Goal: Task Accomplishment & Management: Use online tool/utility

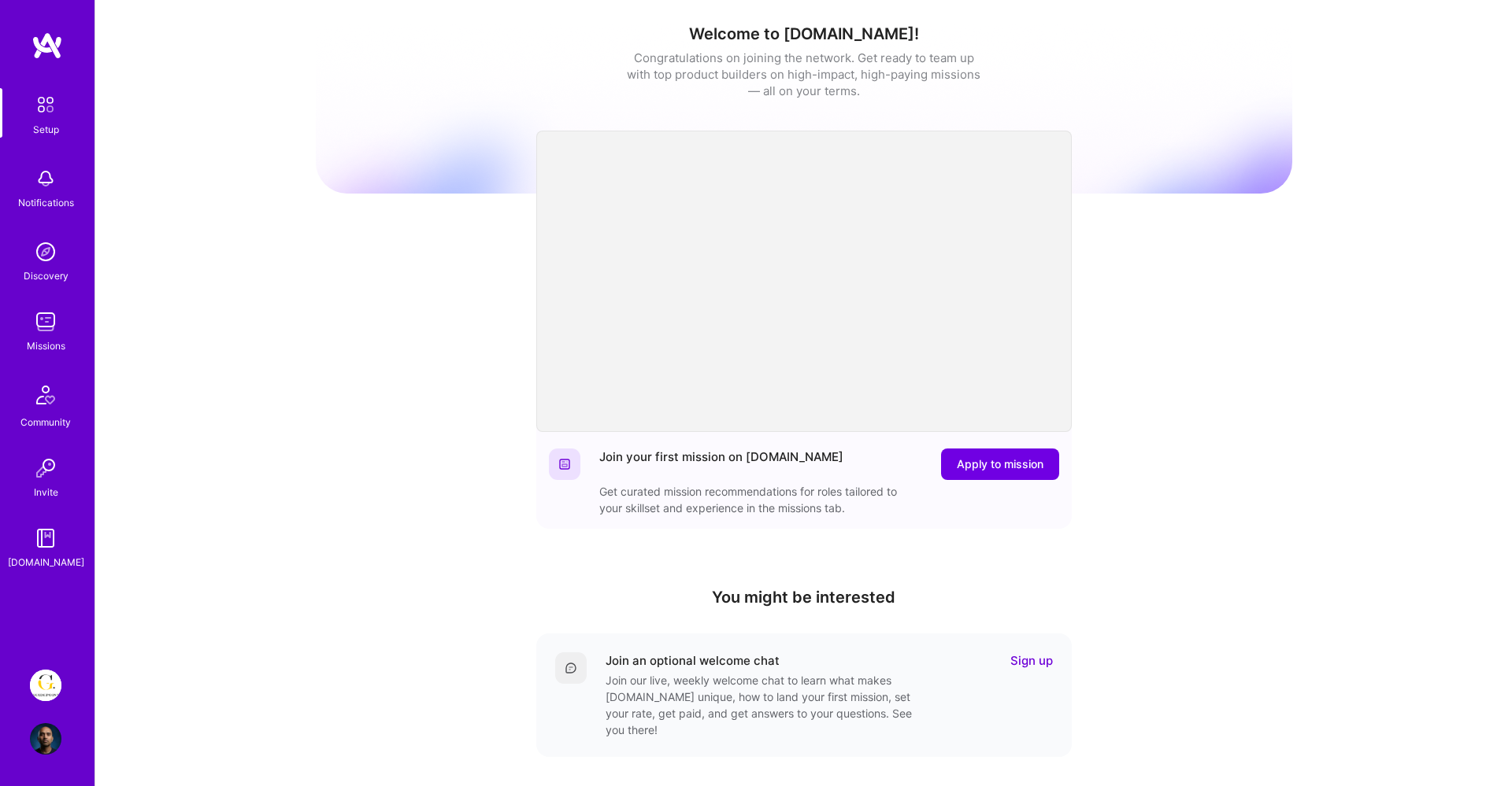
click at [44, 690] on img at bounding box center [46, 685] width 32 height 32
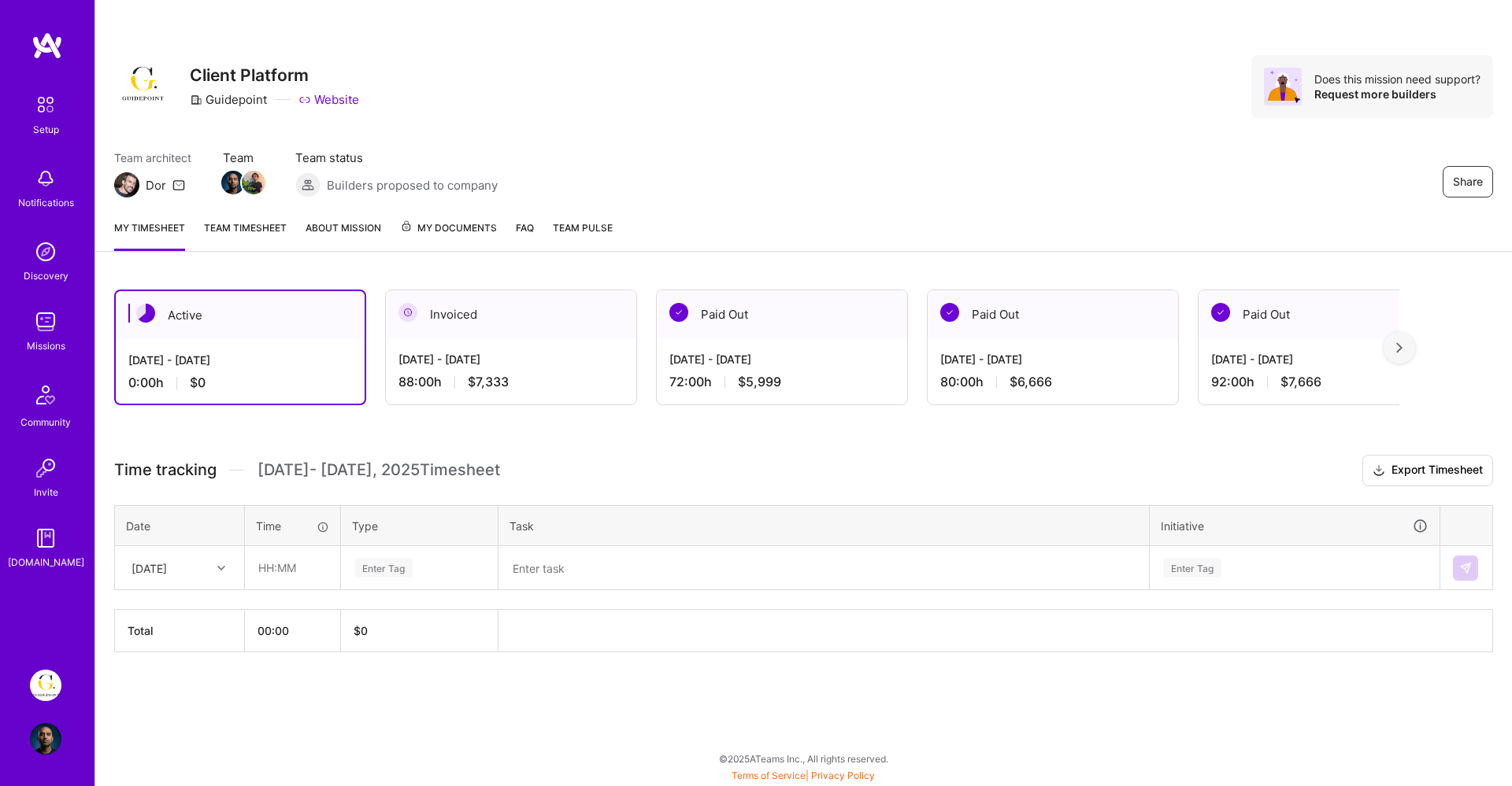
click at [210, 559] on div "[DATE]" at bounding box center [168, 568] width 88 height 26
click at [191, 616] on div "[DATE]" at bounding box center [179, 612] width 128 height 29
click at [270, 565] on input "text" at bounding box center [293, 567] width 94 height 42
type input "08:00"
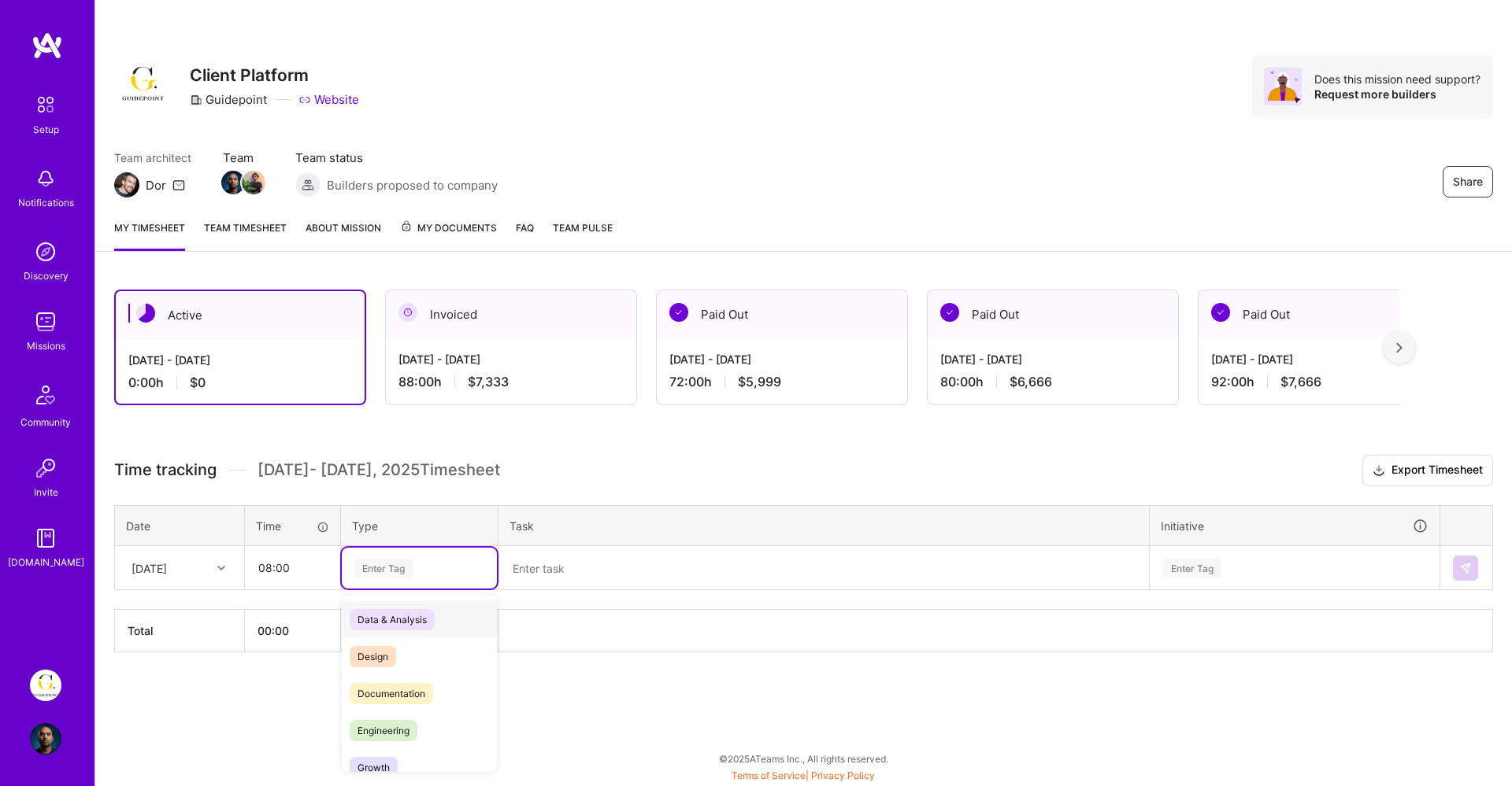
click at [358, 562] on div "Enter Tag" at bounding box center [383, 568] width 59 height 24
click at [398, 655] on div "Design" at bounding box center [419, 657] width 155 height 37
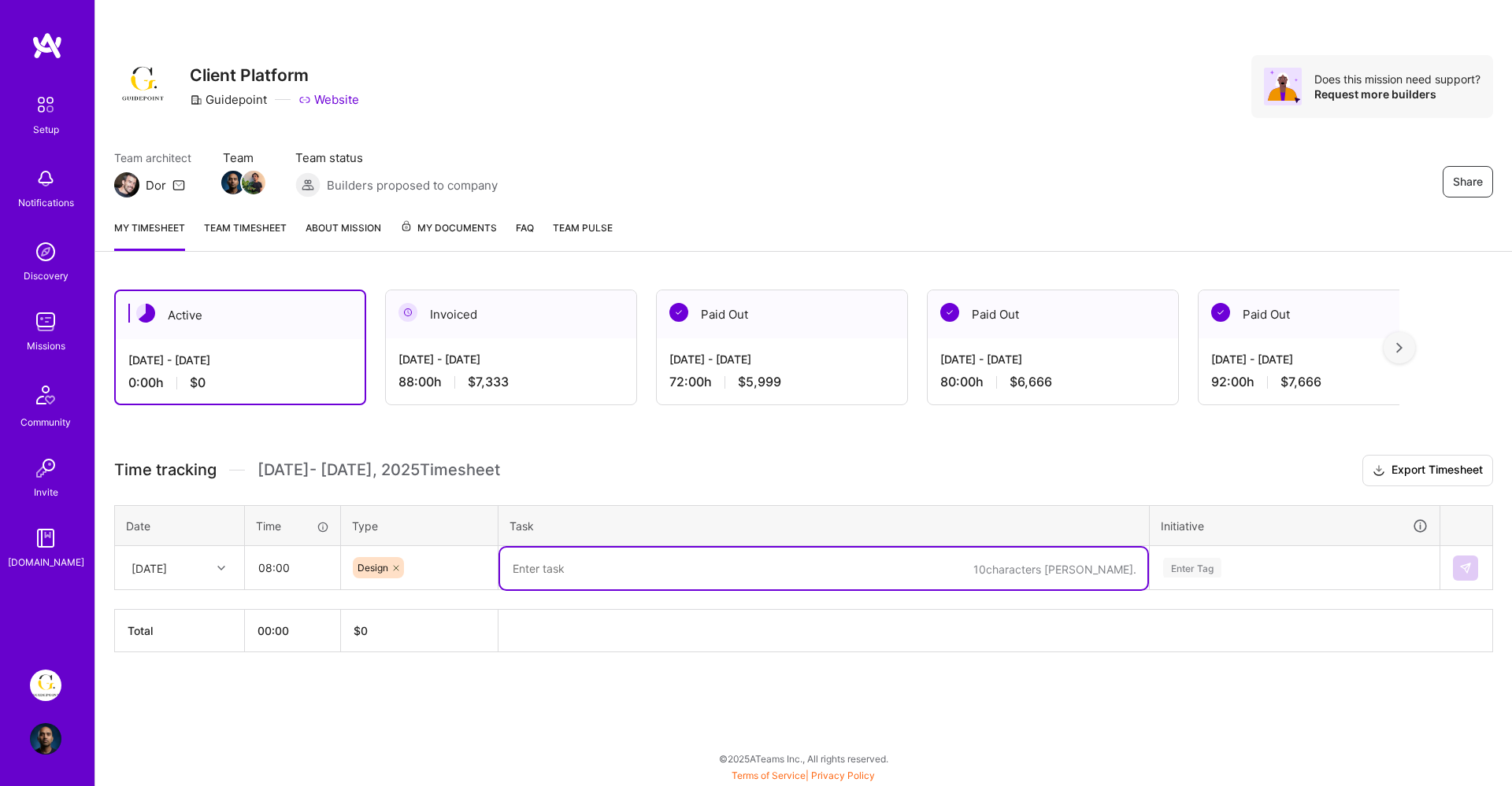
click at [570, 579] on textarea at bounding box center [824, 568] width 647 height 42
type textarea "Deep Research UI Fixes"
click at [1192, 567] on div "Enter Tag" at bounding box center [1294, 568] width 288 height 41
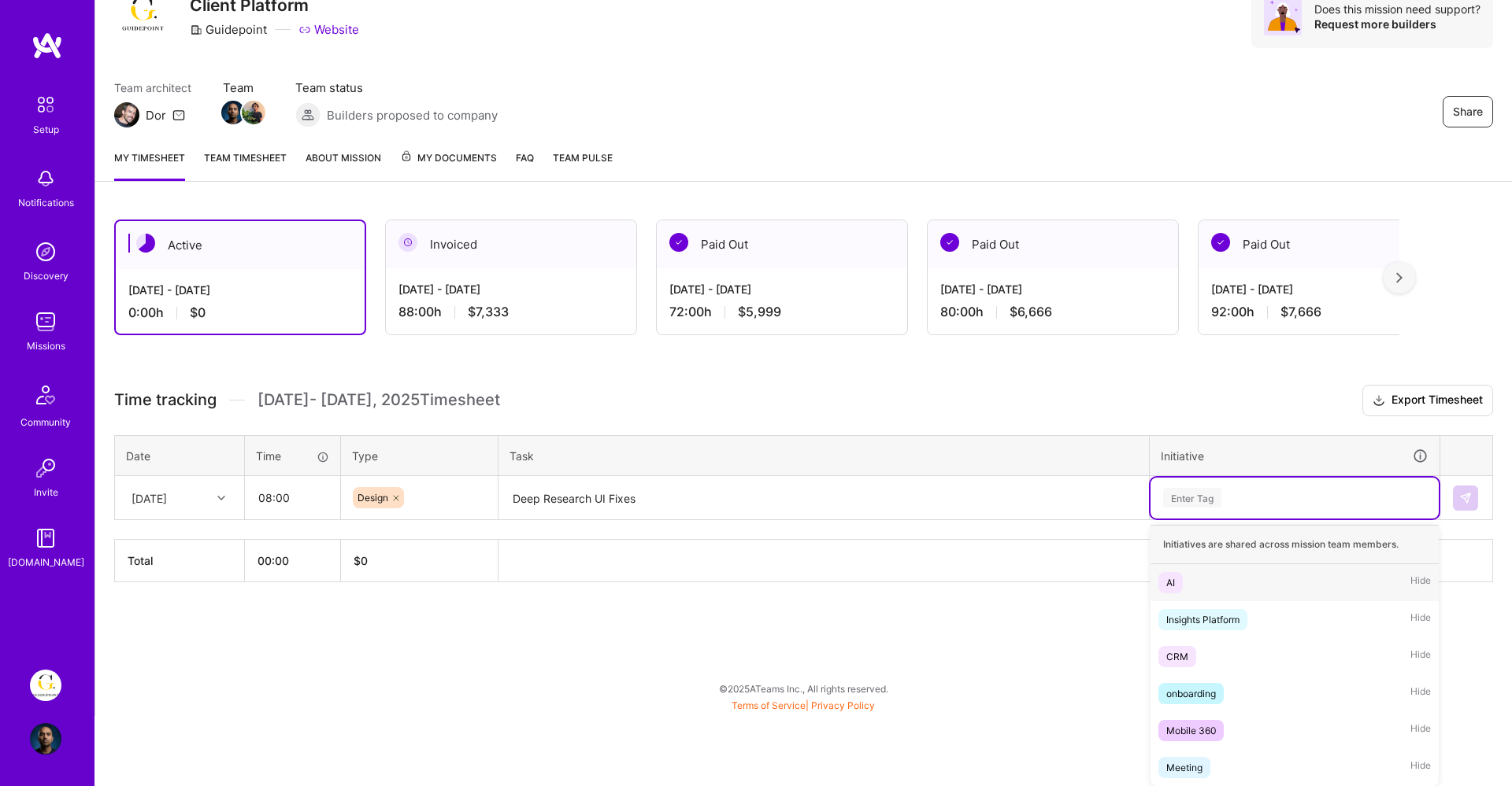
click at [1180, 585] on span "AI" at bounding box center [1170, 582] width 24 height 21
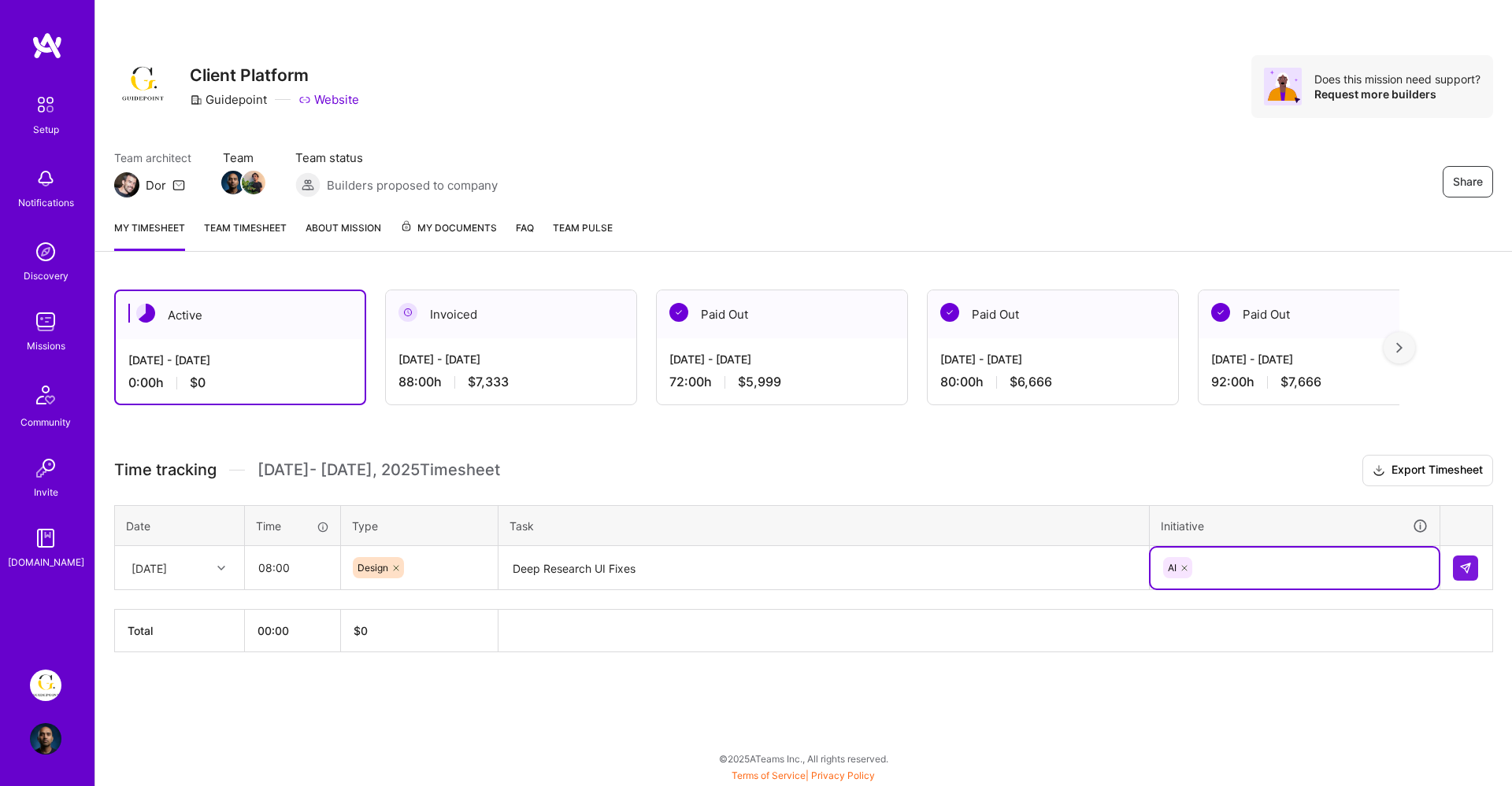
scroll to position [0, 0]
click at [1470, 572] on img at bounding box center [1465, 568] width 13 height 13
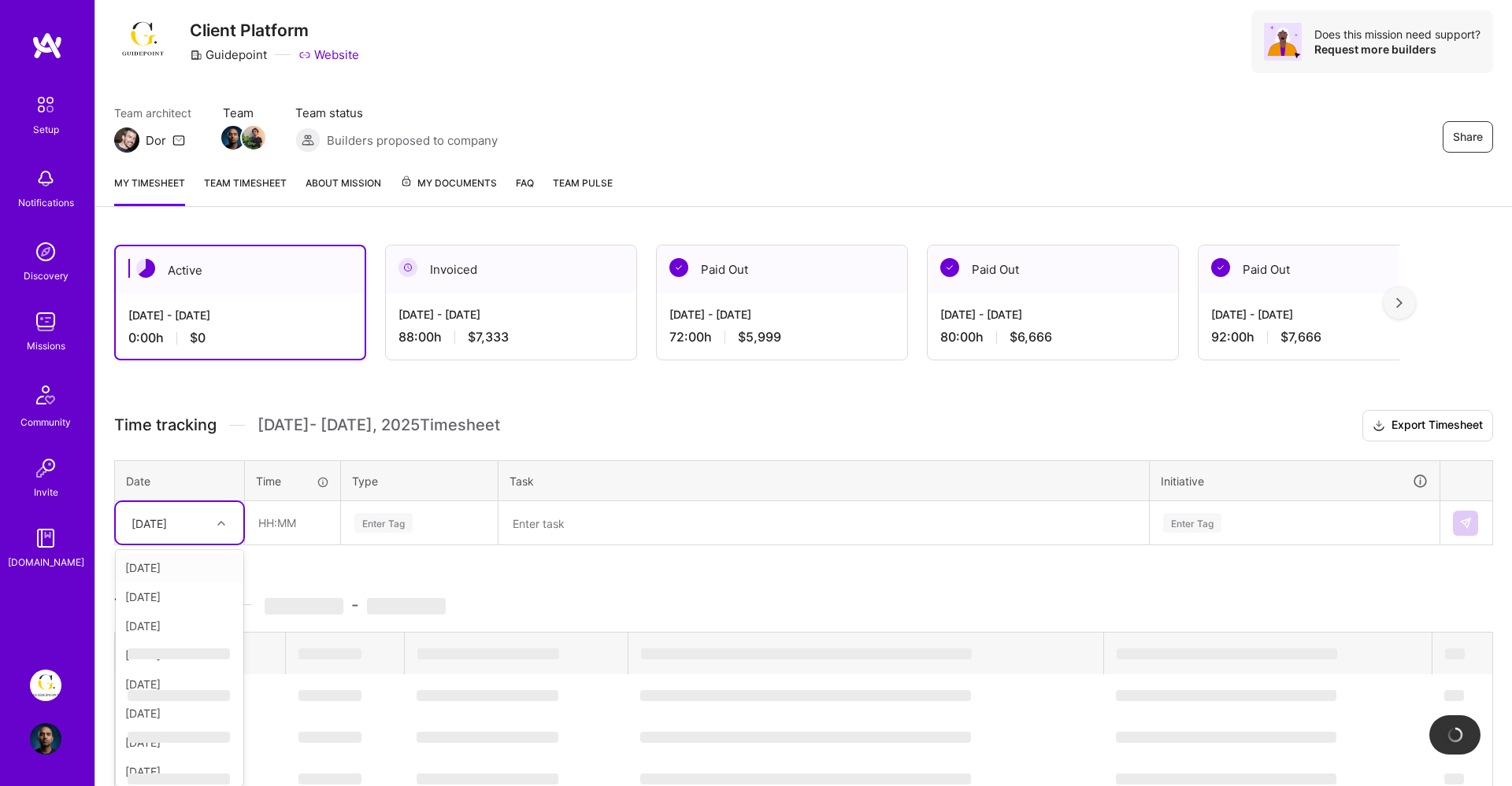
click at [214, 544] on div "option [DATE], selected. option [DATE] focused, 2 of 9. 8 results available. Us…" at bounding box center [179, 522] width 128 height 42
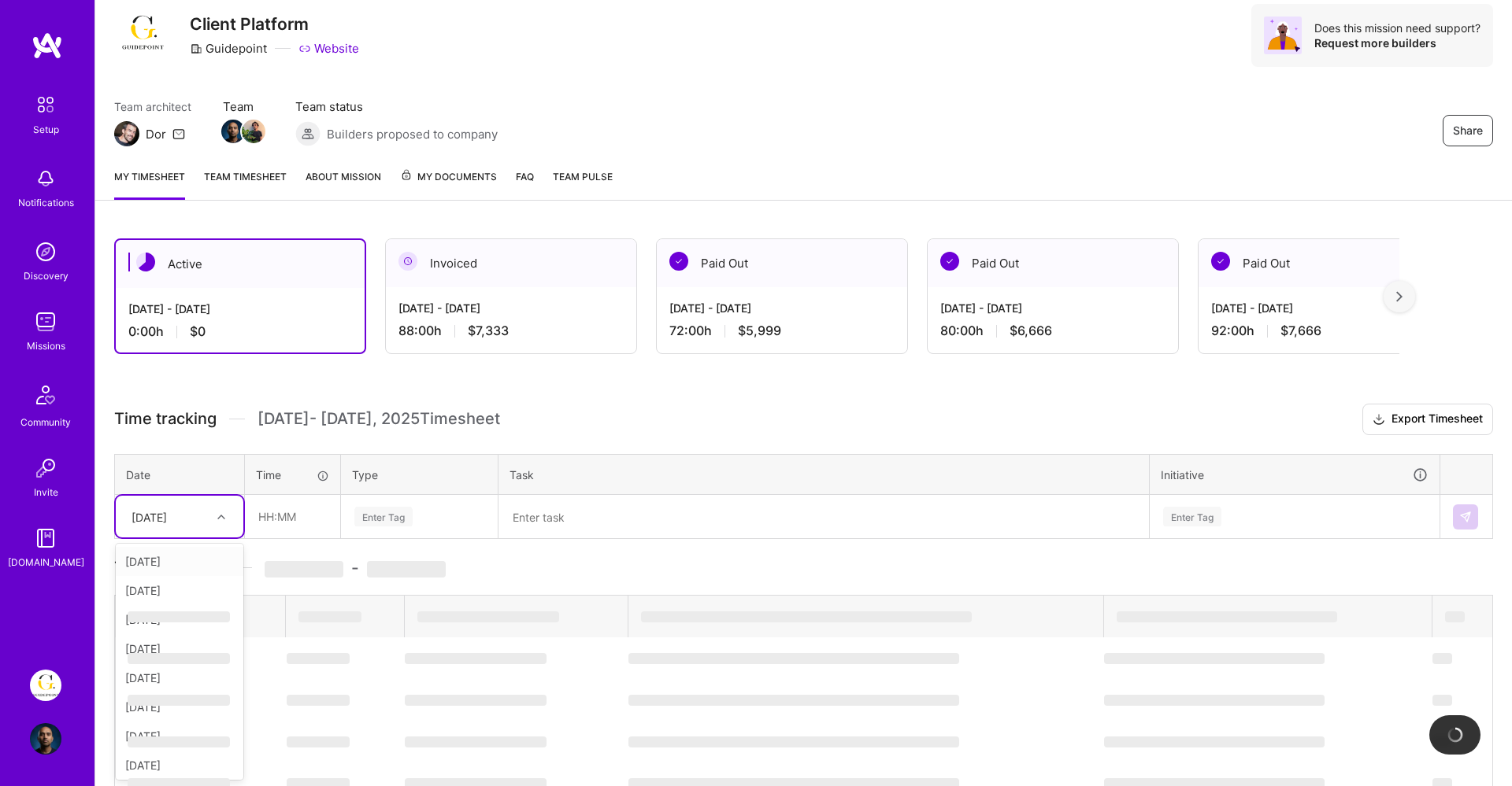
scroll to position [45, 0]
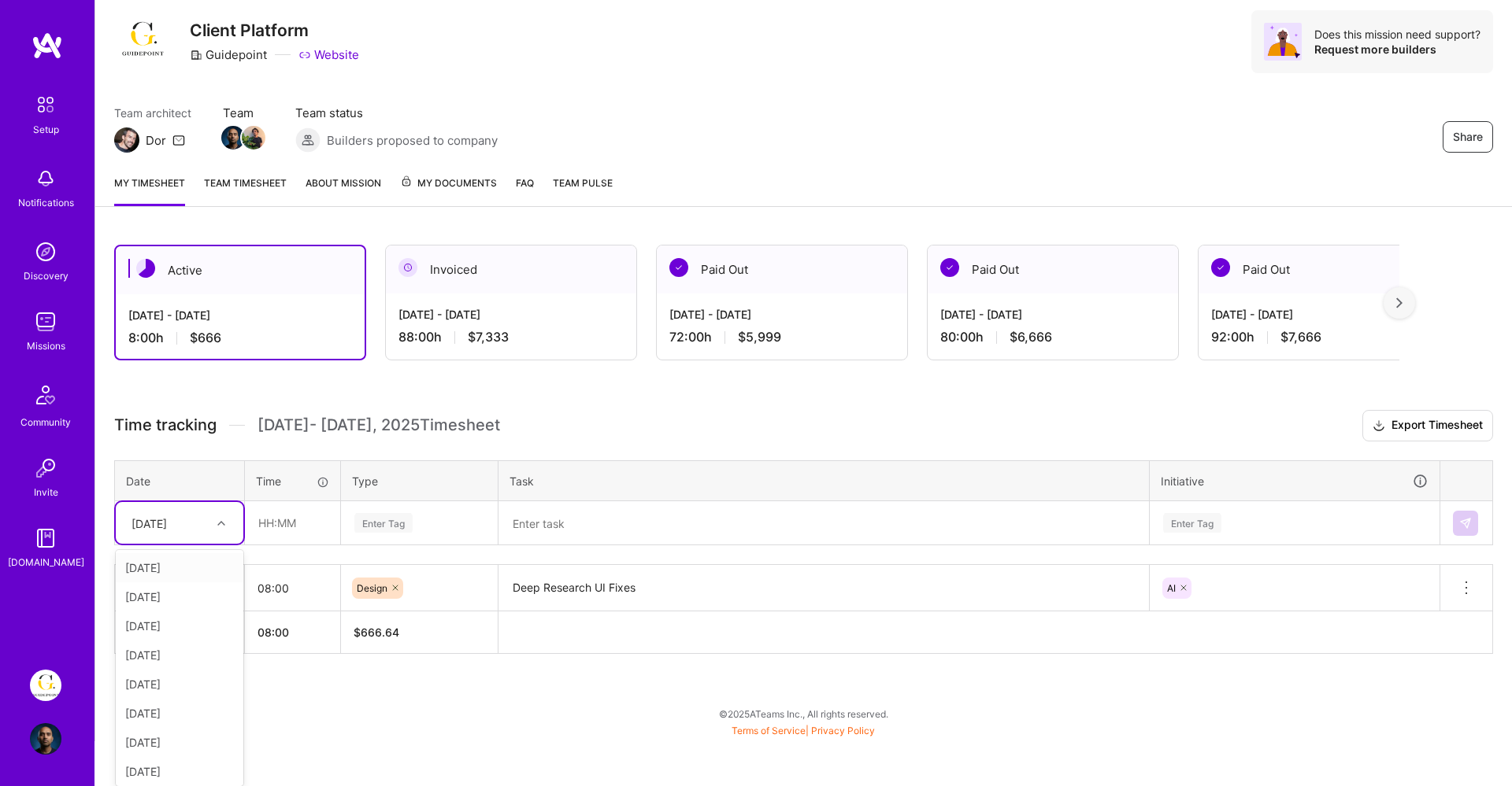
click at [182, 566] on div "[DATE]" at bounding box center [179, 567] width 128 height 29
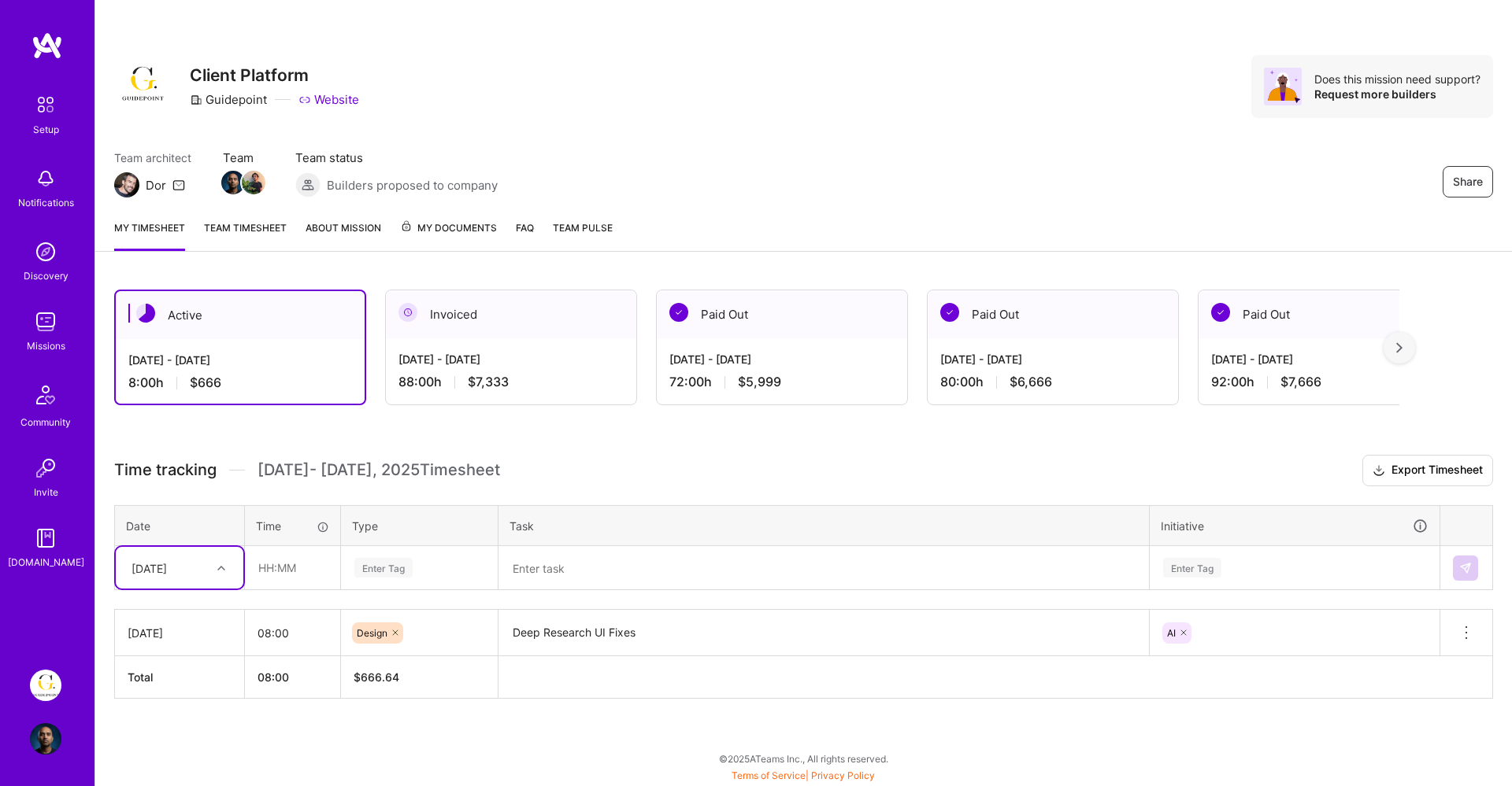
scroll to position [0, 0]
click at [252, 562] on input "text" at bounding box center [293, 567] width 94 height 42
type input "08:00"
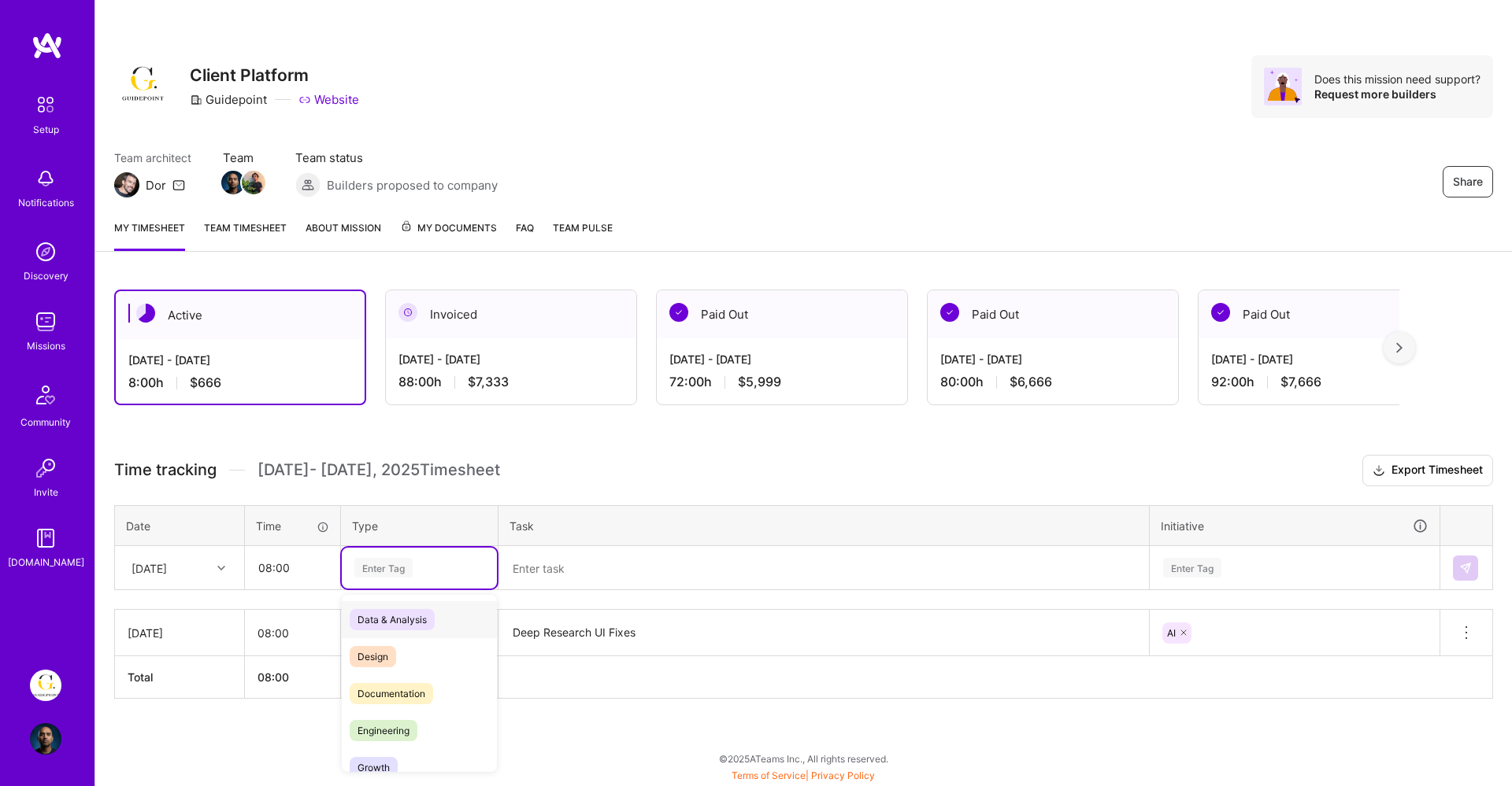
click at [362, 574] on div "Enter Tag" at bounding box center [383, 568] width 59 height 24
click at [399, 657] on div "Design" at bounding box center [419, 657] width 155 height 37
click at [541, 586] on textarea at bounding box center [824, 568] width 647 height 42
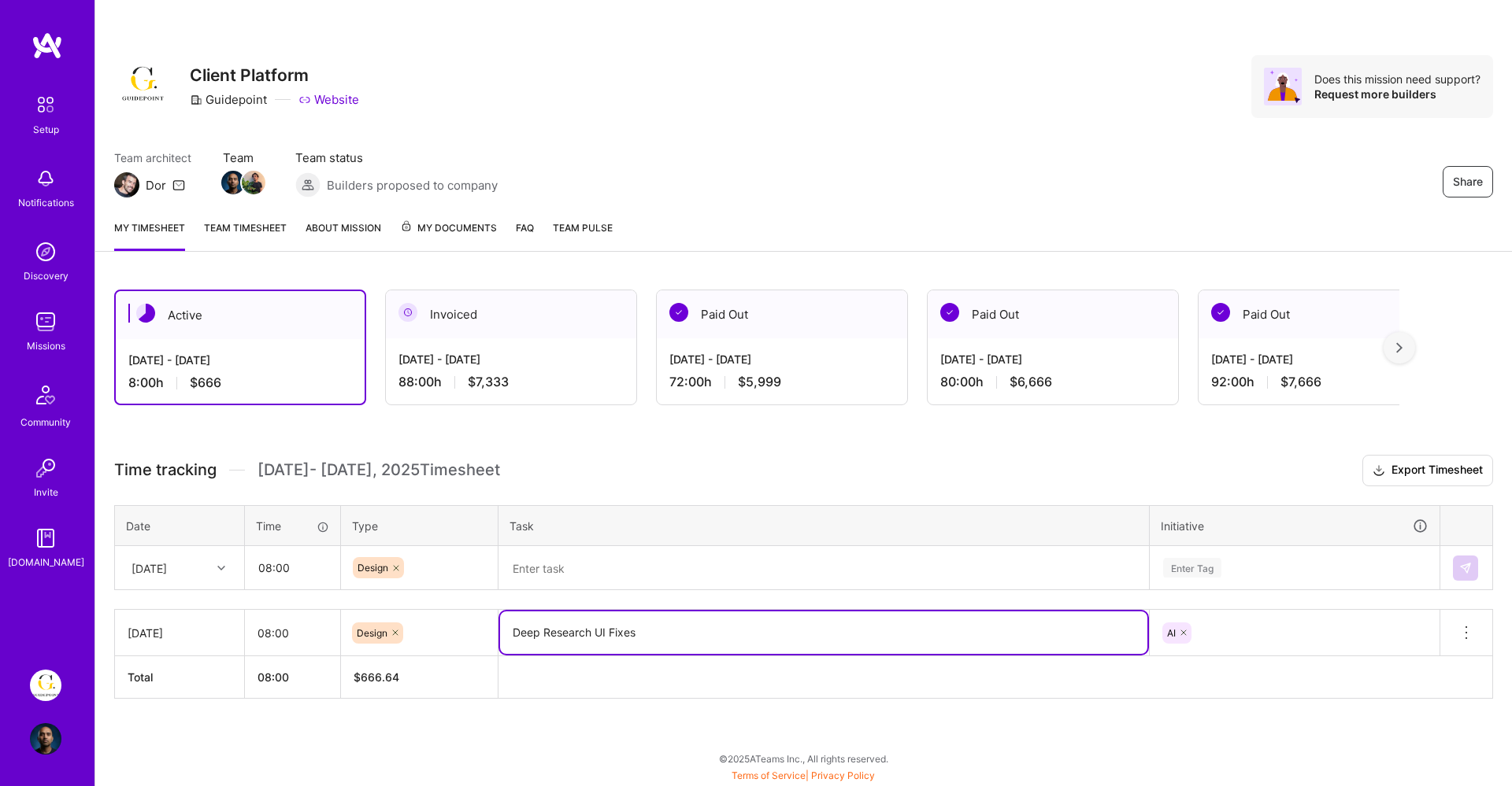
drag, startPoint x: 643, startPoint y: 635, endPoint x: 497, endPoint y: 628, distance: 146.2
click at [498, 628] on td "Deep Research UI Fixes" at bounding box center [824, 633] width 651 height 47
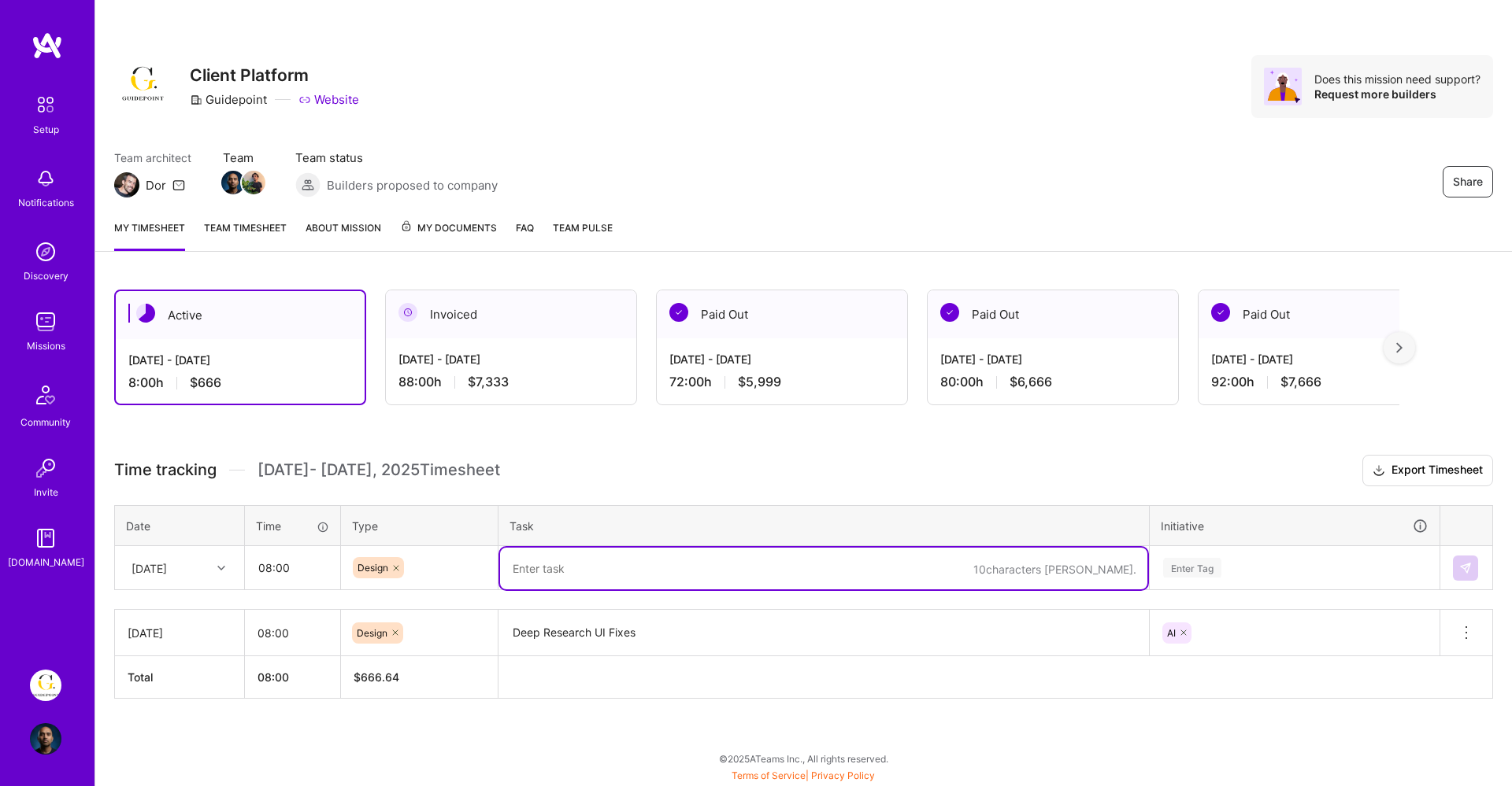
click at [559, 560] on textarea at bounding box center [824, 568] width 647 height 42
paste textarea "Deep Research UI Fixes"
click at [1230, 578] on div "Enter Tag" at bounding box center [1294, 568] width 288 height 41
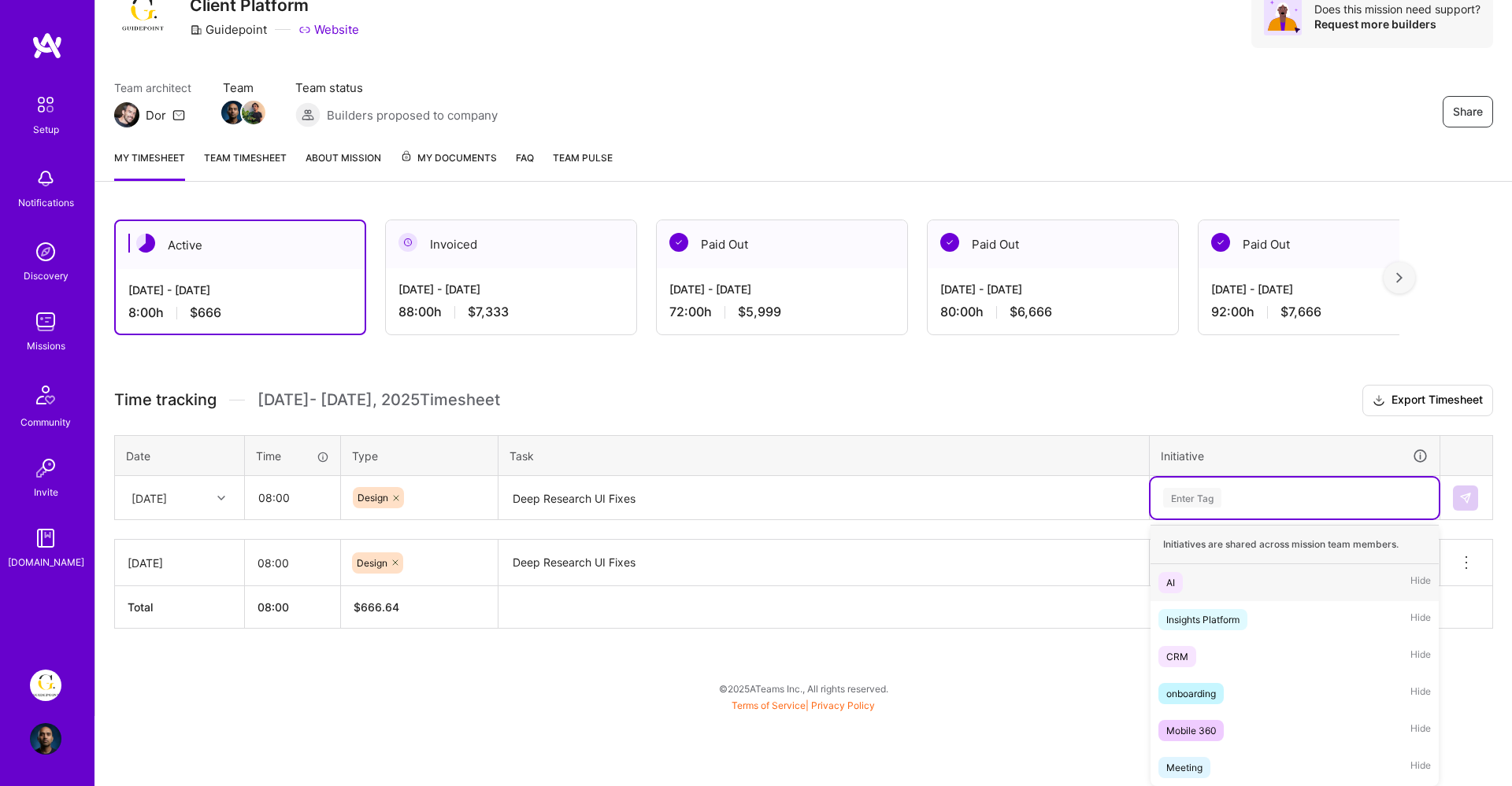
click at [1175, 582] on span "AI" at bounding box center [1170, 582] width 24 height 21
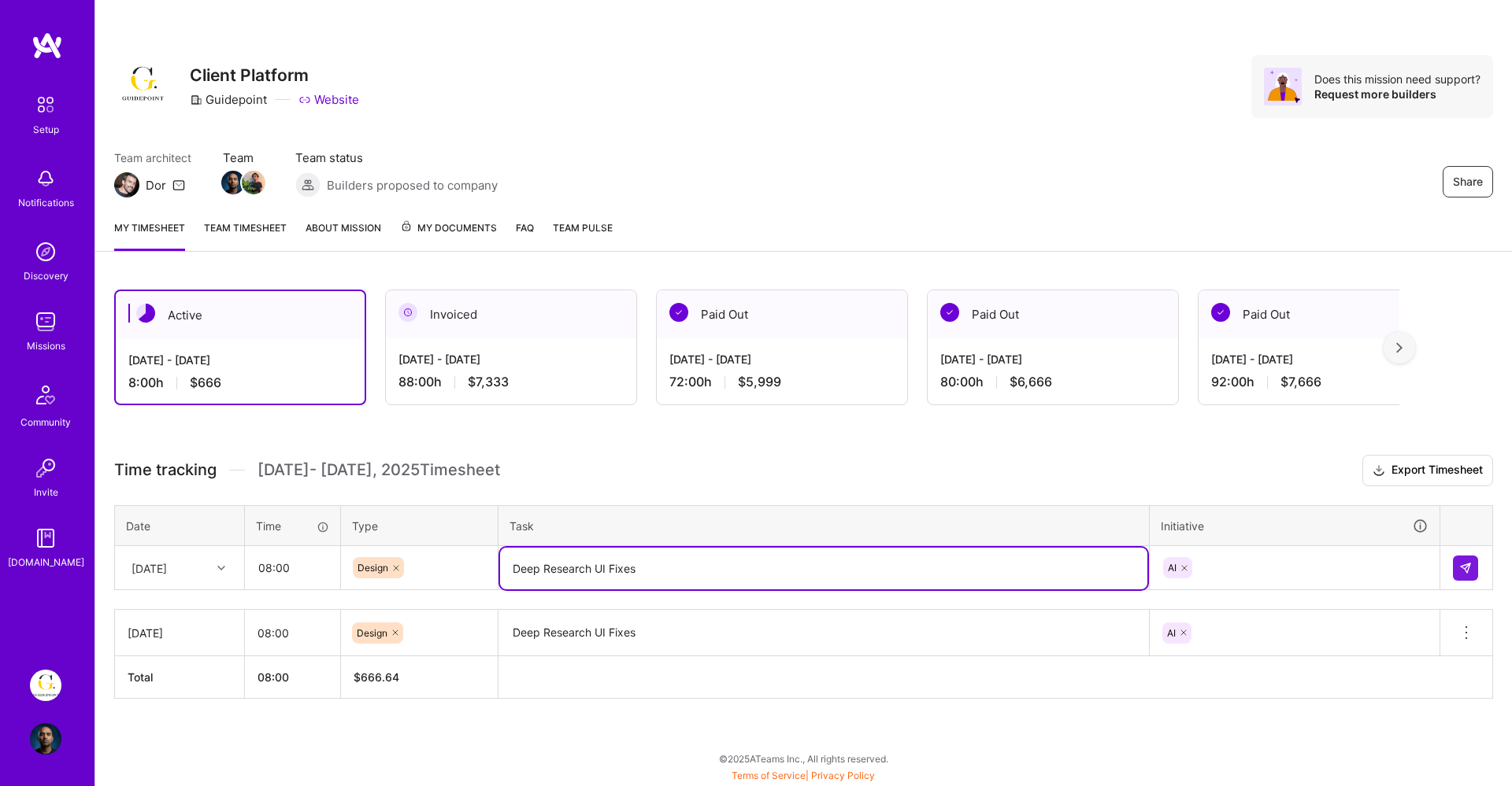
click at [607, 562] on textarea "Deep Research UI Fixes" at bounding box center [824, 568] width 647 height 42
drag, startPoint x: 649, startPoint y: 563, endPoint x: 440, endPoint y: 563, distance: 209.0
click at [440, 563] on tr "[DATE] 08:00 Design Deep Research UI Fixes AI" at bounding box center [803, 567] width 1378 height 44
type textarea "Copilot Additional Use Cases"
click at [1461, 569] on img at bounding box center [1465, 568] width 13 height 13
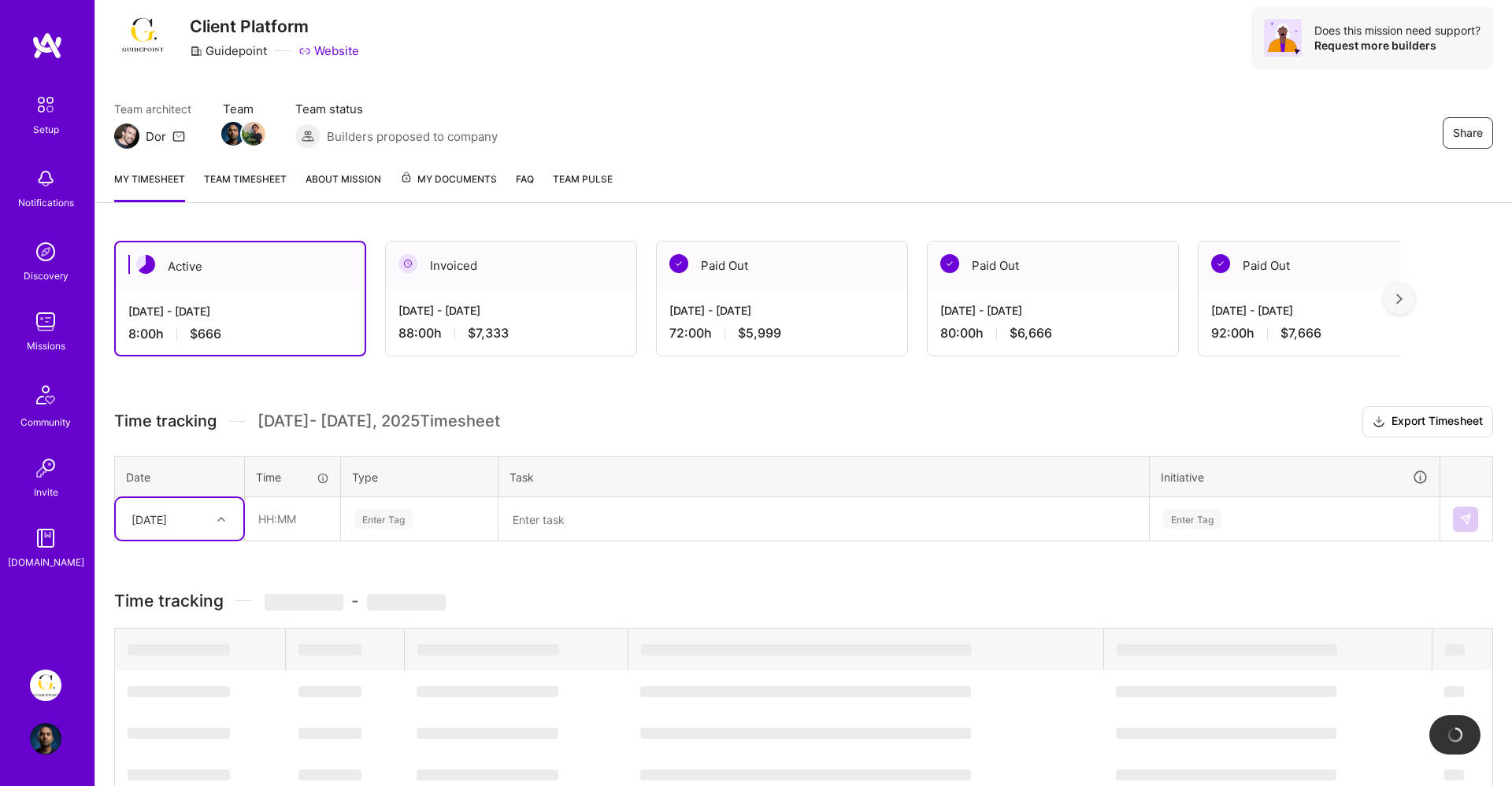
click at [200, 540] on div "option [DATE], selected. Select is focused ,type to refine list, press Down to …" at bounding box center [179, 519] width 128 height 42
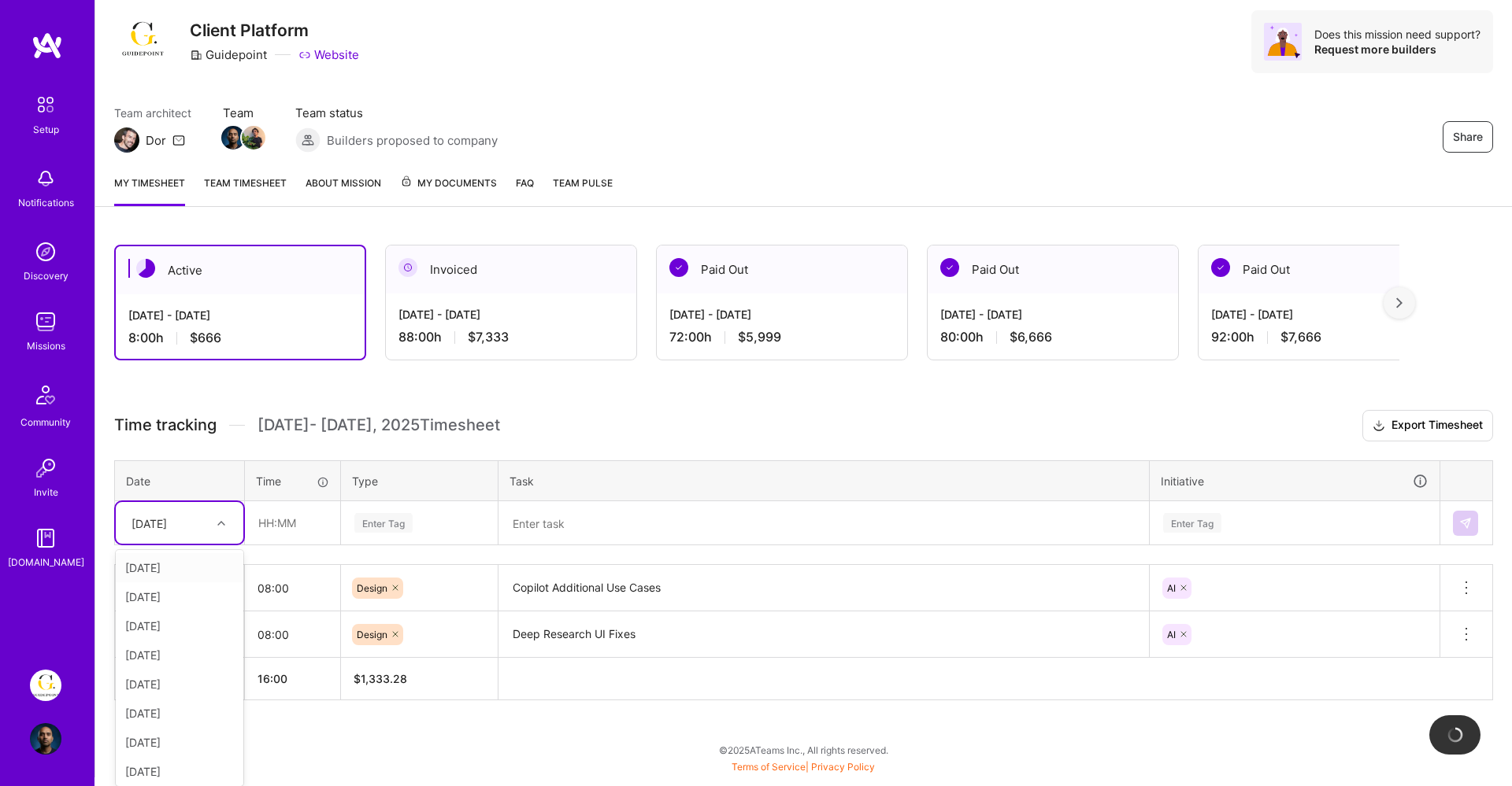
scroll to position [45, 0]
click at [152, 596] on div "[DATE]" at bounding box center [179, 596] width 128 height 29
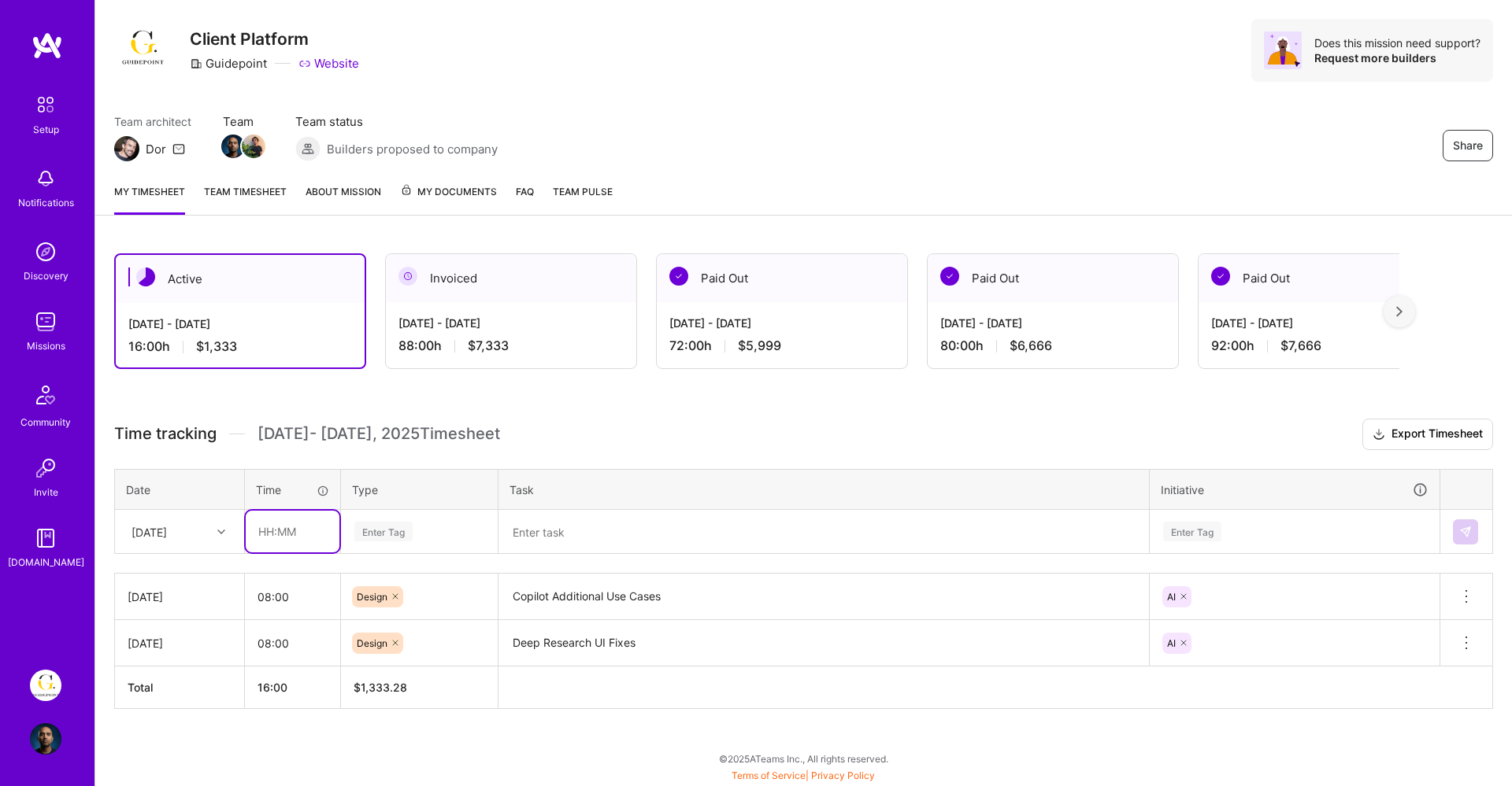
click at [264, 535] on input "text" at bounding box center [293, 531] width 94 height 42
type input "08:00"
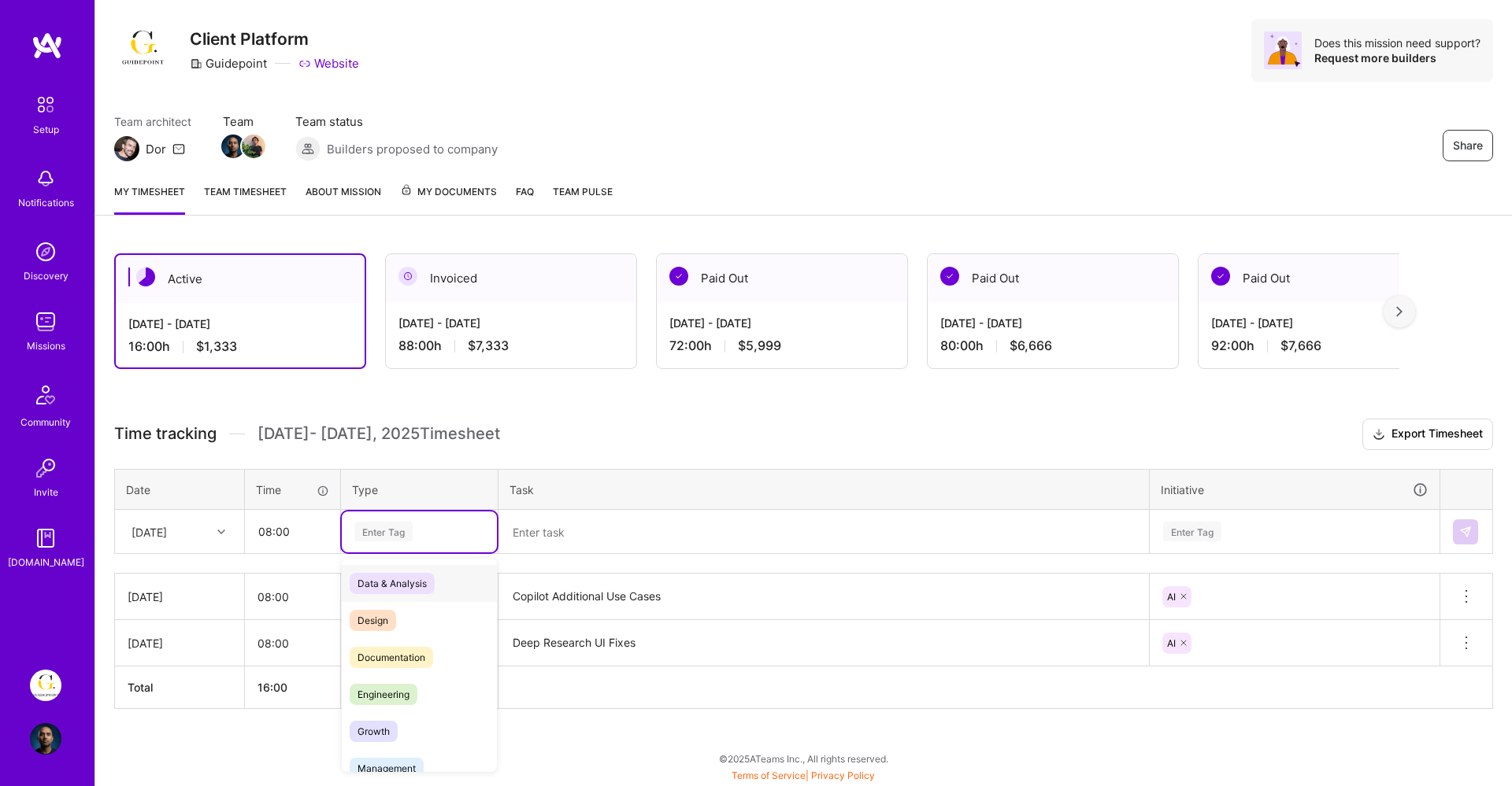
click at [380, 537] on div "Enter Tag" at bounding box center [383, 532] width 59 height 24
click at [382, 602] on div "Design" at bounding box center [419, 620] width 155 height 37
click at [593, 530] on textarea at bounding box center [824, 532] width 647 height 42
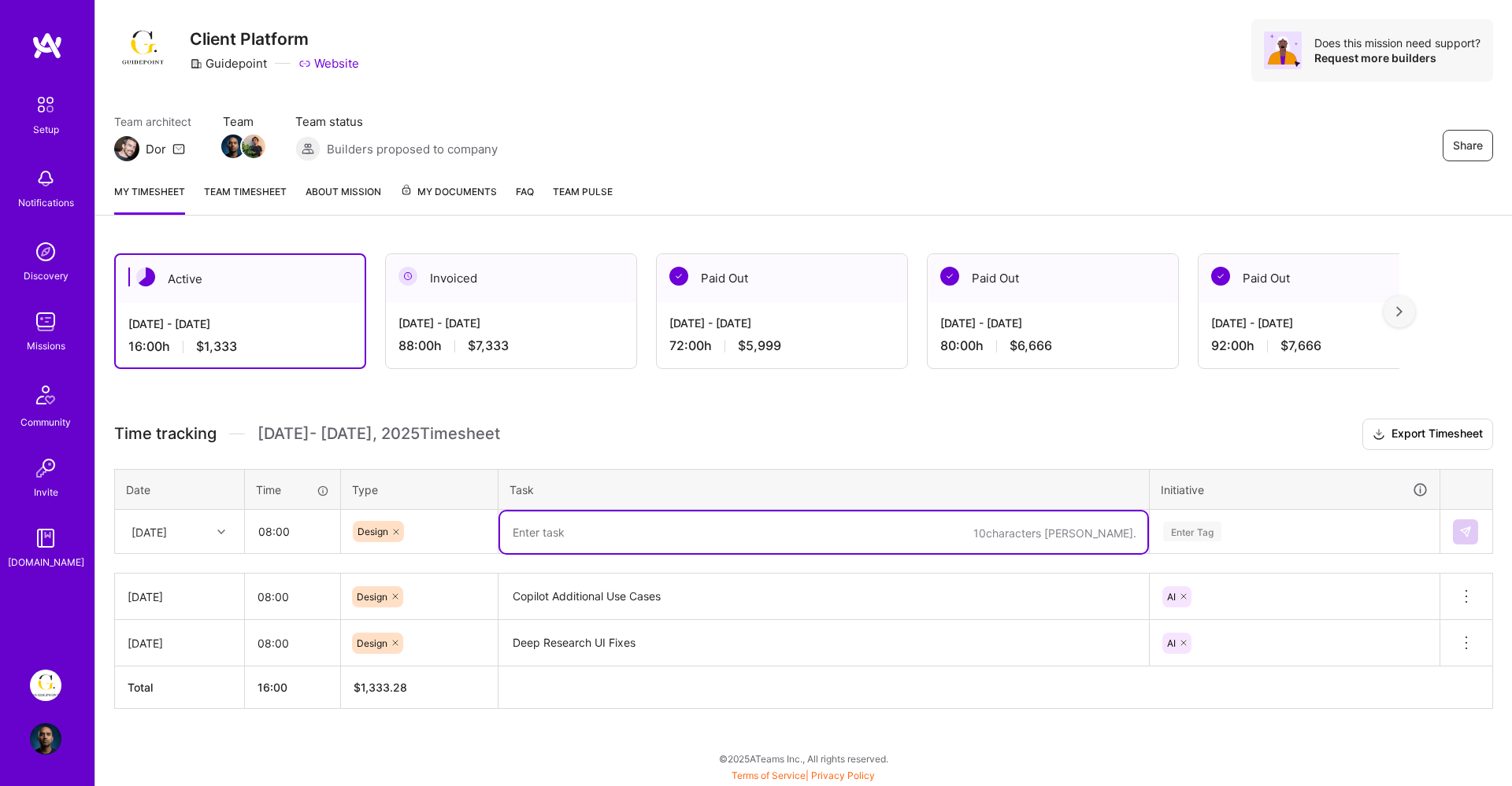
paste textarea "Copilot Additional Use Cases"
type textarea "Copilot Additional Use Cases"
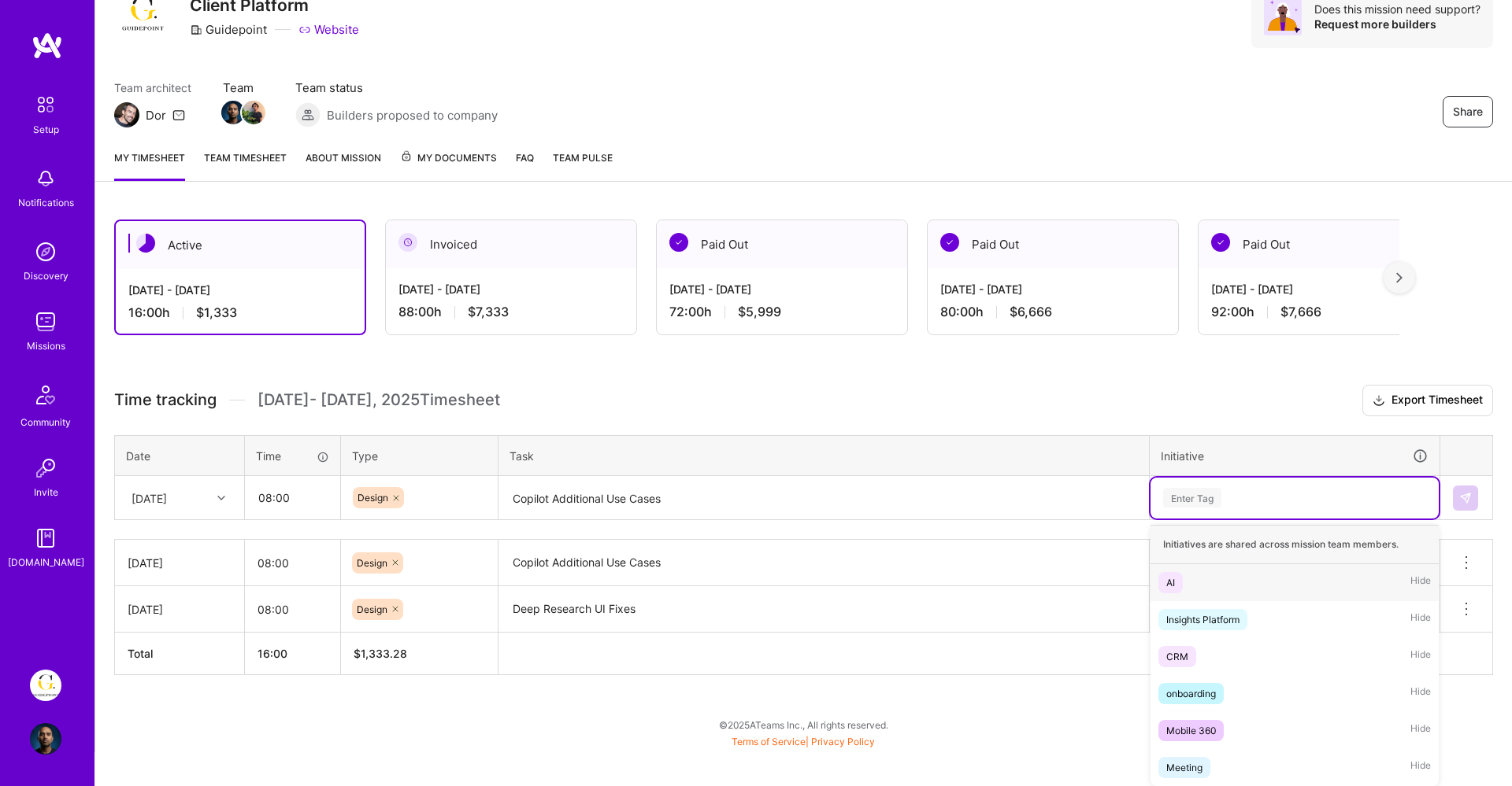
click at [1238, 519] on div "option AI, selected. option AI focused, 1 of 6. 6 results available. Use Up and…" at bounding box center [1294, 498] width 288 height 41
click at [1175, 576] on div "AI" at bounding box center [1170, 583] width 8 height 17
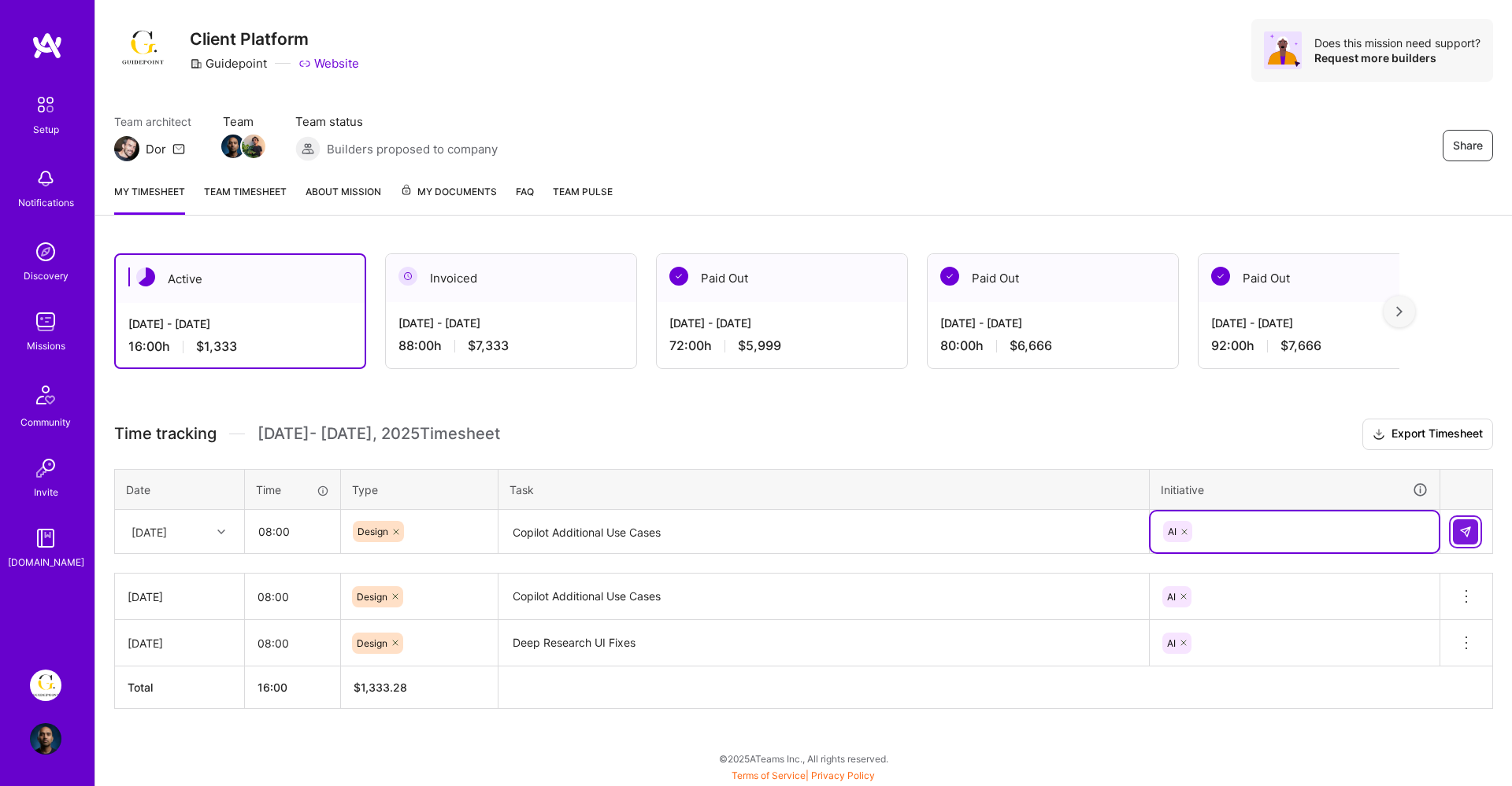
click at [1475, 520] on button at bounding box center [1464, 532] width 25 height 25
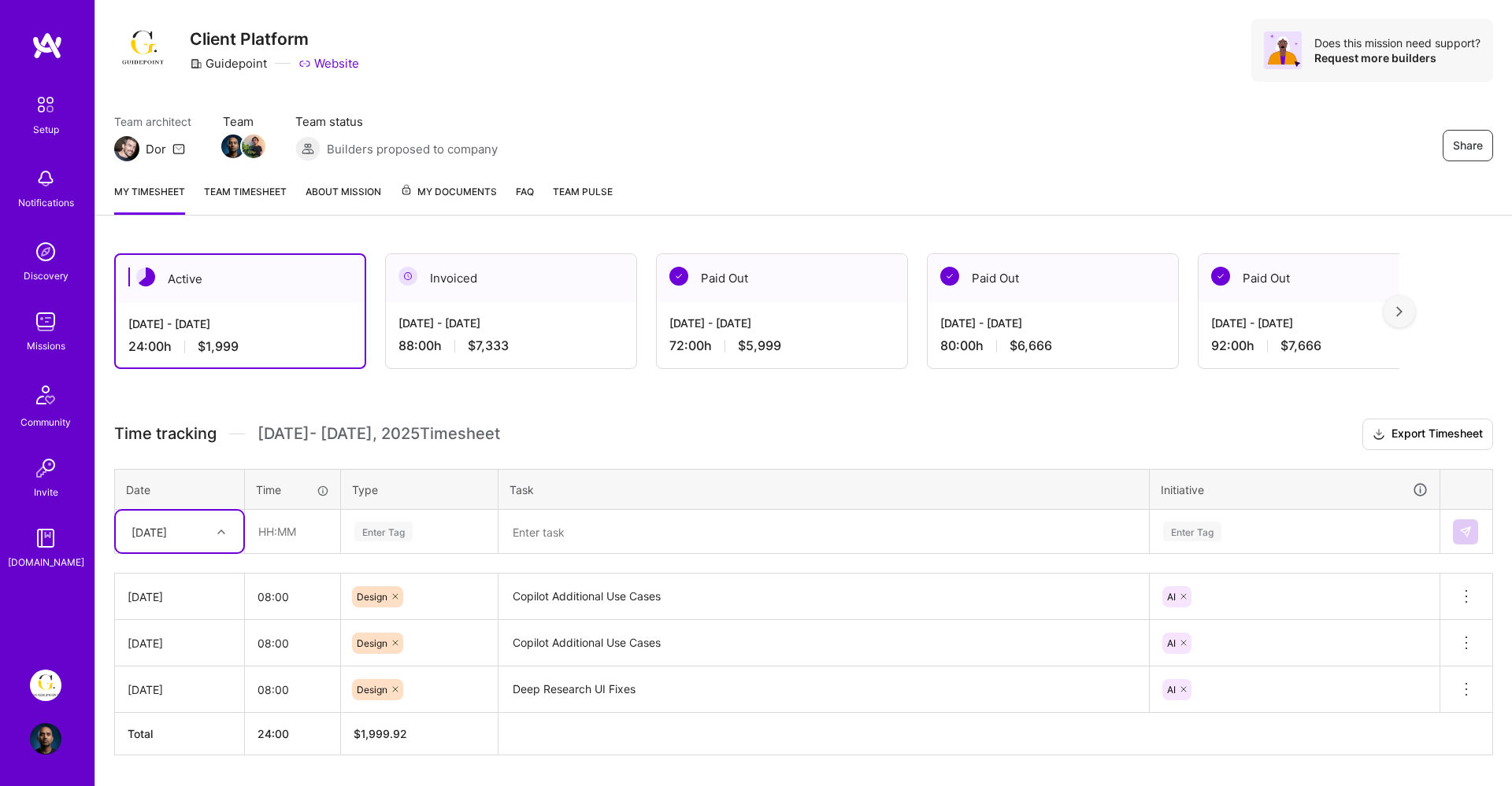
scroll to position [51, 0]
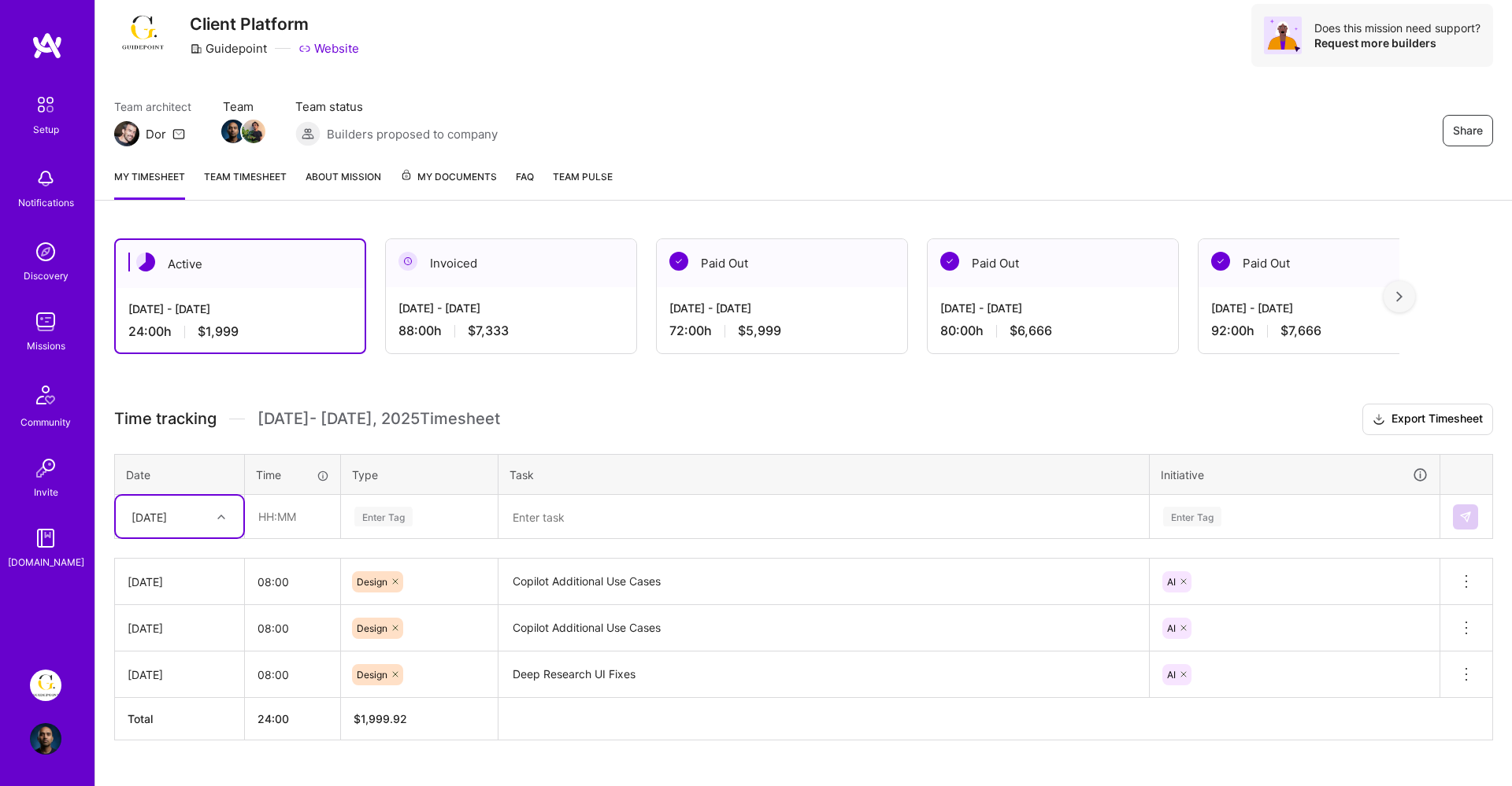
click at [186, 538] on td "option [DATE], selected. Select is focused ,type to refine list, press Down to …" at bounding box center [179, 517] width 129 height 44
click at [160, 682] on div "[DATE]" at bounding box center [179, 677] width 128 height 29
click at [280, 506] on input "text" at bounding box center [293, 516] width 94 height 42
type input "08:00"
click at [381, 517] on div "Enter Tag" at bounding box center [383, 517] width 59 height 24
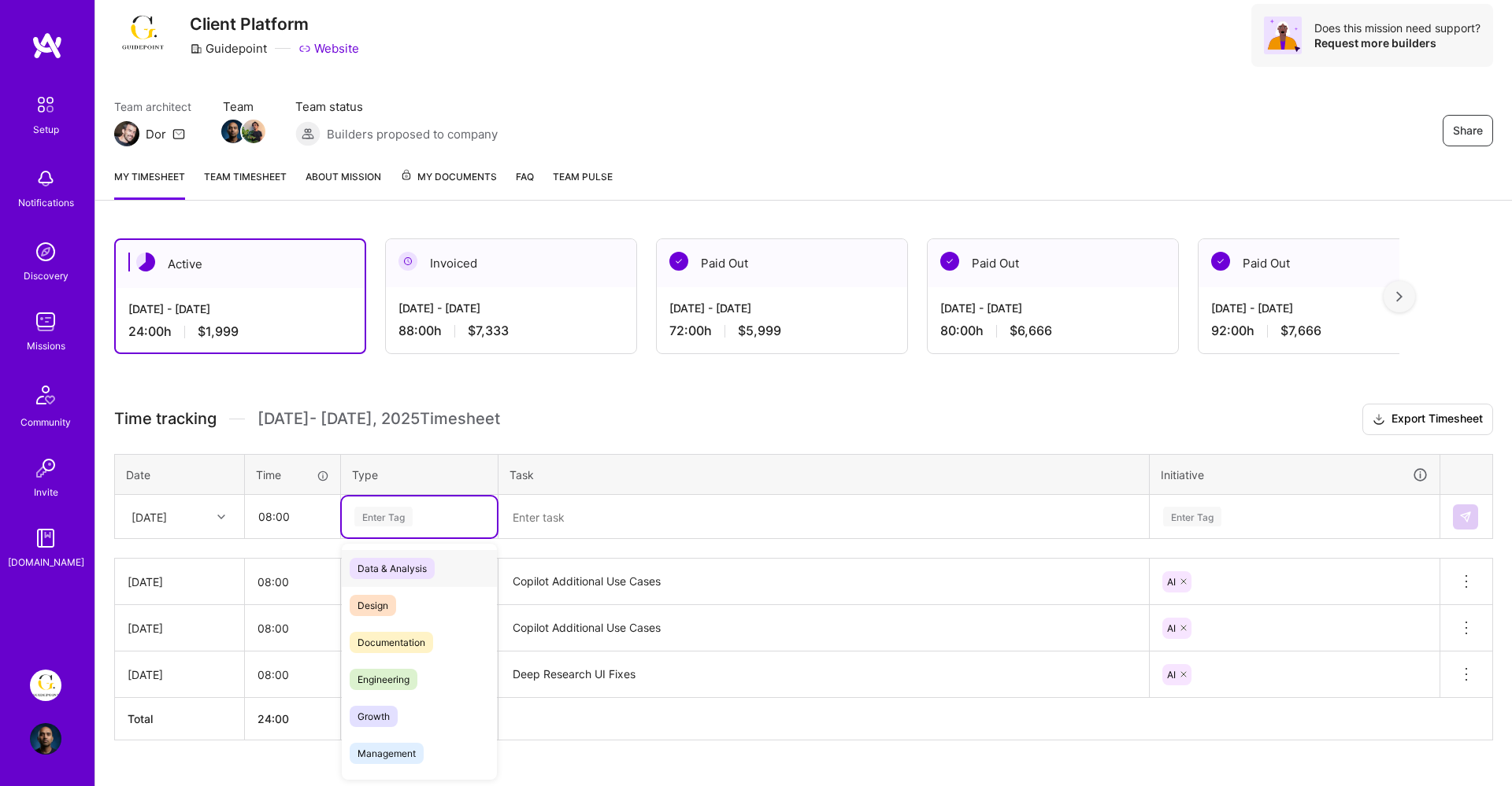
click at [414, 558] on span "Data & Analysis" at bounding box center [391, 568] width 85 height 21
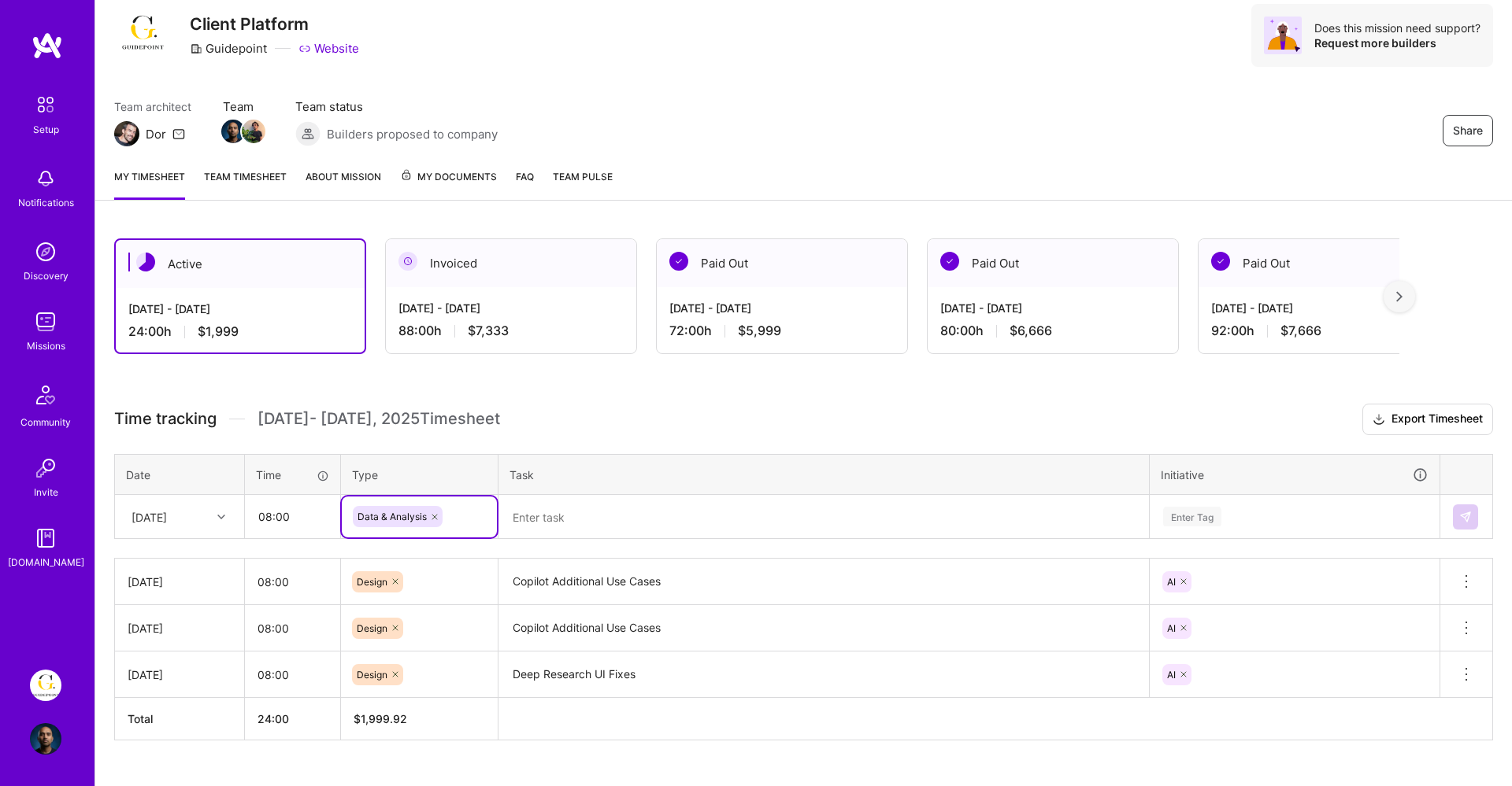
click at [534, 521] on textarea at bounding box center [824, 517] width 647 height 42
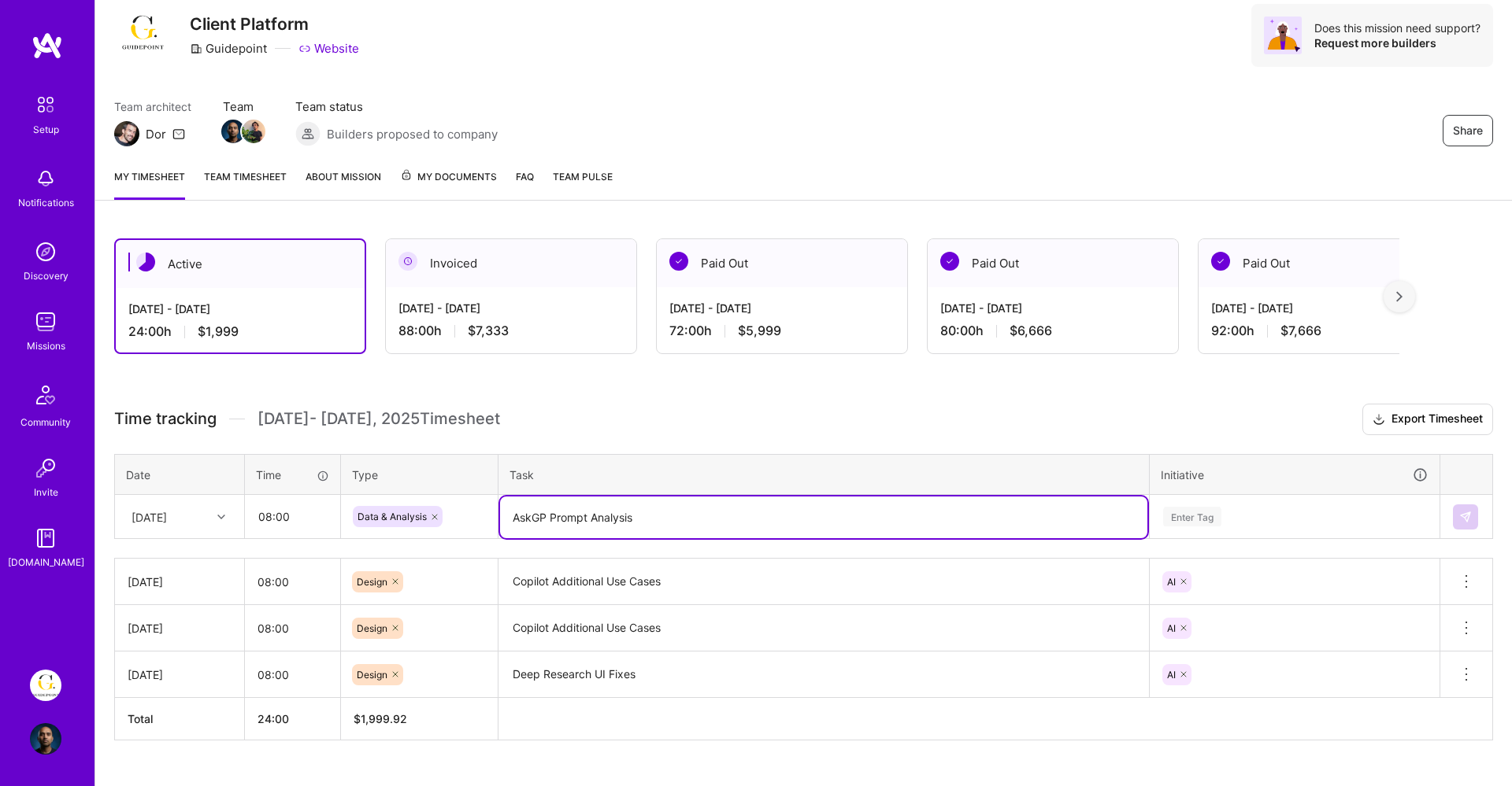
type textarea "AskGP Prompt Analysis"
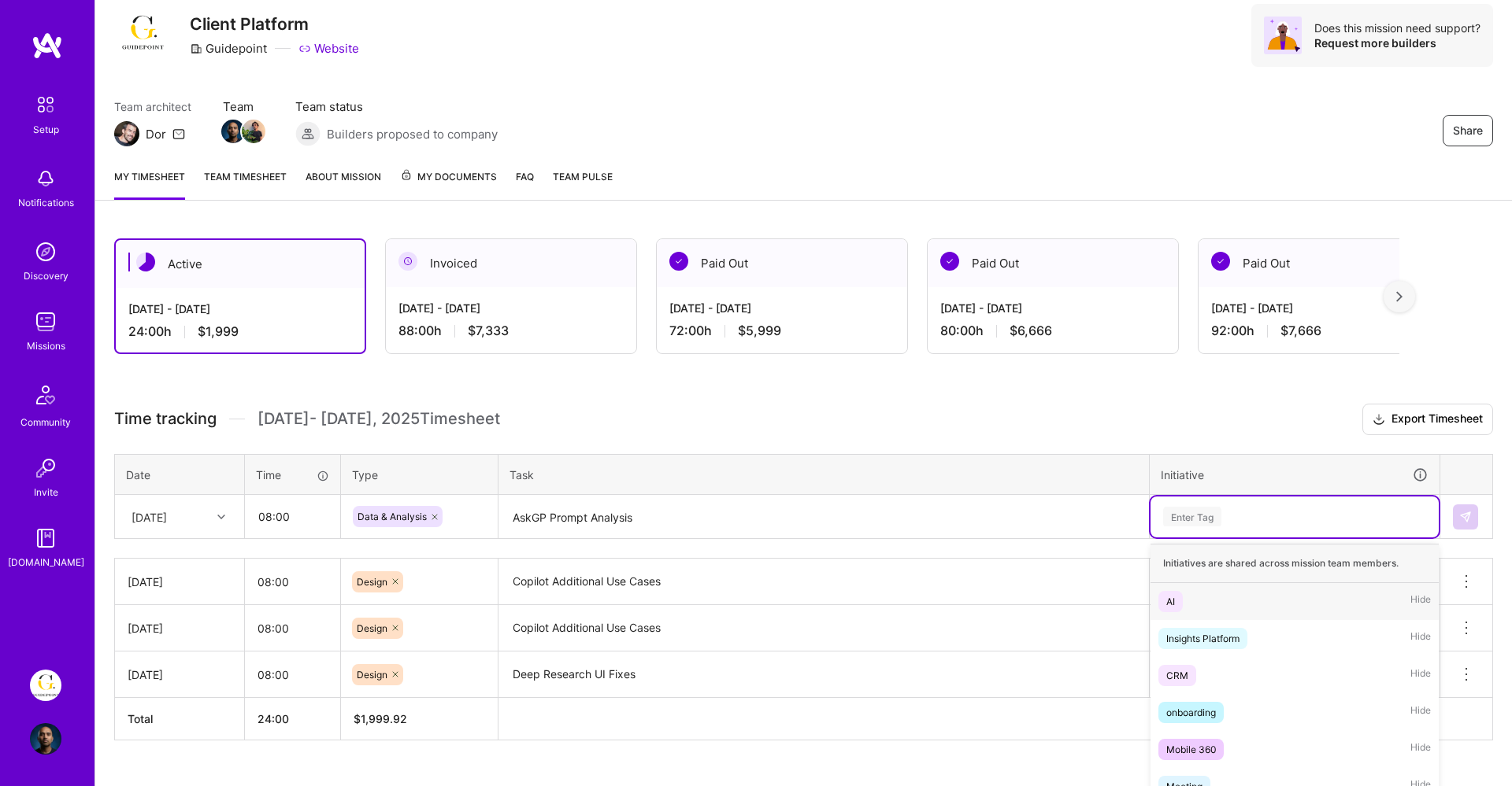
scroll to position [76, 0]
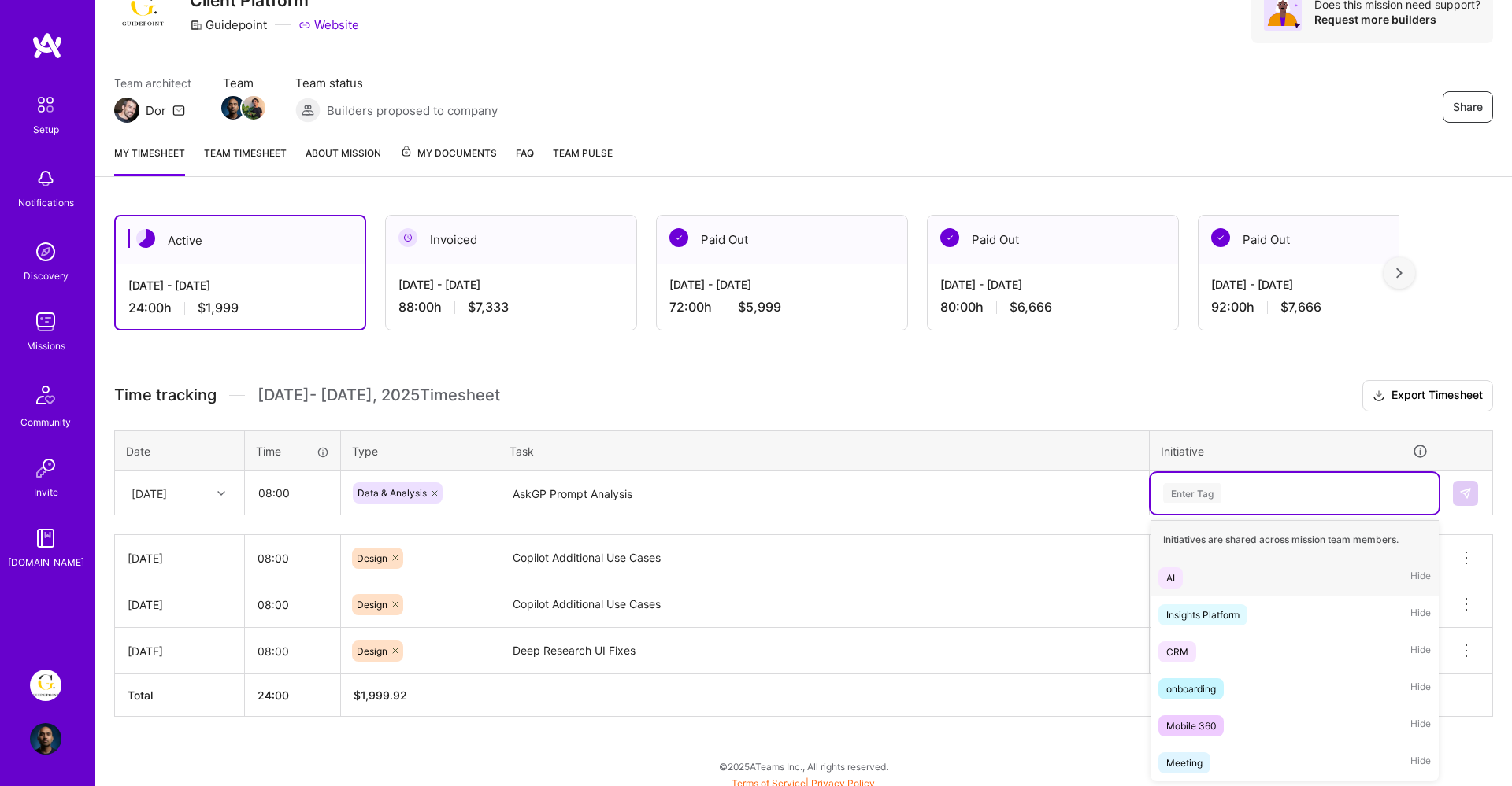
click at [1243, 505] on div "Enter Tag" at bounding box center [1294, 494] width 288 height 41
click at [1178, 576] on span "AI" at bounding box center [1170, 576] width 24 height 21
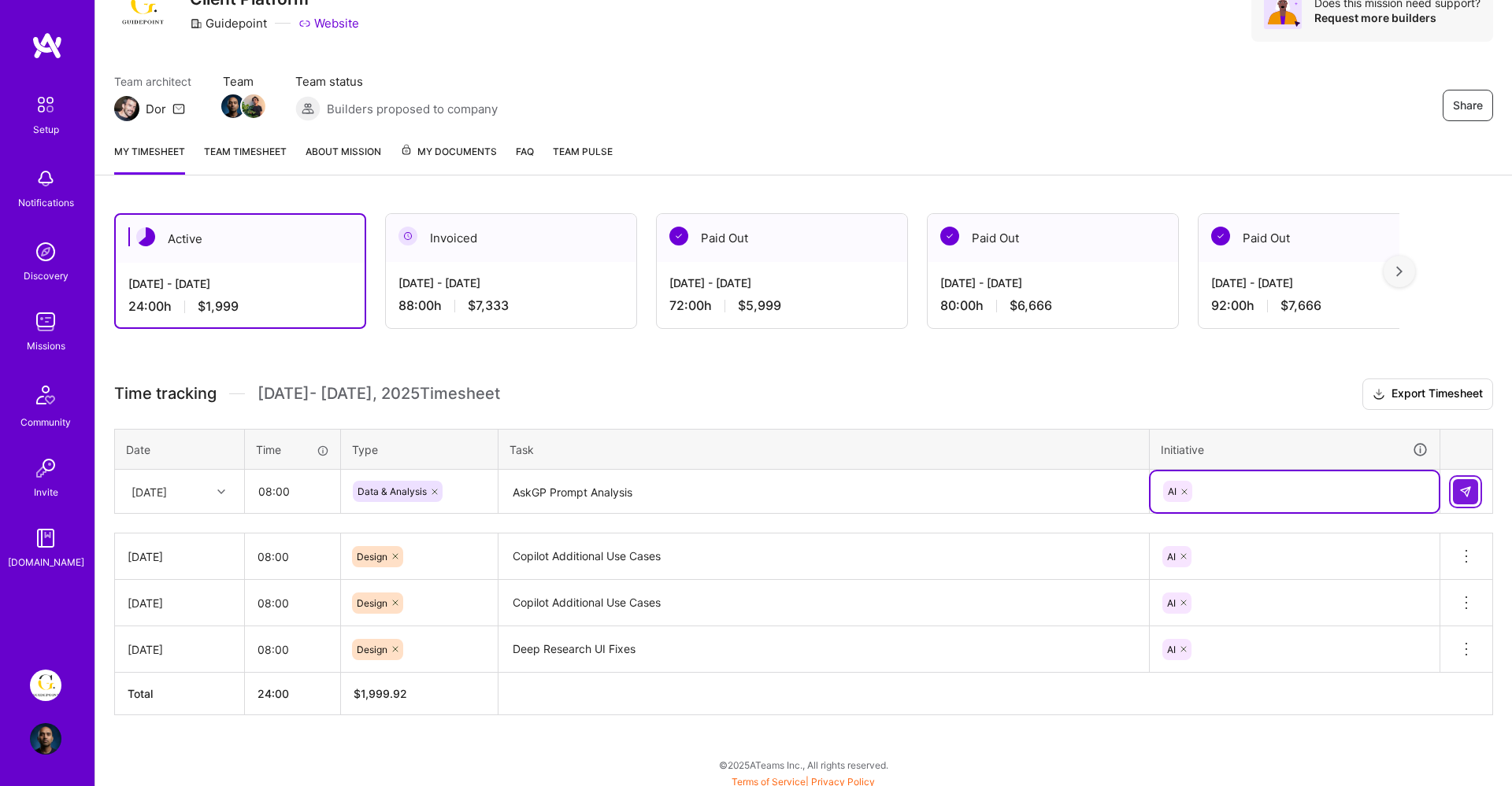
click at [1462, 486] on img at bounding box center [1465, 492] width 13 height 13
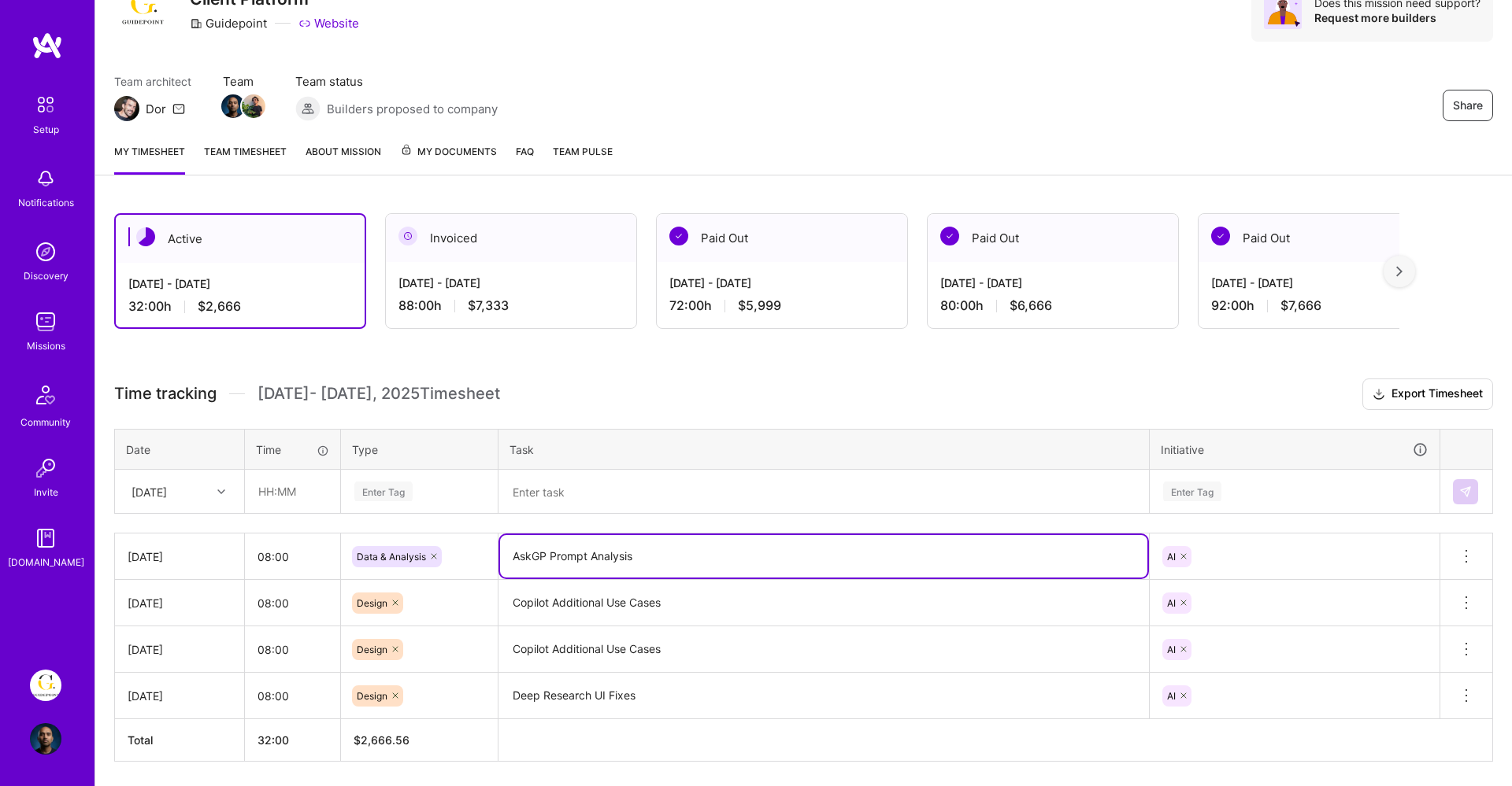
drag, startPoint x: 668, startPoint y: 562, endPoint x: 492, endPoint y: 559, distance: 176.0
click at [492, 559] on tr "[DATE] 08:00 Data & Analysis AskGP Prompt Analysis AI Delete row" at bounding box center [803, 557] width 1378 height 47
click at [193, 484] on div "[DATE]" at bounding box center [168, 492] width 88 height 26
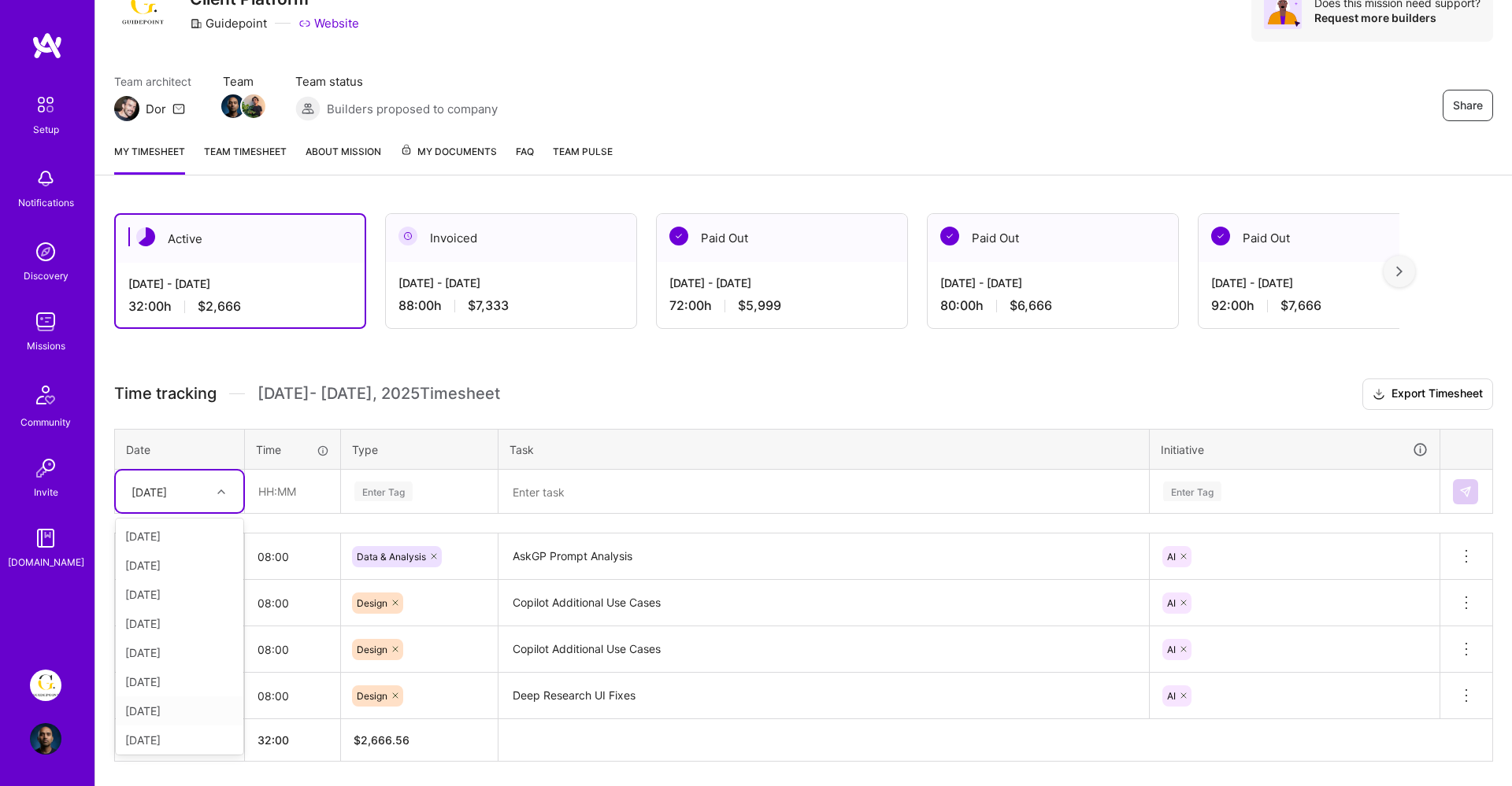
scroll to position [3, 0]
click at [170, 680] on div "[DATE]" at bounding box center [179, 678] width 128 height 29
click at [270, 495] on input "text" at bounding box center [293, 491] width 94 height 42
type input "08:00"
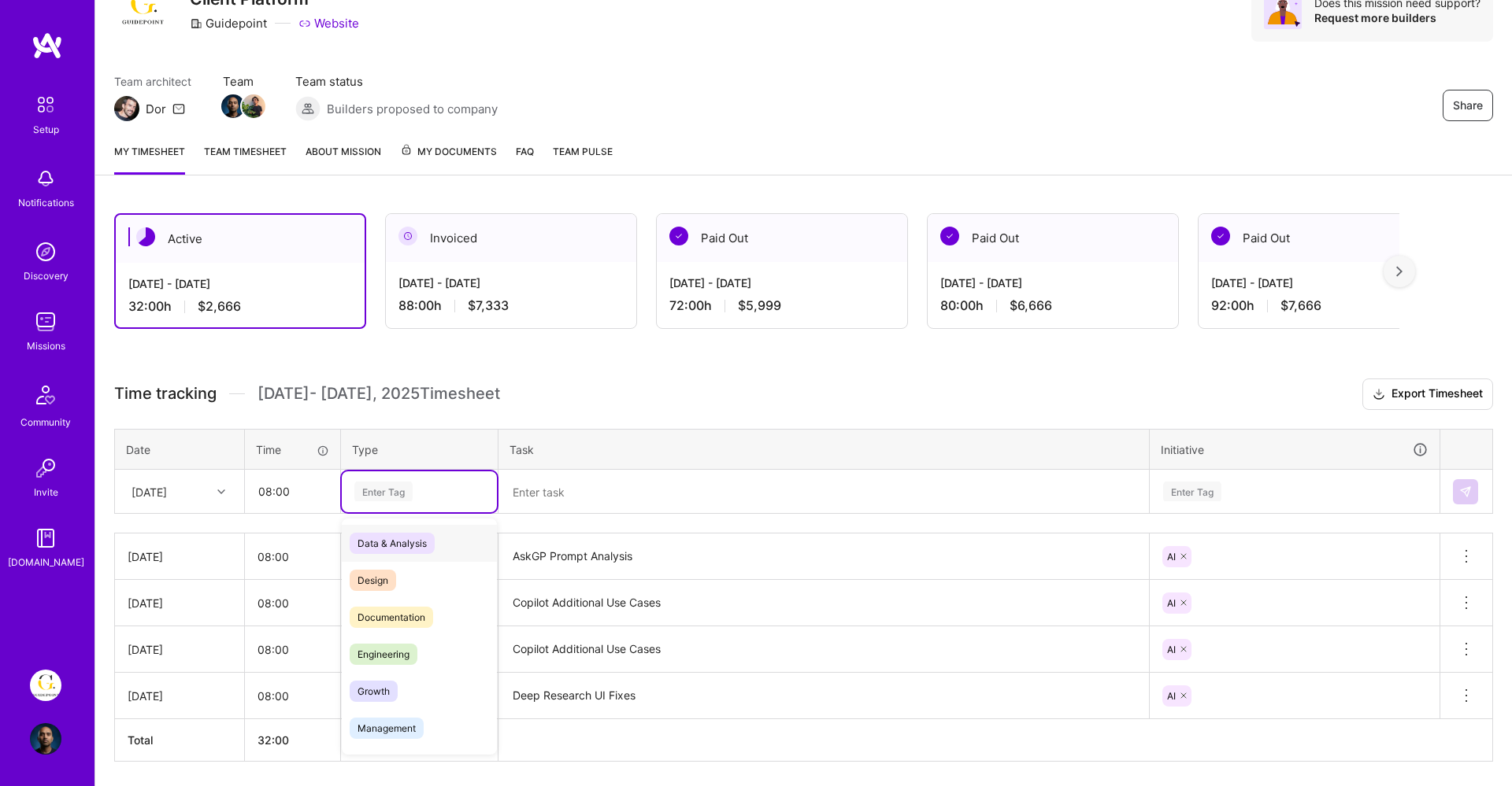
click at [388, 492] on div "Enter Tag" at bounding box center [383, 492] width 59 height 24
click at [387, 544] on span "Data & Analysis" at bounding box center [391, 543] width 85 height 21
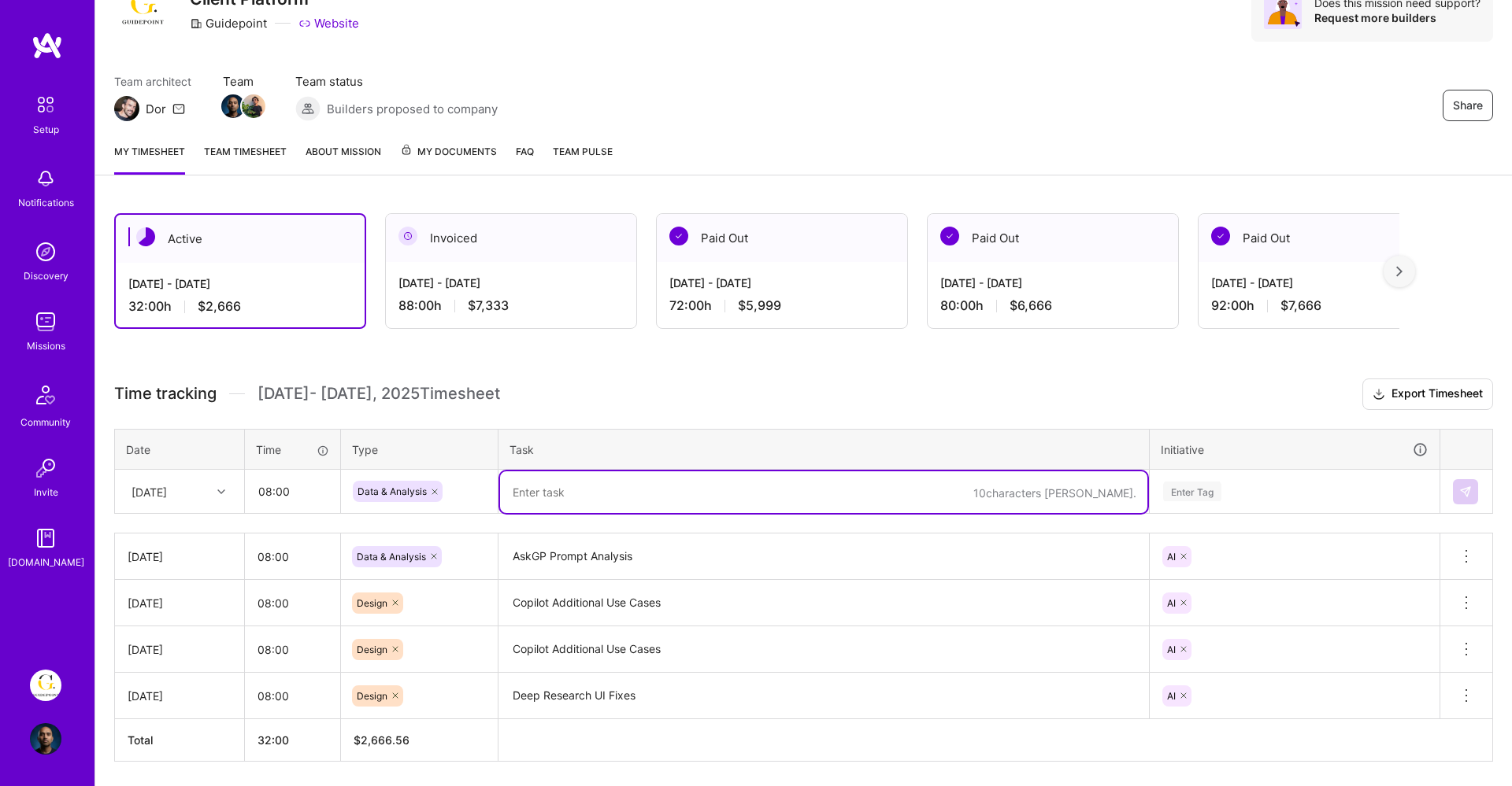
click at [547, 481] on textarea at bounding box center [824, 492] width 647 height 42
paste textarea "AskGP Prompt Analysis"
type textarea "AskGP Prompt Analysis"
click at [1226, 495] on div "Enter Tag" at bounding box center [1294, 491] width 266 height 20
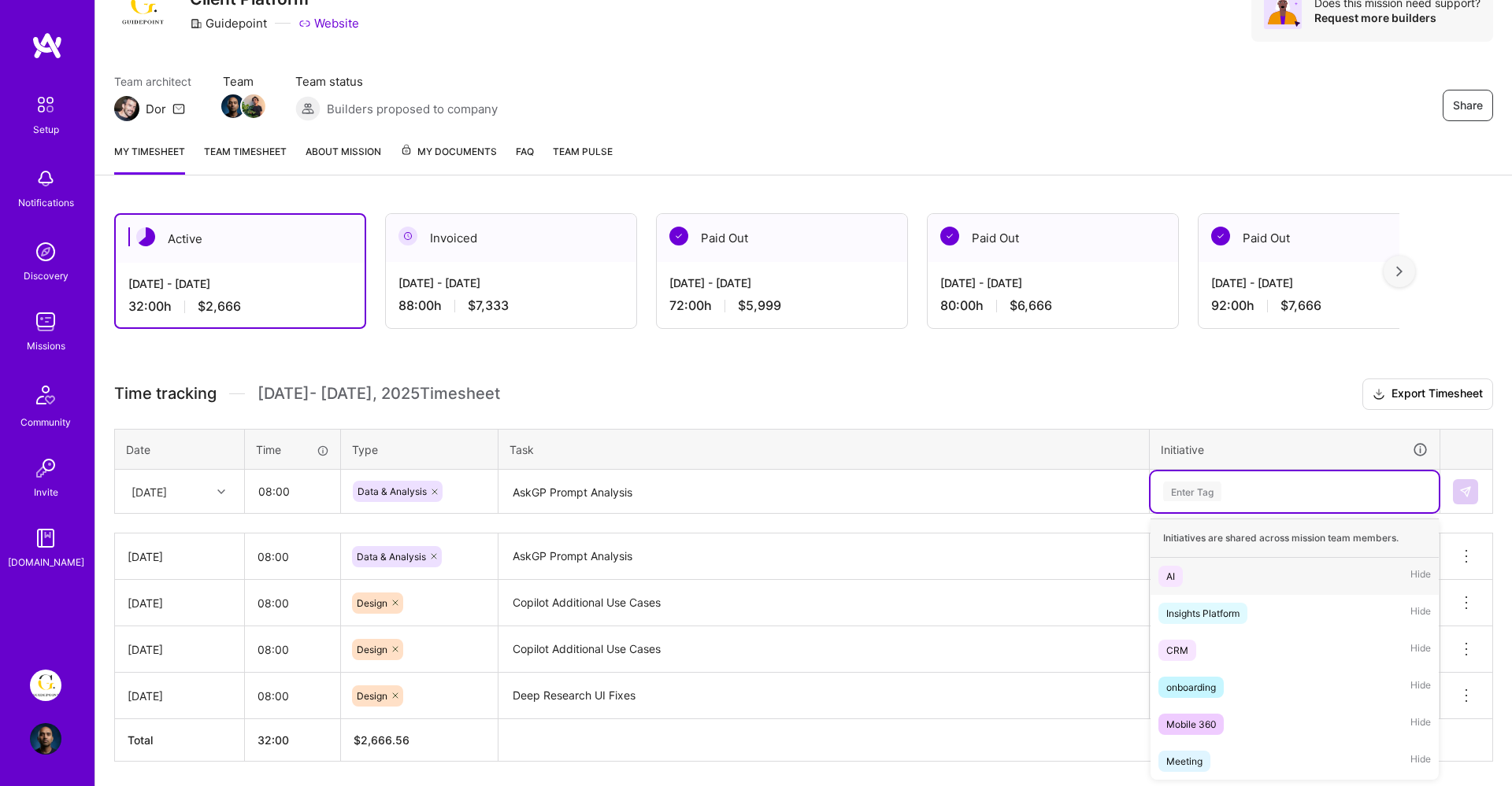
click at [1203, 572] on div "AI Hide" at bounding box center [1294, 576] width 288 height 37
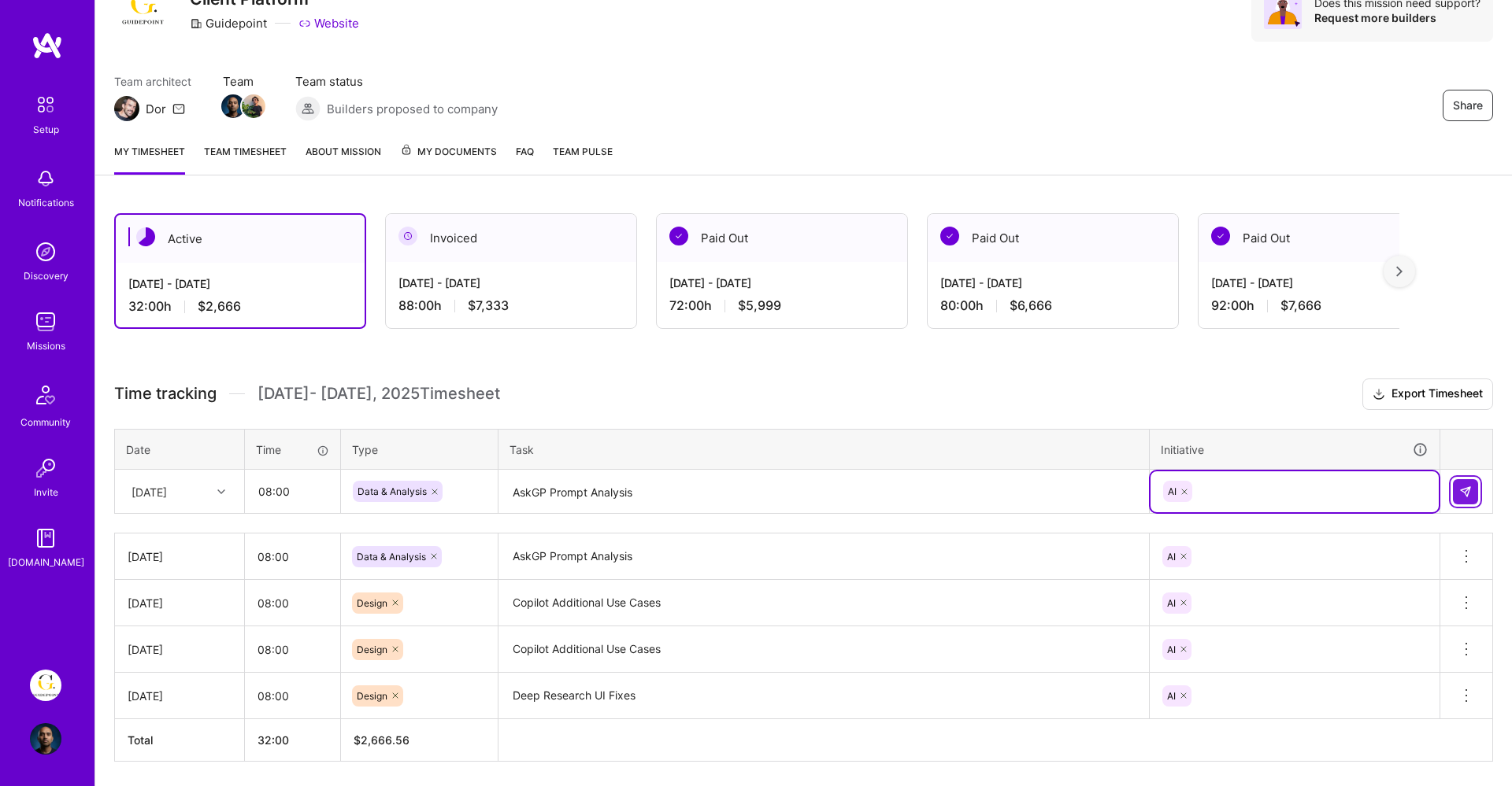
click at [1466, 488] on img at bounding box center [1465, 492] width 13 height 13
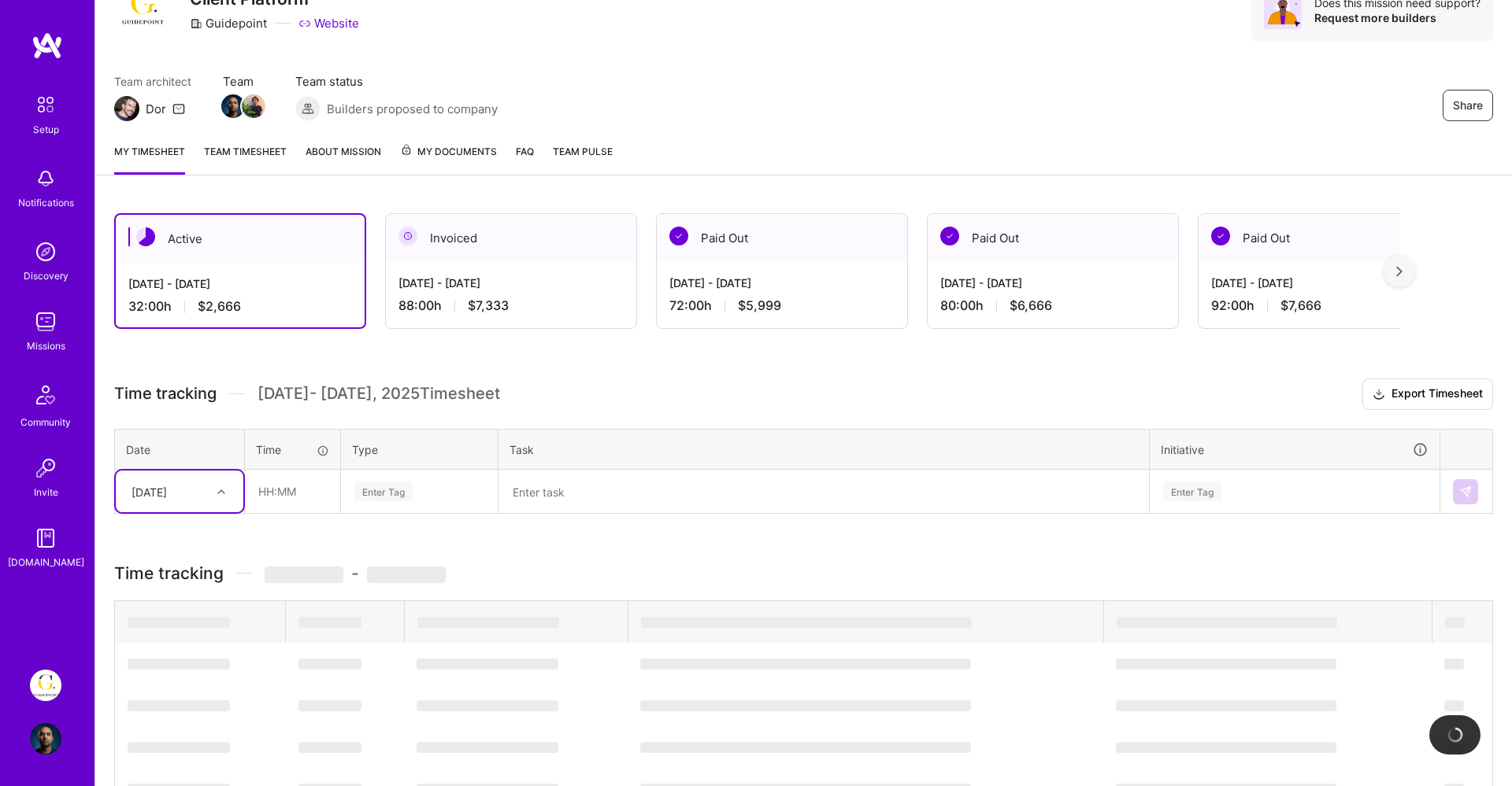
click at [201, 487] on div "[DATE]" at bounding box center [168, 492] width 88 height 26
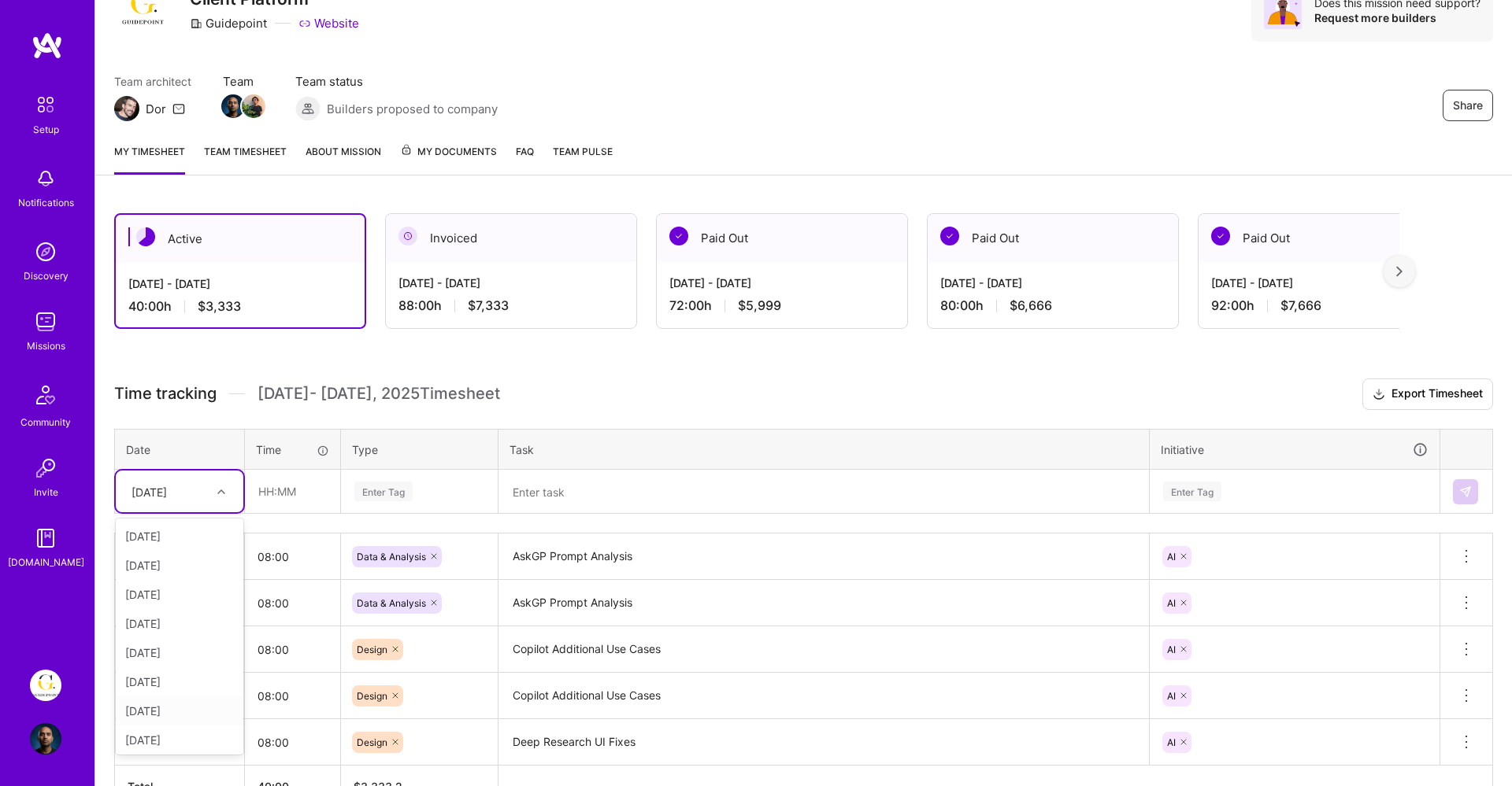
click at [168, 713] on div "[DATE]" at bounding box center [179, 711] width 128 height 29
click at [282, 466] on th "Time" at bounding box center [293, 450] width 96 height 41
click at [277, 485] on input "text" at bounding box center [293, 491] width 94 height 42
type input "08:00"
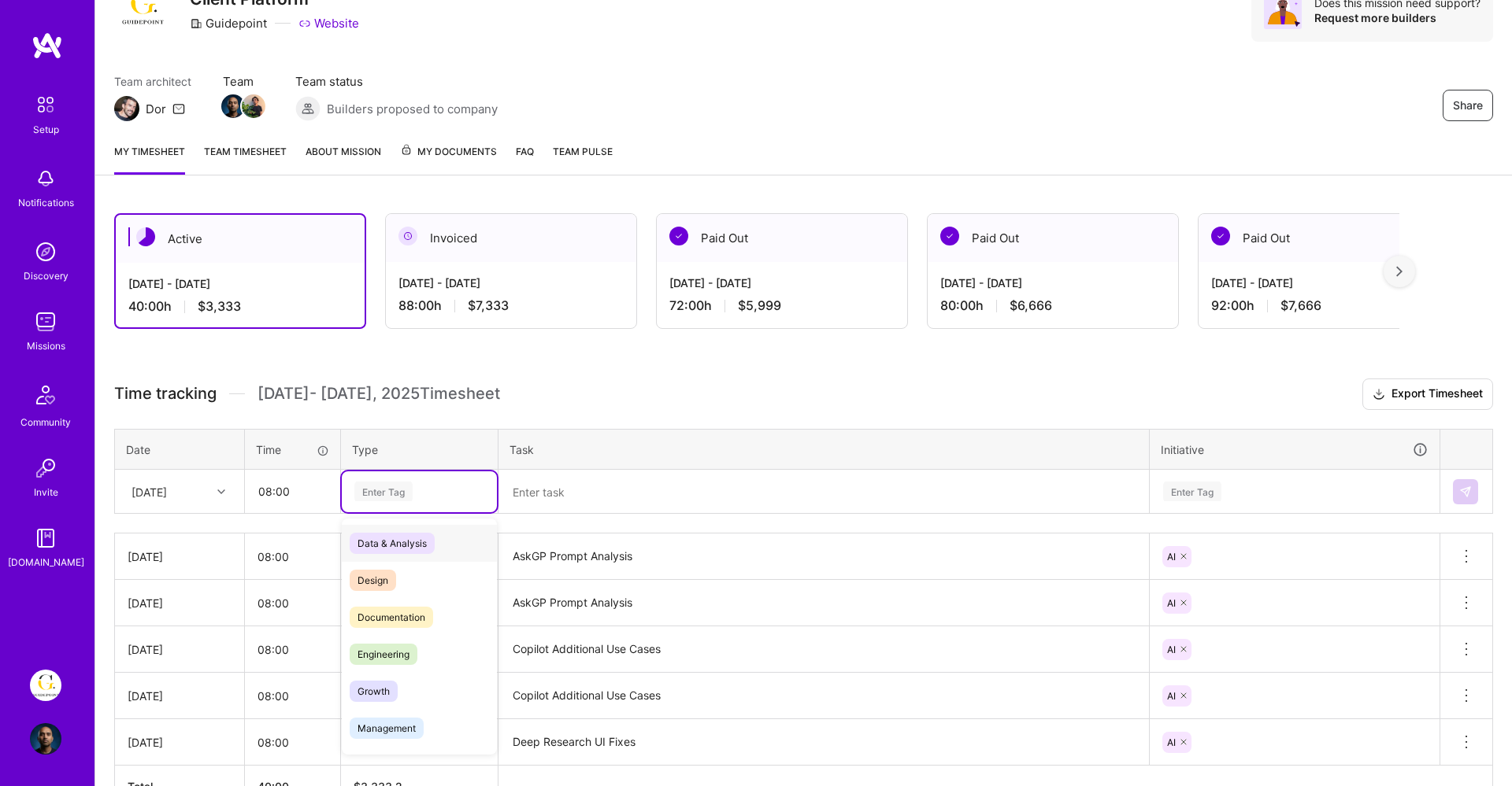
click at [389, 495] on div "Enter Tag" at bounding box center [383, 492] width 59 height 24
click at [389, 546] on span "Data & Analysis" at bounding box center [391, 543] width 85 height 21
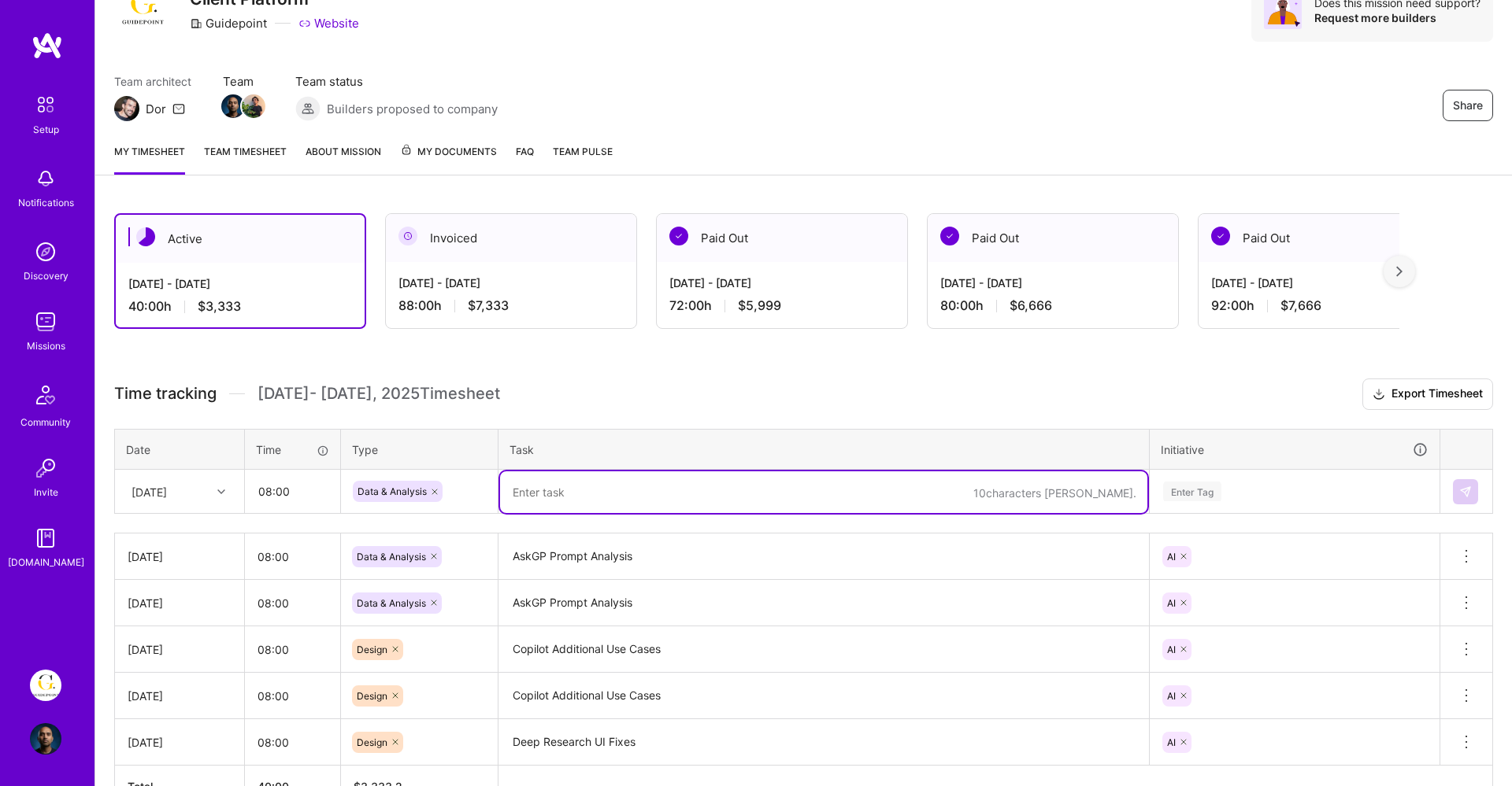
click at [539, 505] on textarea at bounding box center [824, 492] width 647 height 42
paste textarea "AskGP Prompt Analysis"
type textarea "AskGP Prompt Analysis"
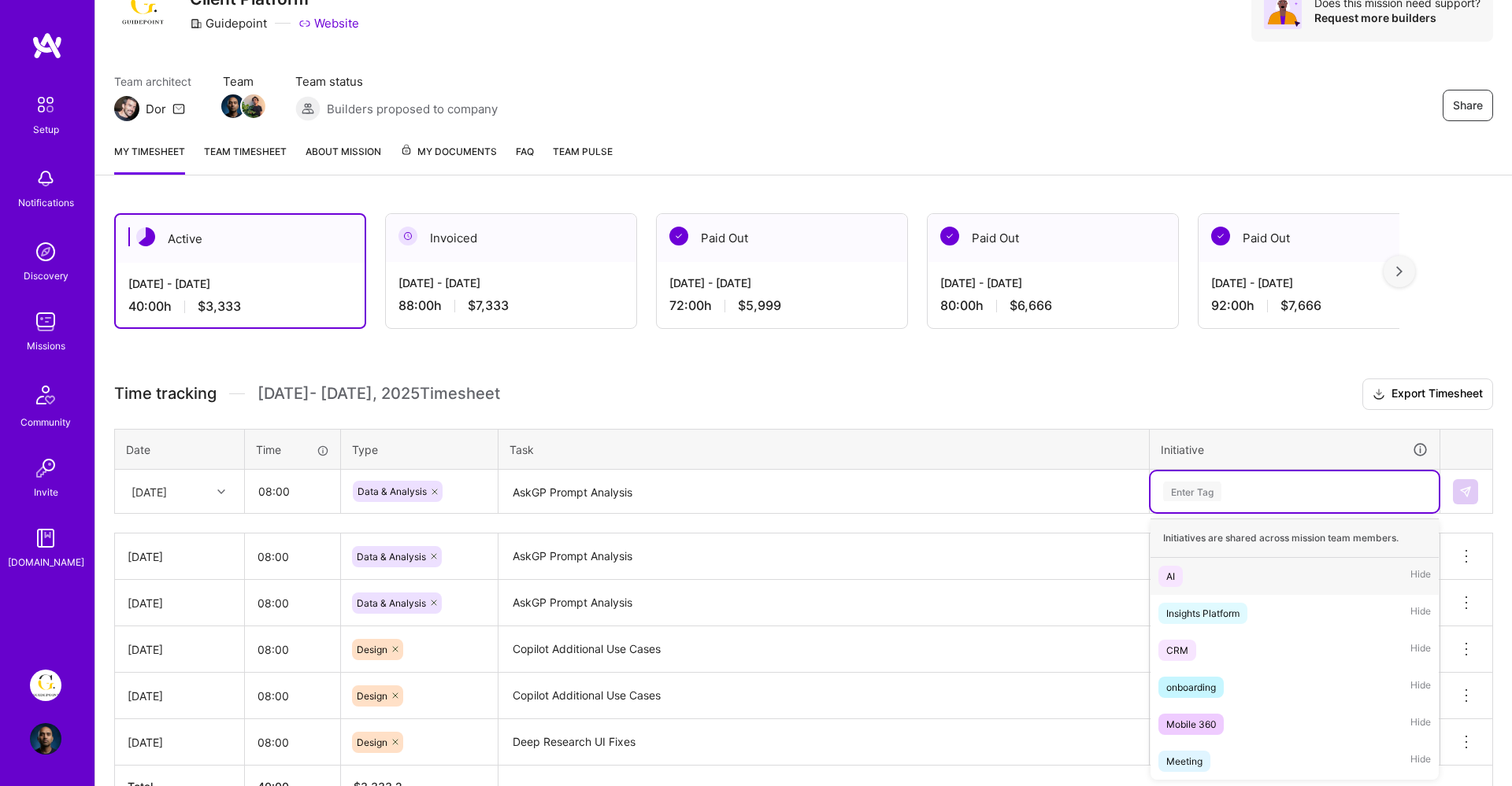
click at [1252, 504] on div "Enter Tag" at bounding box center [1294, 492] width 288 height 41
click at [1192, 564] on div "AI Hide" at bounding box center [1294, 576] width 288 height 37
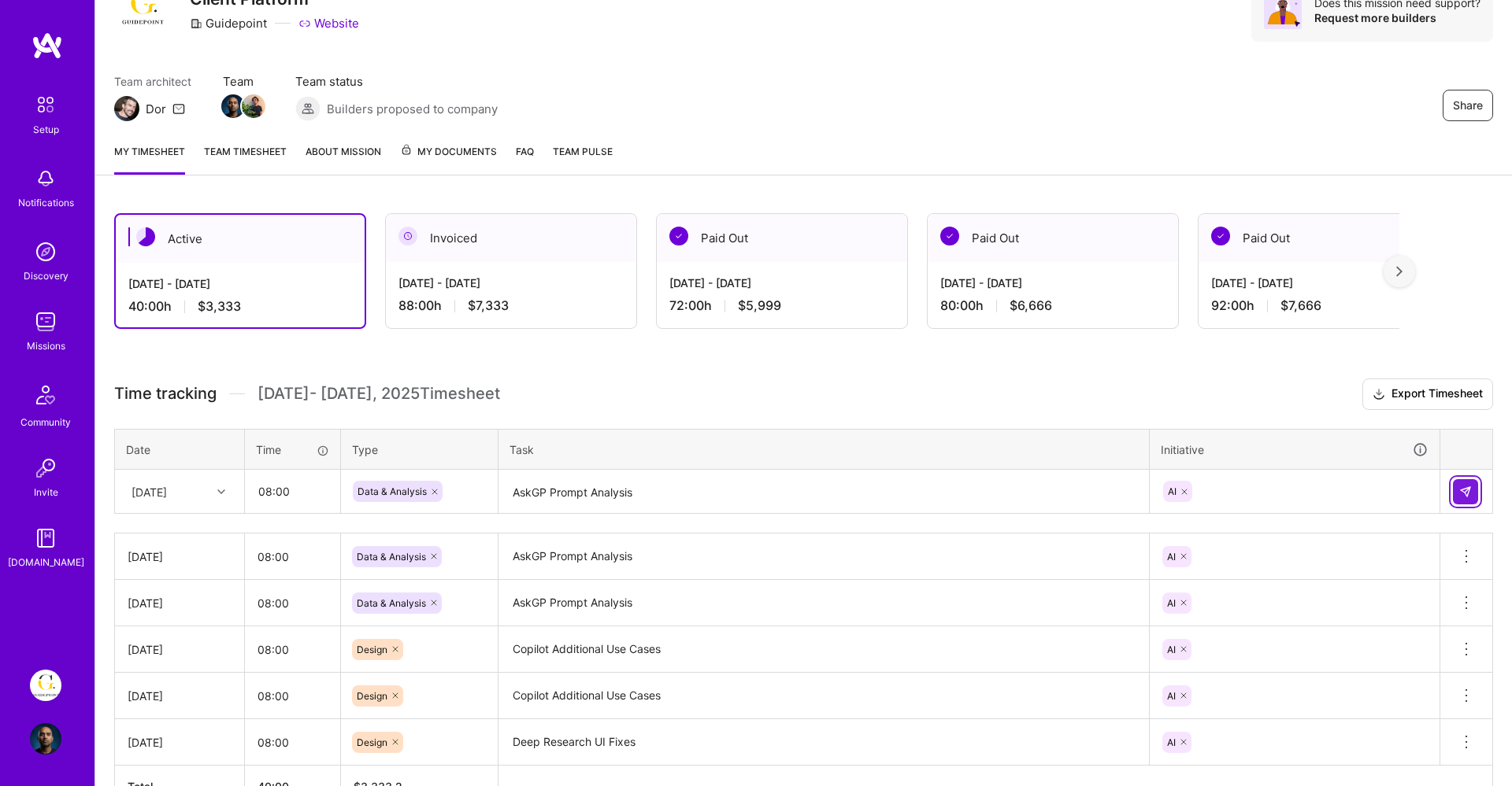
click at [1466, 485] on img at bounding box center [1465, 492] width 13 height 13
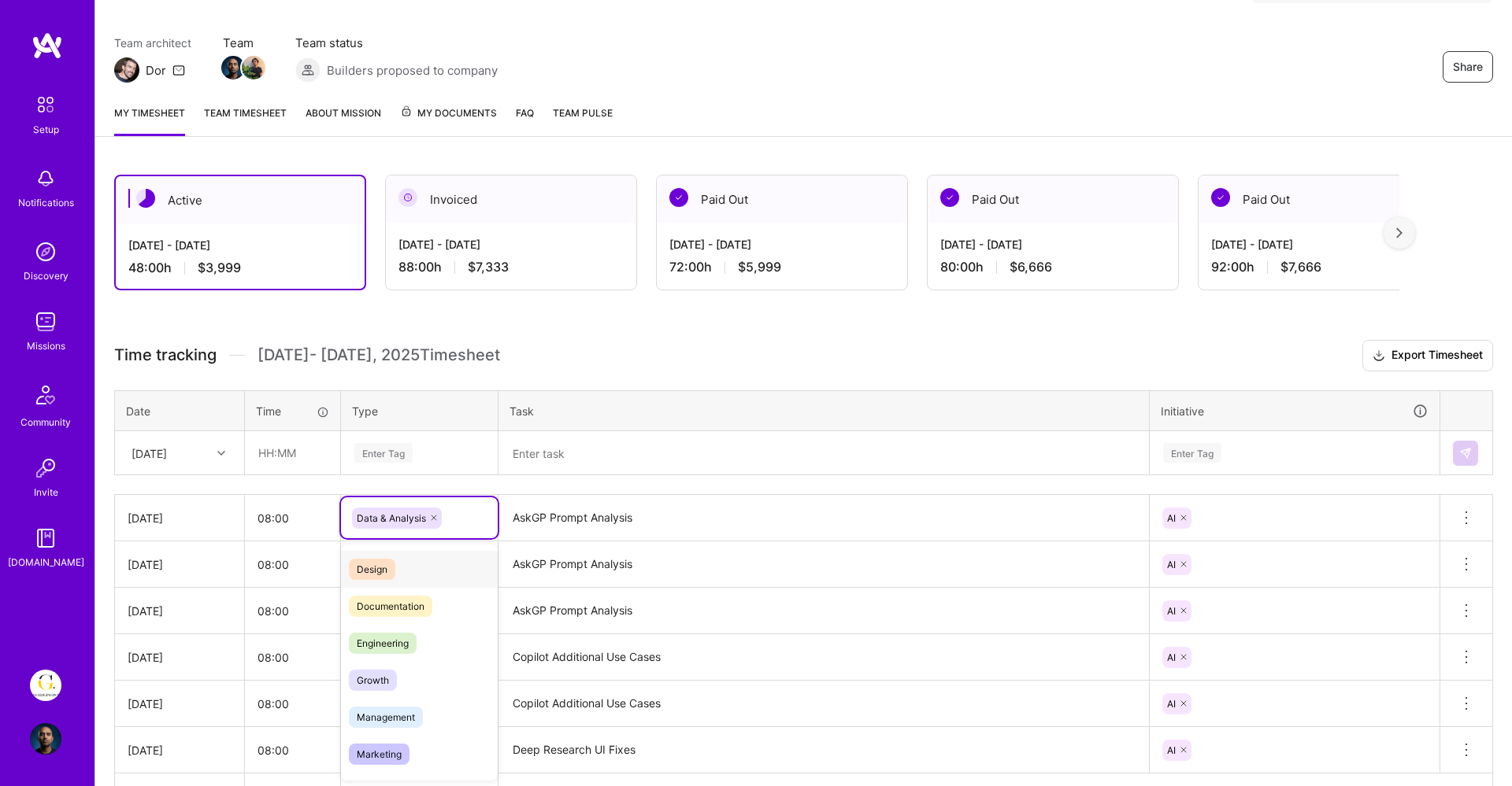
click at [456, 538] on div "option Design focused, 0 of 2. 16 results available. Use Up and Down to choose …" at bounding box center [419, 518] width 157 height 41
click at [415, 555] on div "Design" at bounding box center [419, 569] width 157 height 37
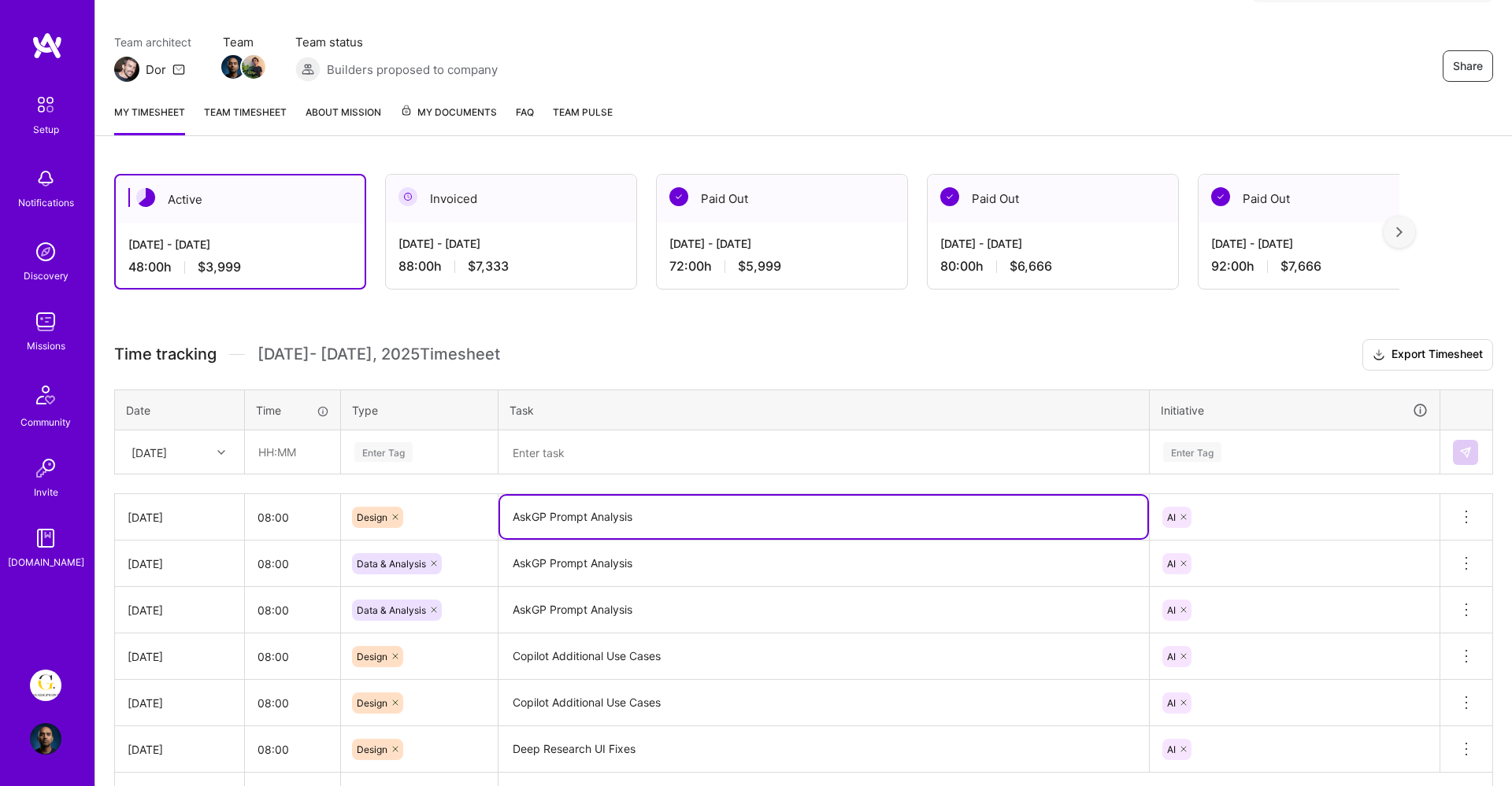
drag, startPoint x: 655, startPoint y: 517, endPoint x: 507, endPoint y: 516, distance: 148.0
click at [507, 516] on textarea "AskGP Prompt Analysis" at bounding box center [824, 517] width 647 height 43
click at [429, 571] on div at bounding box center [433, 563] width 16 height 21
type textarea "AI Patterns"
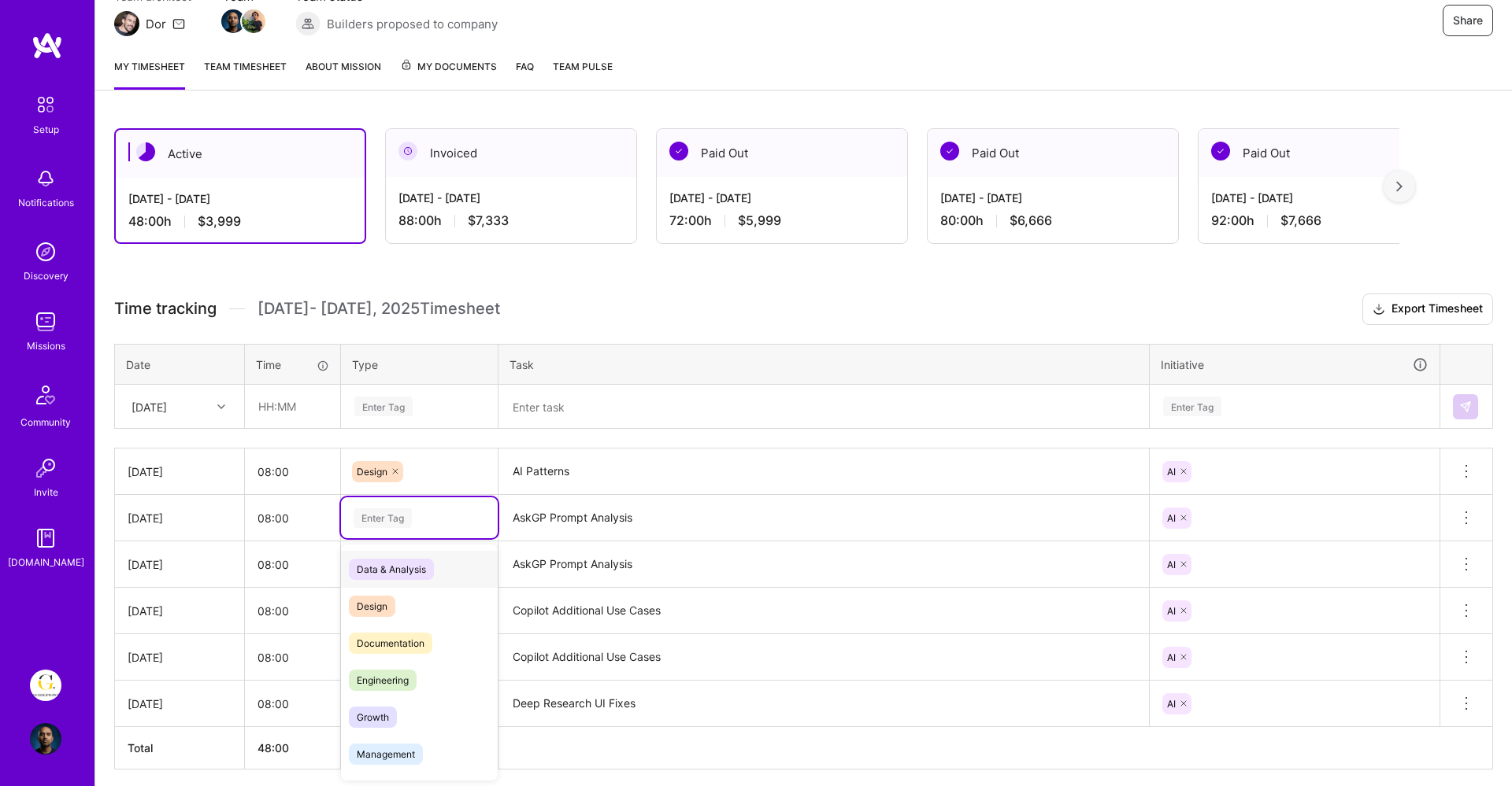
scroll to position [162, 0]
click at [419, 518] on div "Enter Tag" at bounding box center [419, 517] width 135 height 20
click at [398, 600] on div at bounding box center [395, 610] width 16 height 21
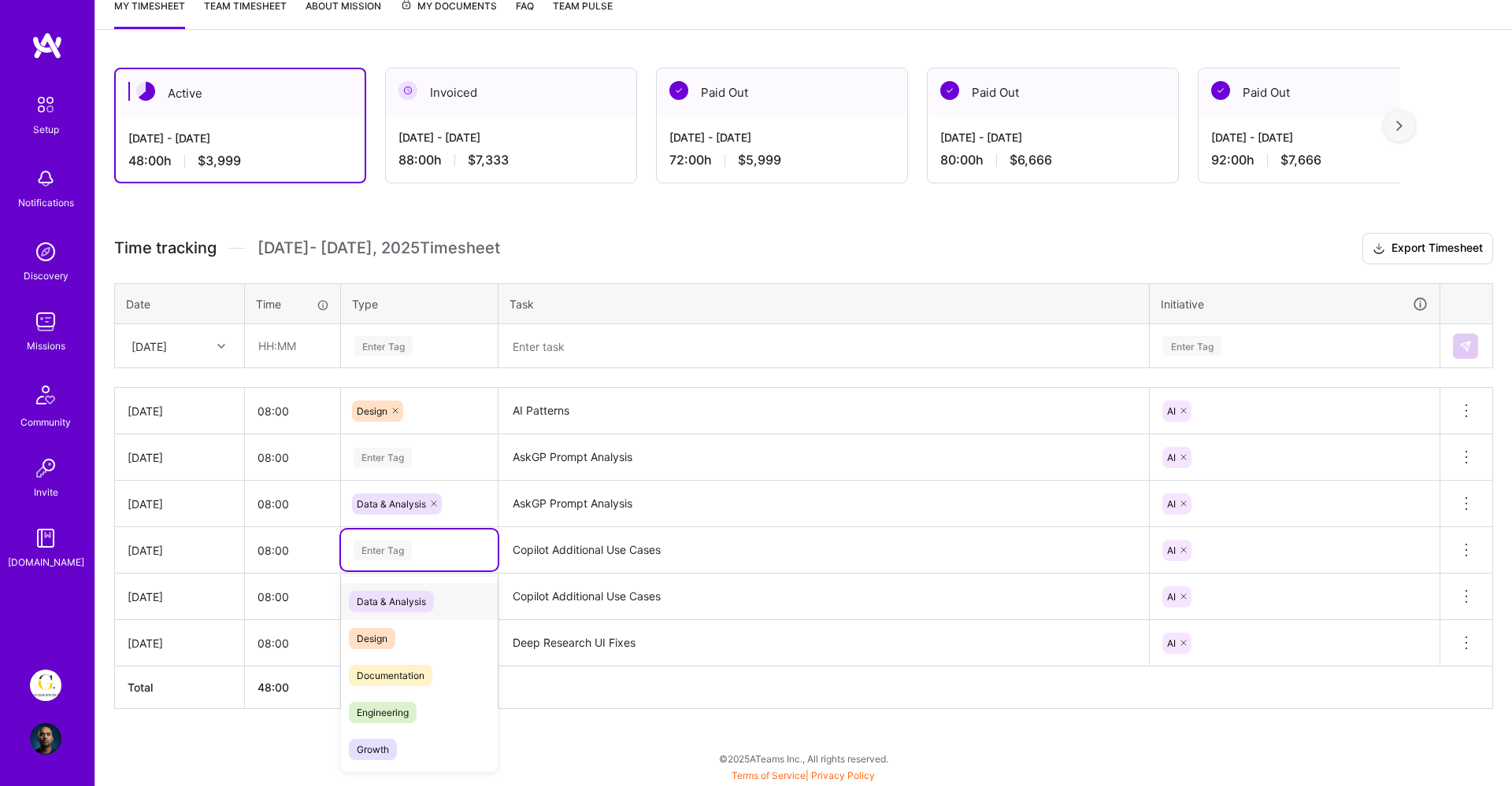
click at [400, 600] on span "Data & Analysis" at bounding box center [390, 602] width 85 height 21
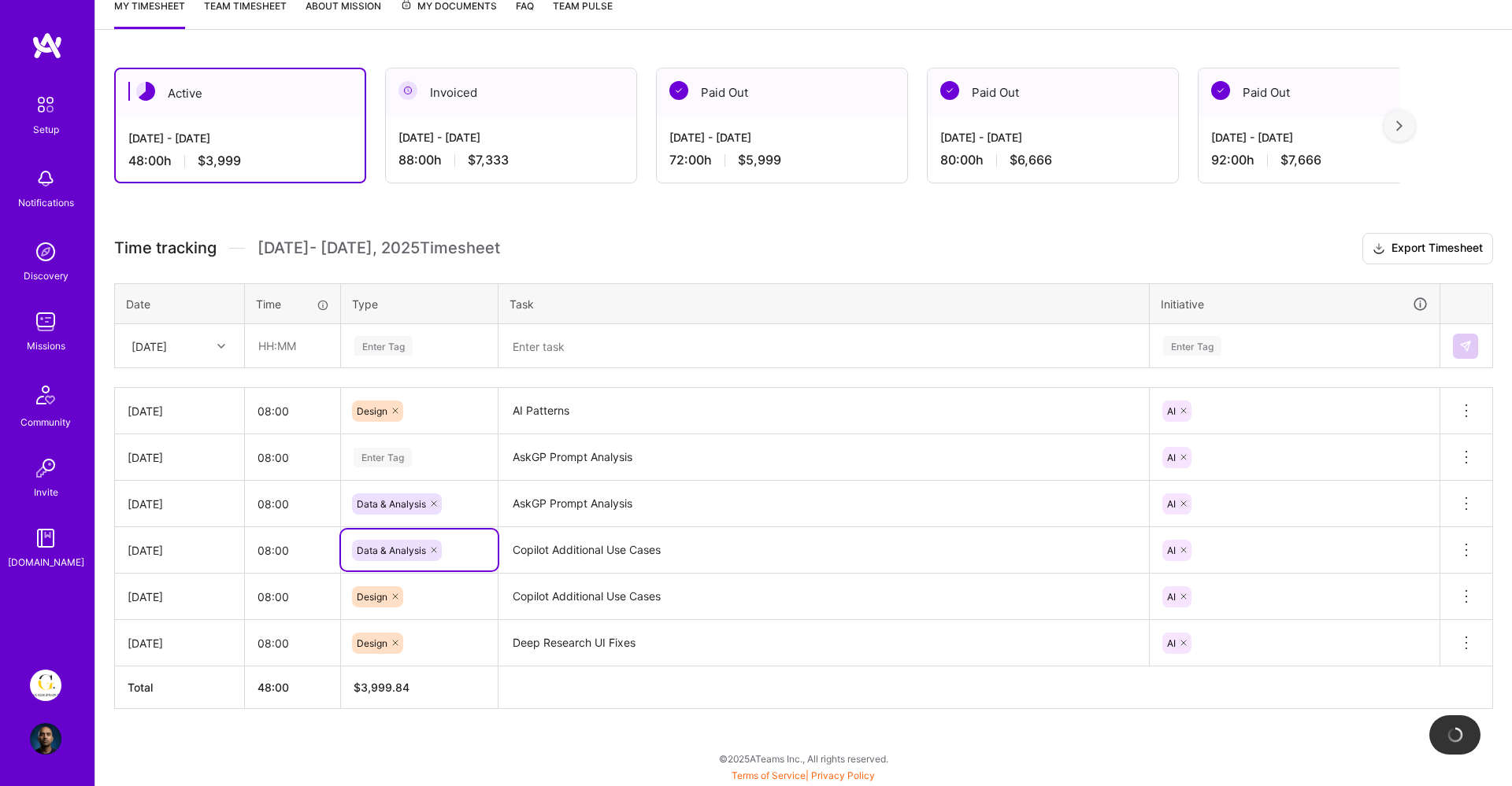
click at [409, 444] on div "Enter Tag" at bounding box center [419, 457] width 157 height 41
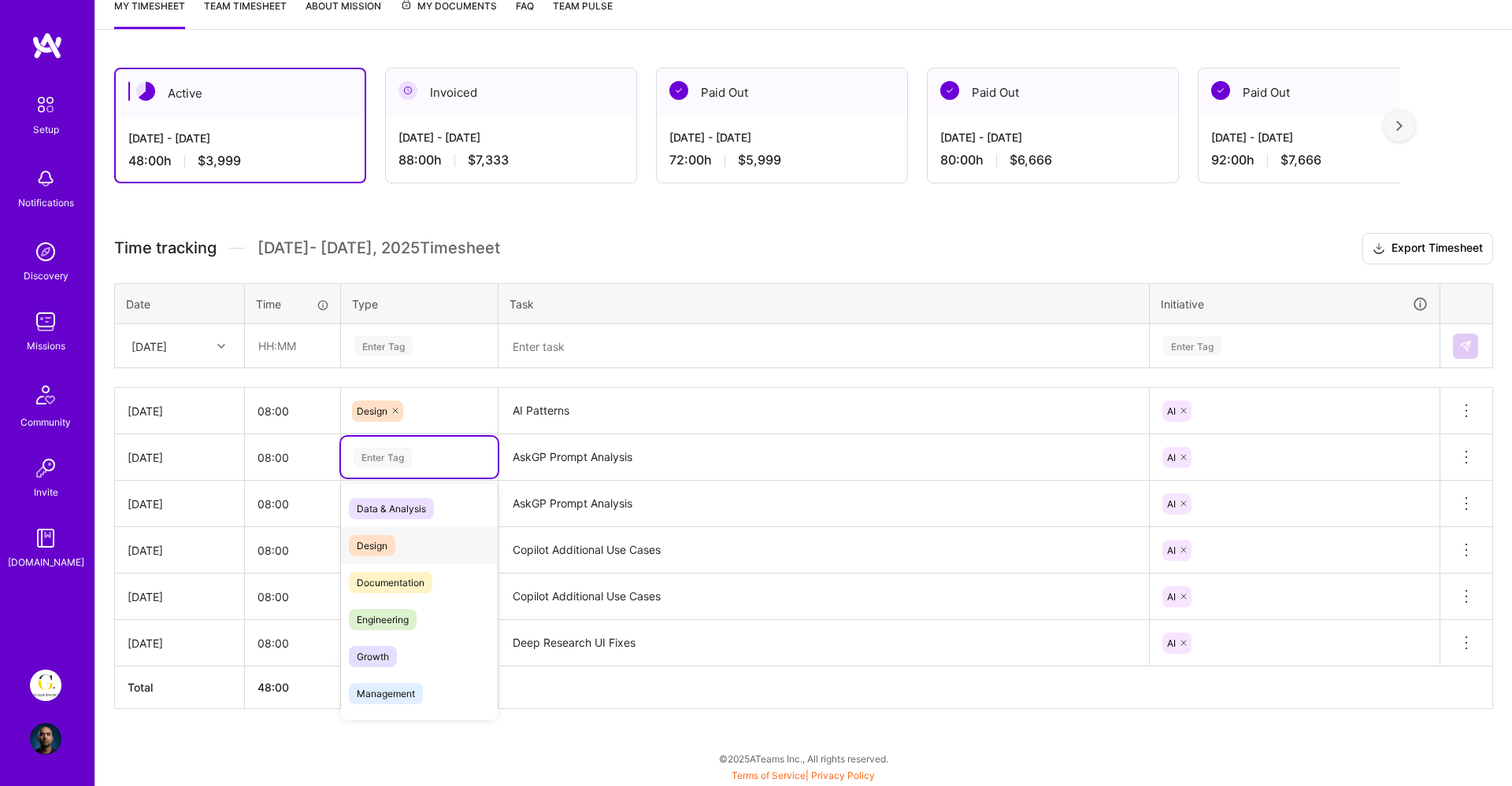
click at [395, 538] on div "Design" at bounding box center [419, 546] width 157 height 37
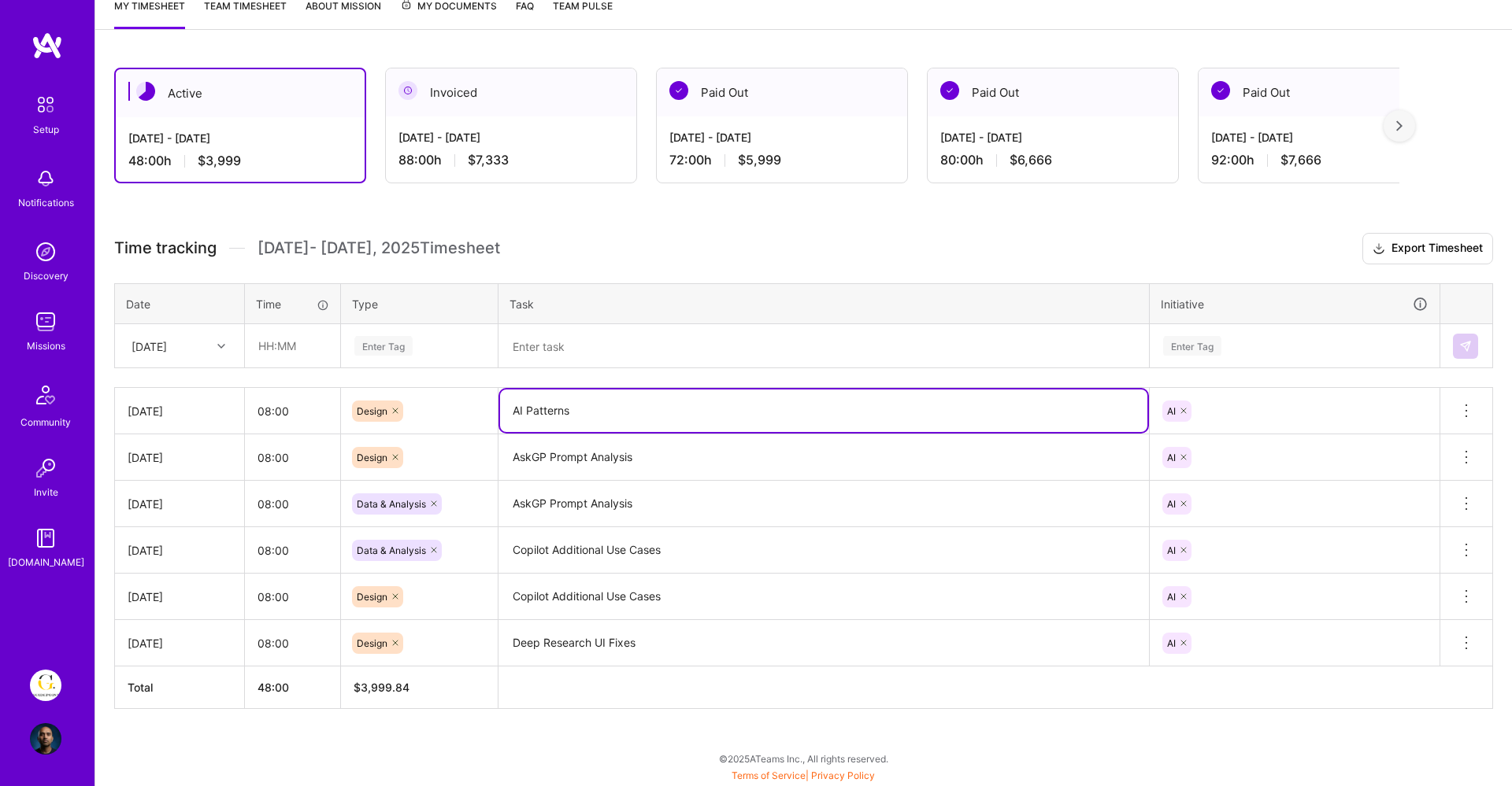
drag, startPoint x: 624, startPoint y: 400, endPoint x: 511, endPoint y: 402, distance: 113.0
click at [506, 400] on textarea "AI Patterns" at bounding box center [824, 411] width 647 height 43
drag, startPoint x: 518, startPoint y: 411, endPoint x: 622, endPoint y: 412, distance: 104.0
click at [623, 412] on textarea "AI Patterns" at bounding box center [824, 411] width 647 height 43
click at [622, 412] on textarea "AI Patterns" at bounding box center [824, 411] width 647 height 43
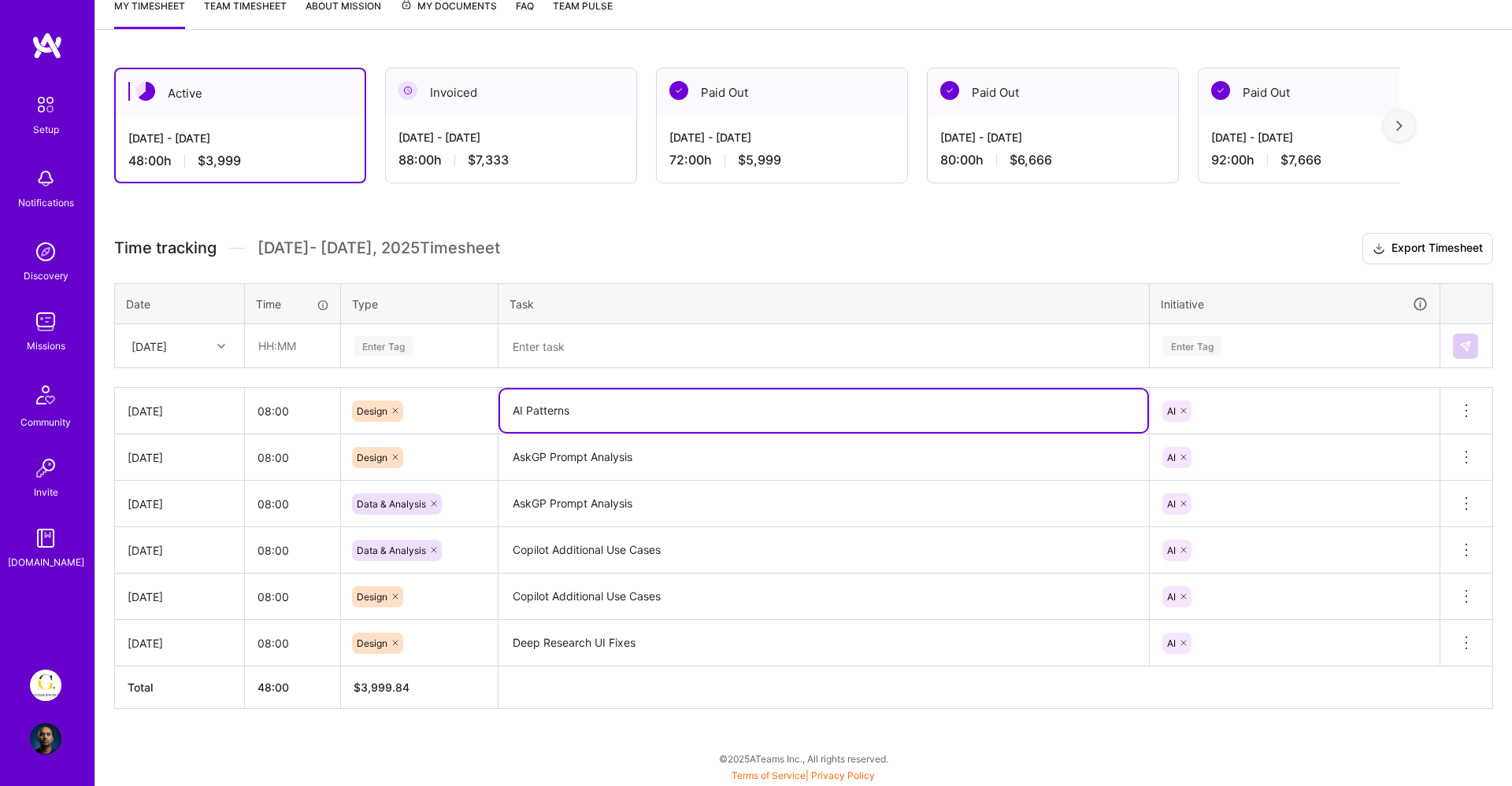
click at [594, 451] on textarea "AskGP Prompt Analysis" at bounding box center [824, 457] width 647 height 43
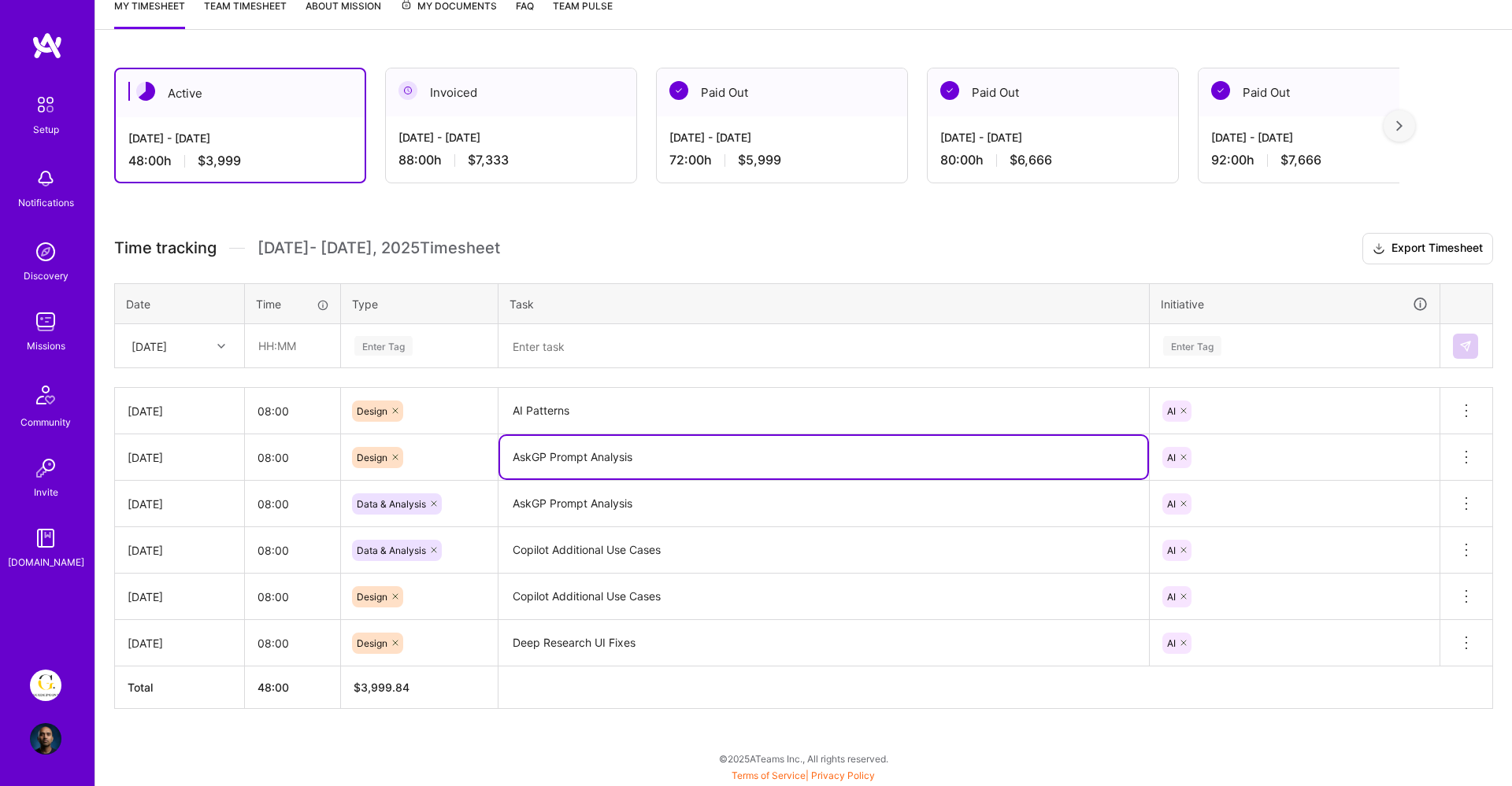
paste textarea "I Pattern"
type textarea "AI Patterns"
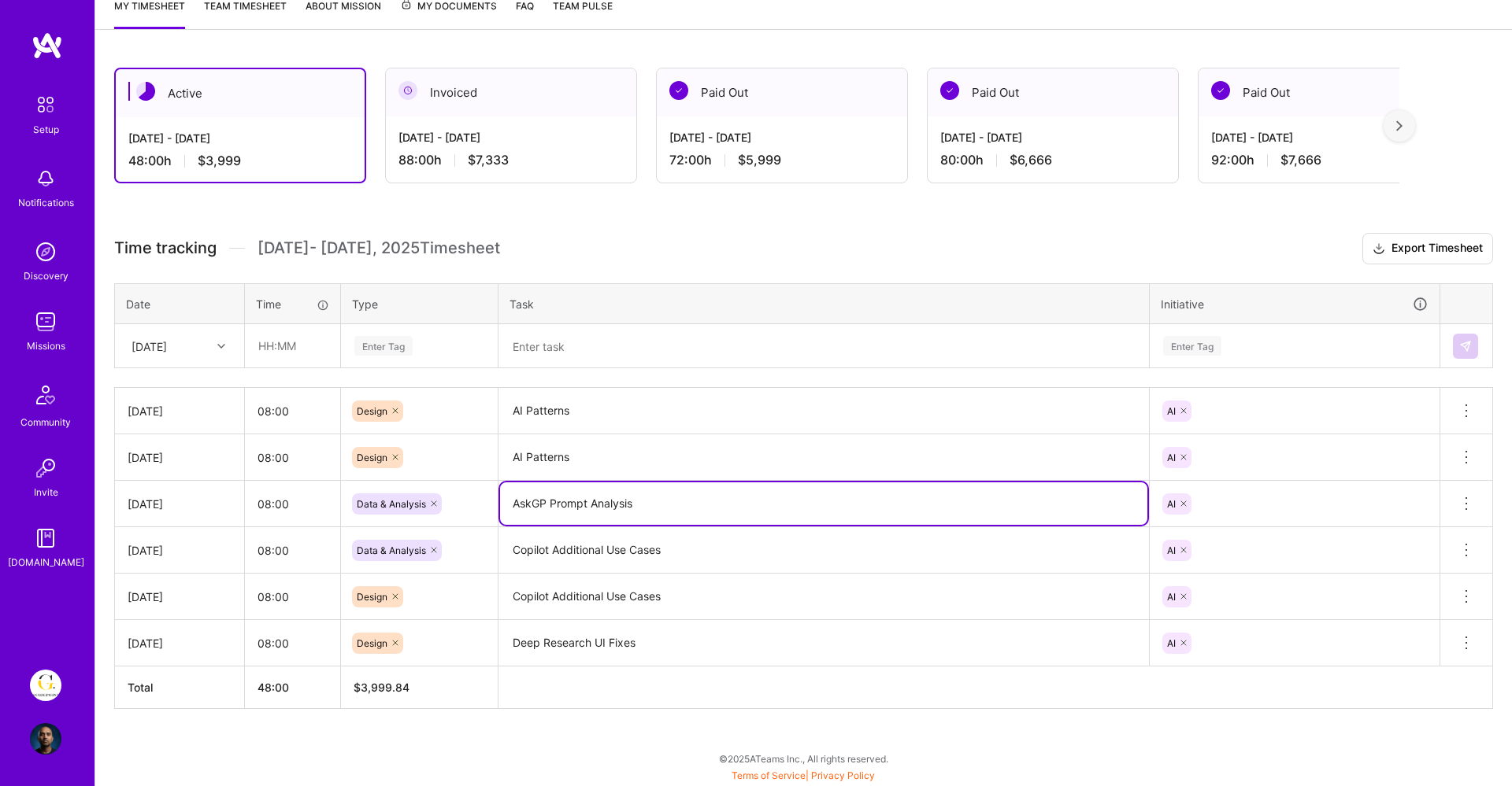
drag, startPoint x: 640, startPoint y: 501, endPoint x: 513, endPoint y: 497, distance: 127.1
click at [513, 497] on textarea "AskGP Prompt Analysis" at bounding box center [824, 504] width 647 height 43
click at [551, 356] on textarea at bounding box center [824, 346] width 647 height 42
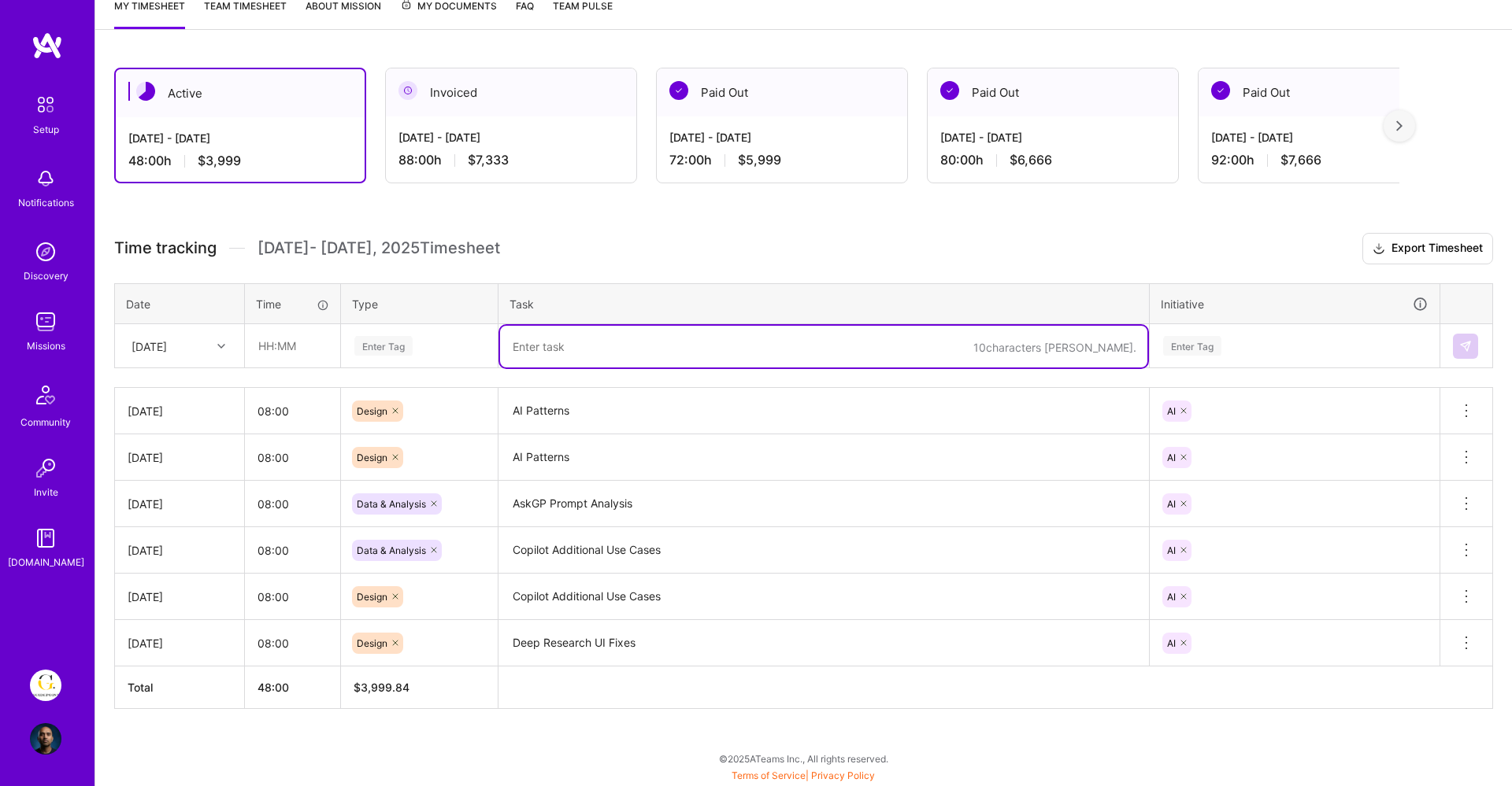
paste textarea "AskGP Prompt Analysis"
type textarea "AskGP Prompt Analysis"
click at [167, 349] on div "[DATE]" at bounding box center [149, 346] width 35 height 17
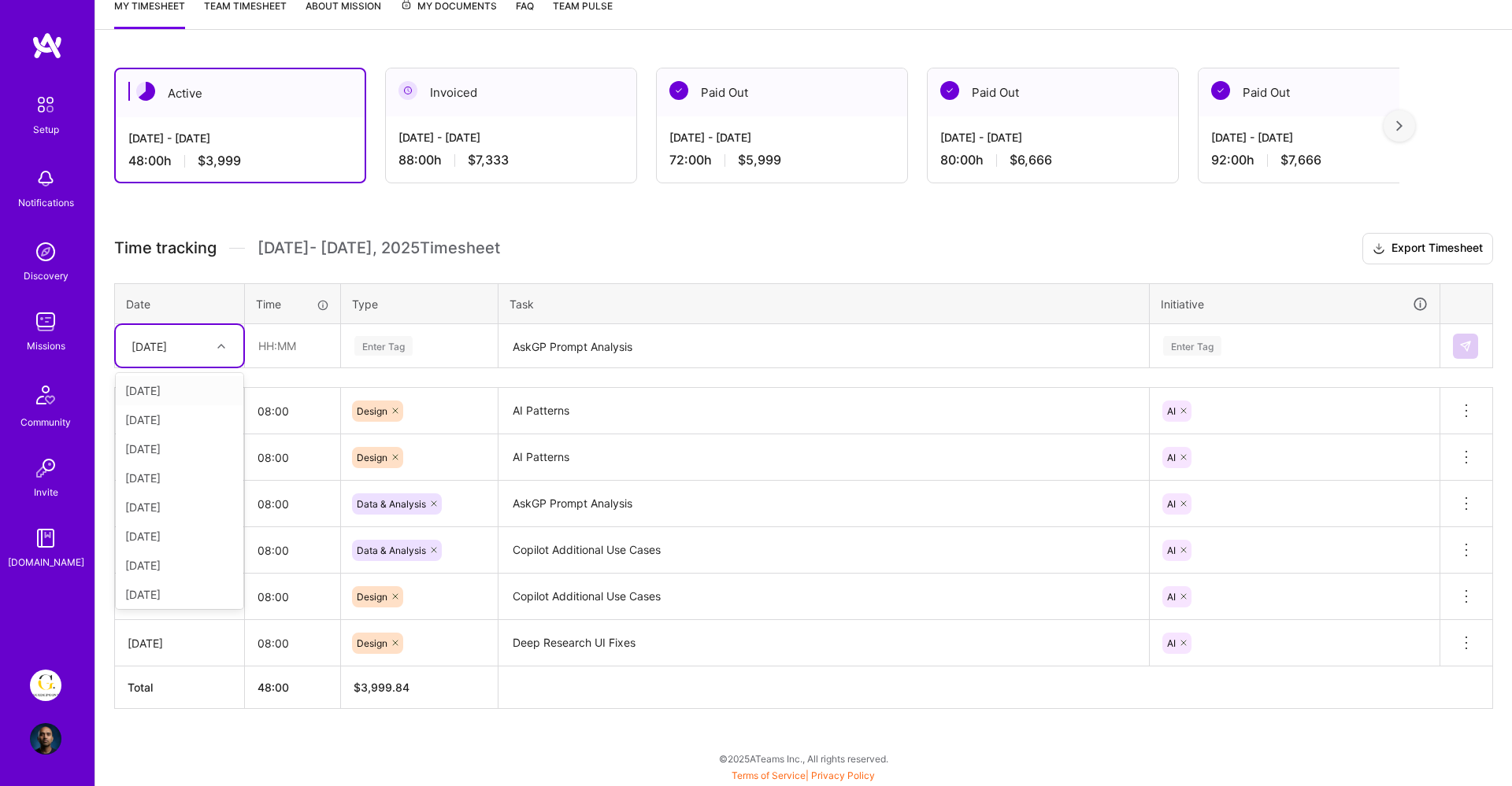
click at [635, 407] on textarea "AI Patterns" at bounding box center [824, 411] width 647 height 44
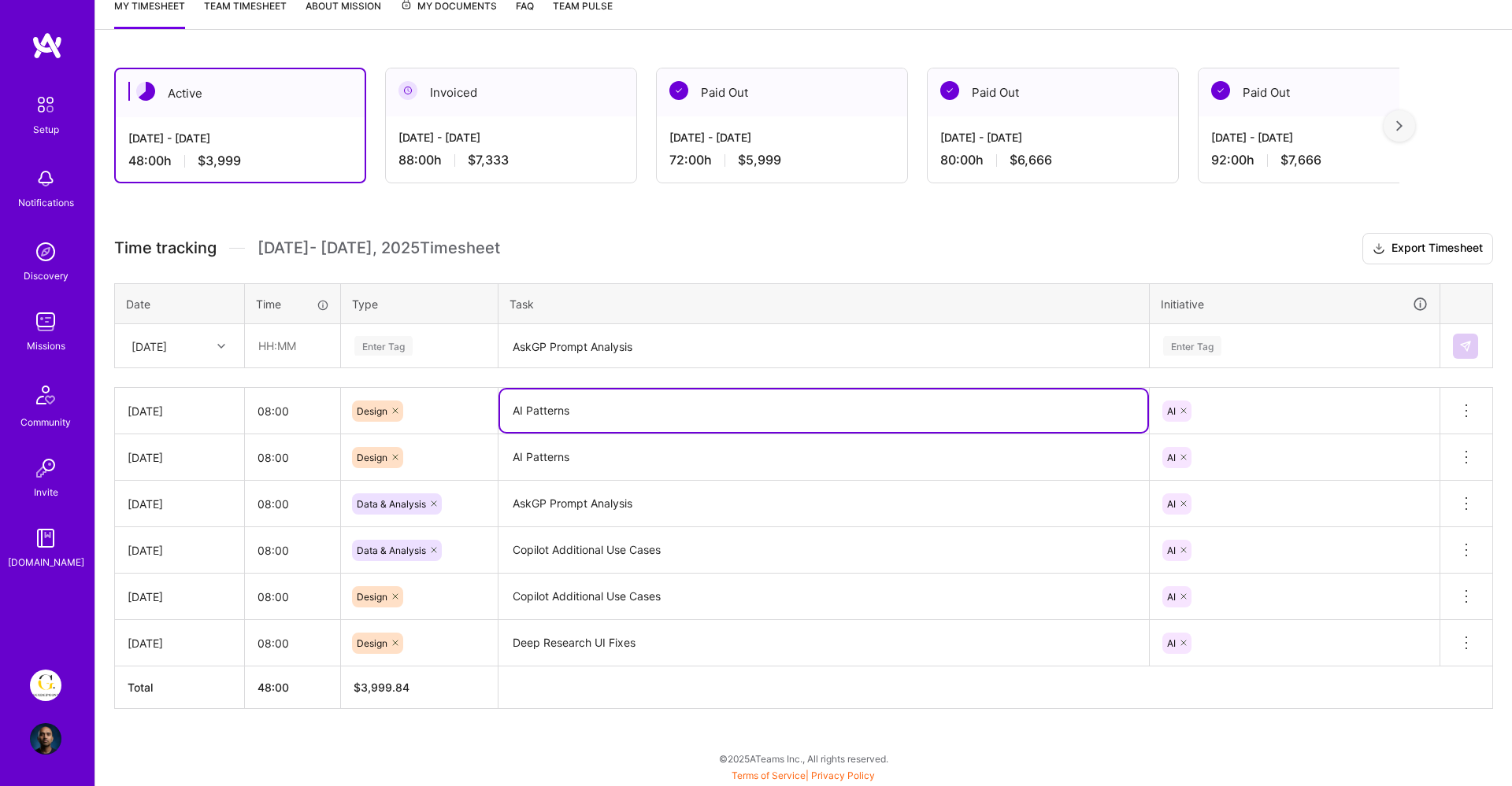
click at [196, 349] on div "[DATE]" at bounding box center [168, 346] width 88 height 26
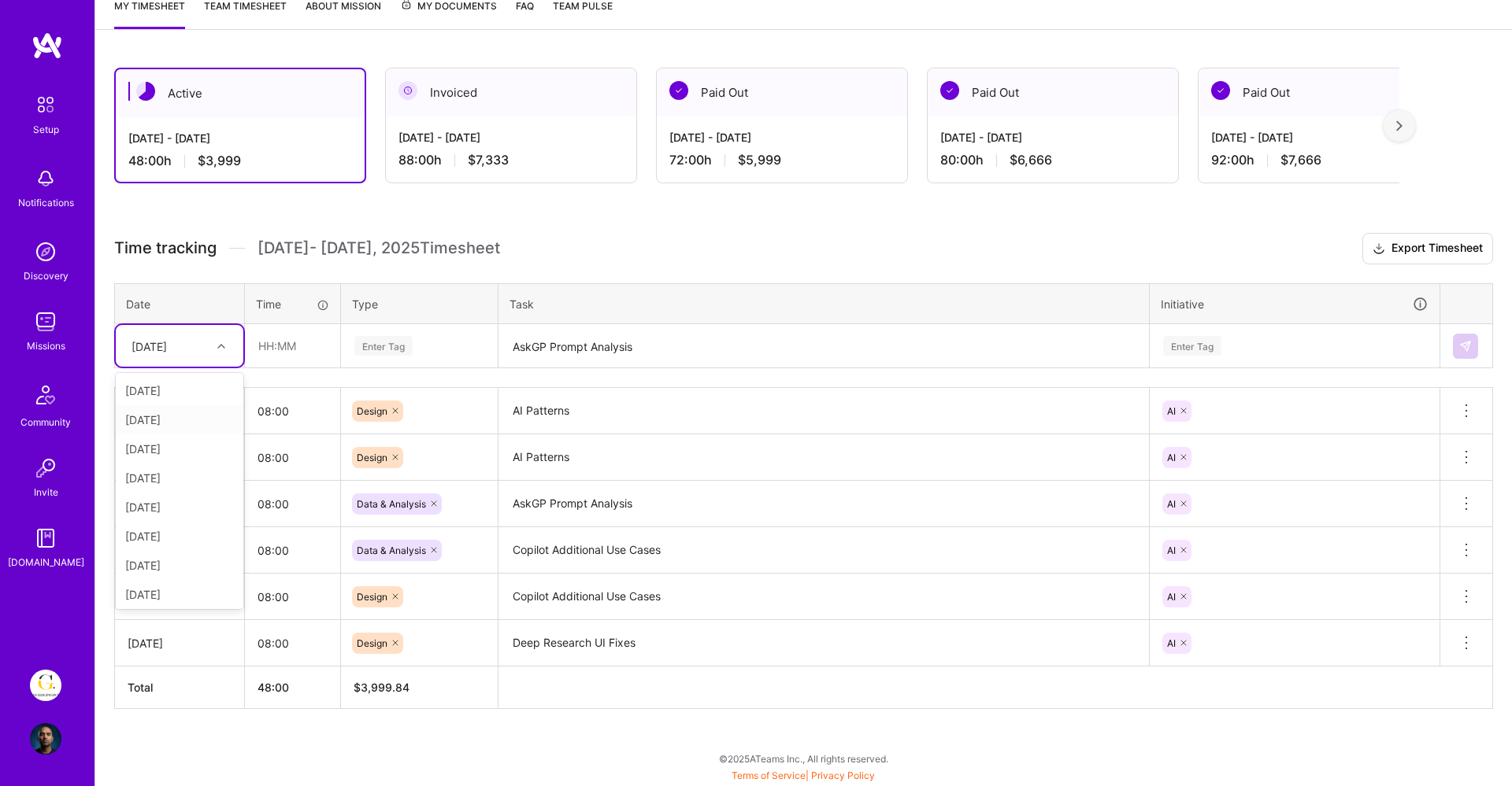
click at [161, 422] on div "[DATE]" at bounding box center [179, 419] width 128 height 29
click at [204, 342] on div "[DATE]" at bounding box center [168, 346] width 88 height 26
click at [167, 584] on div "[DATE]" at bounding box center [179, 594] width 128 height 29
click at [308, 355] on input "text" at bounding box center [293, 346] width 94 height 42
type input "08:00"
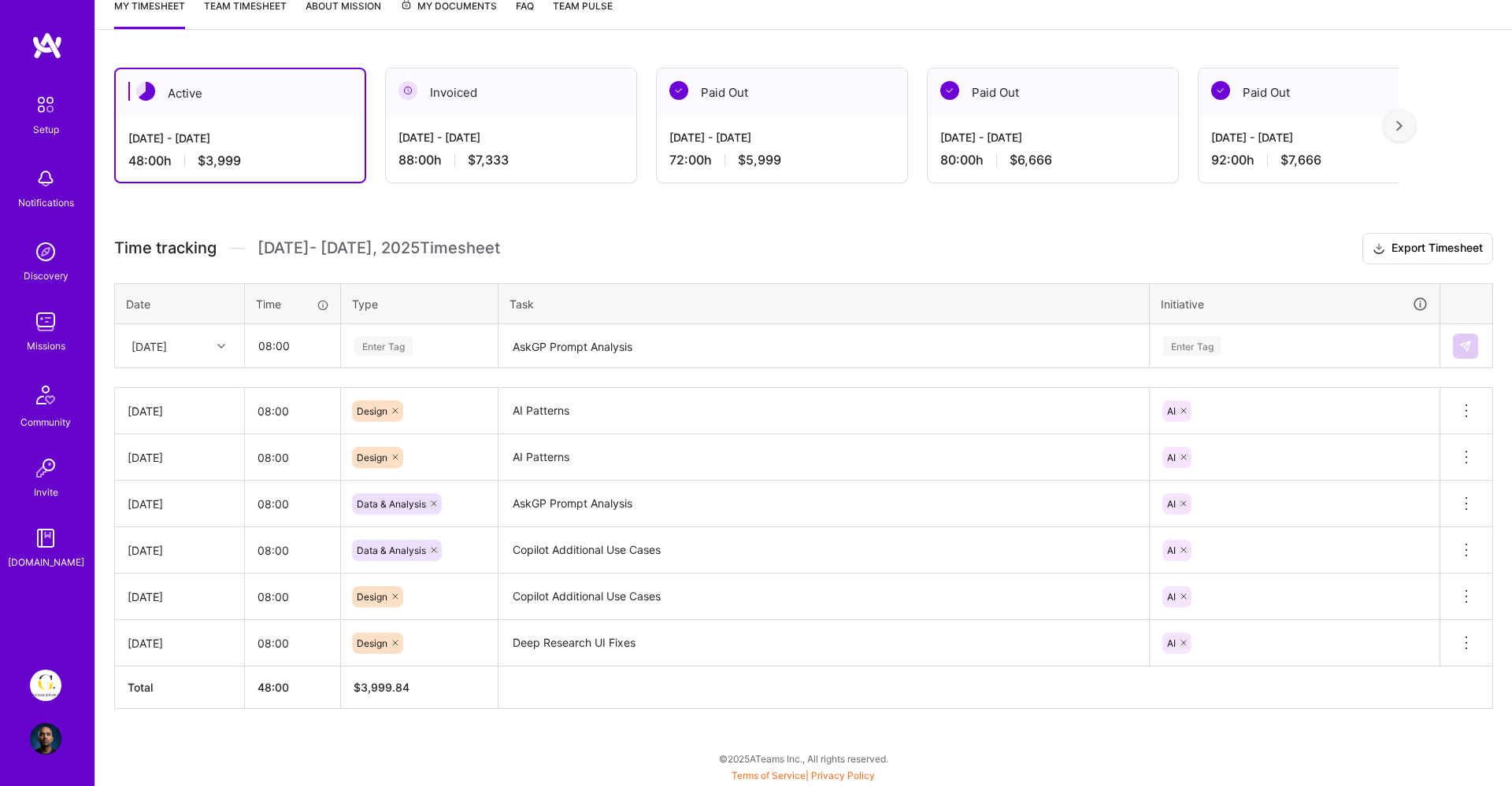
click at [425, 345] on div "Enter Tag" at bounding box center [419, 346] width 133 height 20
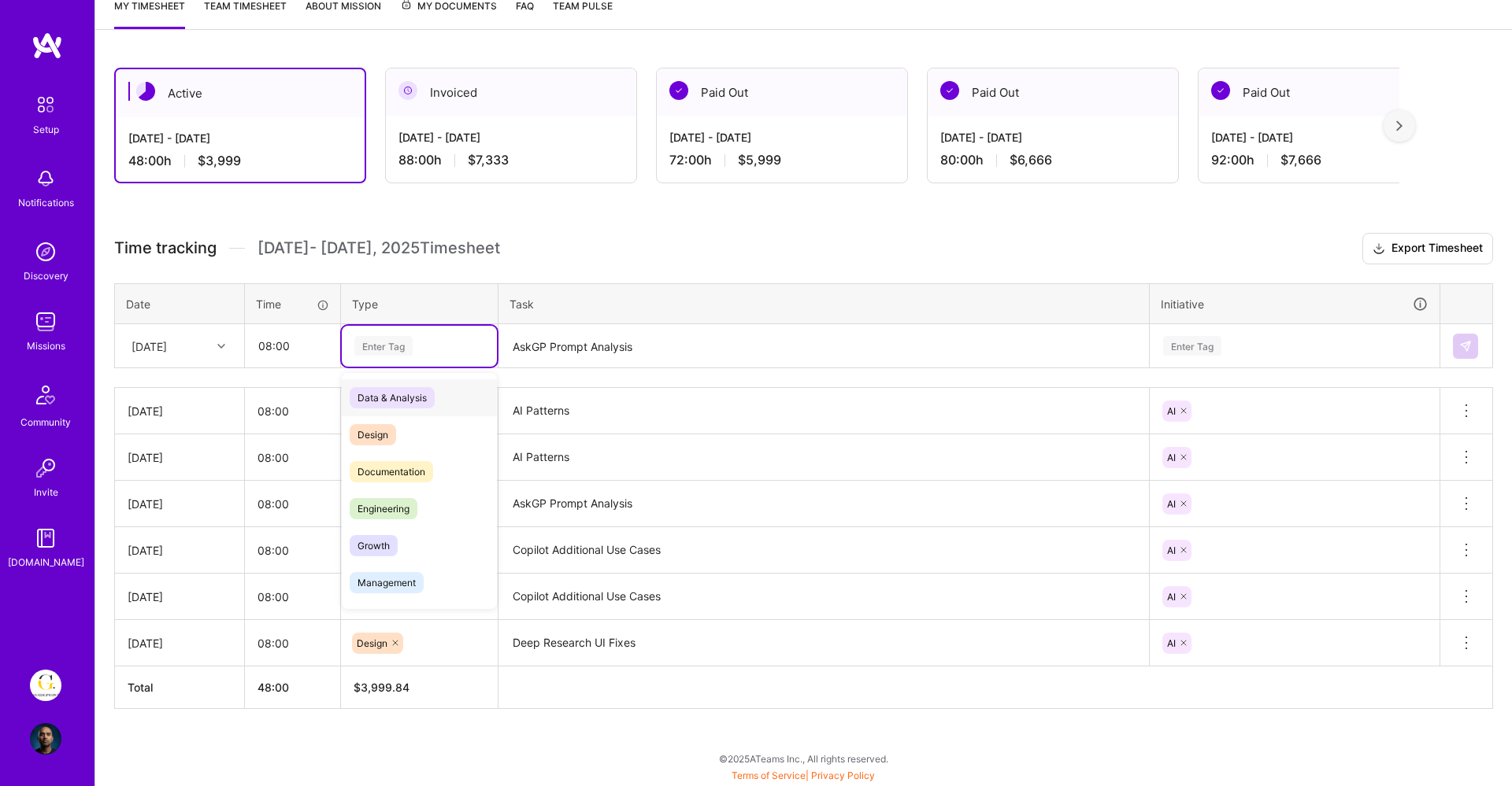
click at [410, 399] on span "Data & Analysis" at bounding box center [391, 398] width 85 height 21
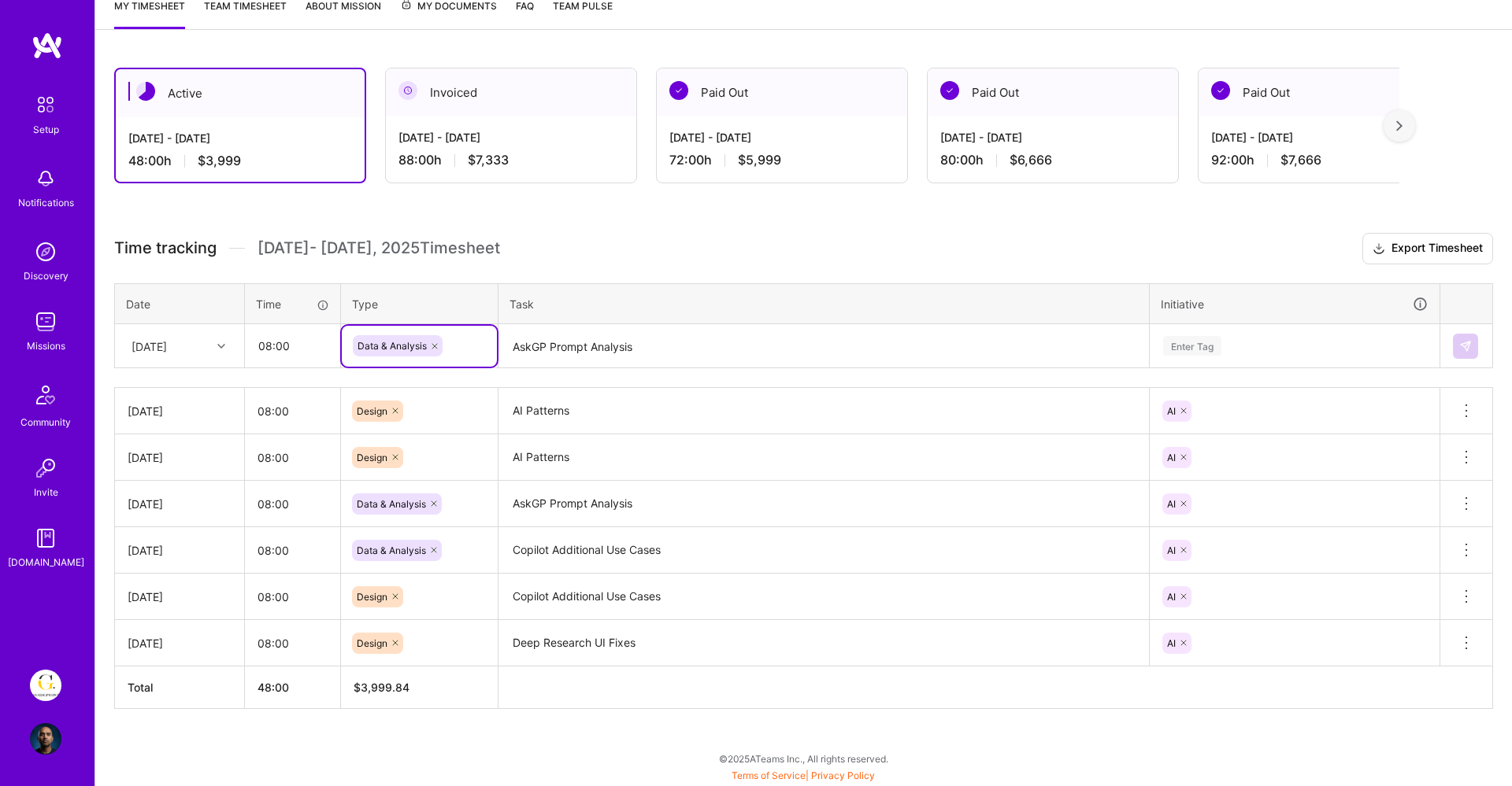
click at [1247, 347] on div "Enter Tag" at bounding box center [1294, 346] width 266 height 20
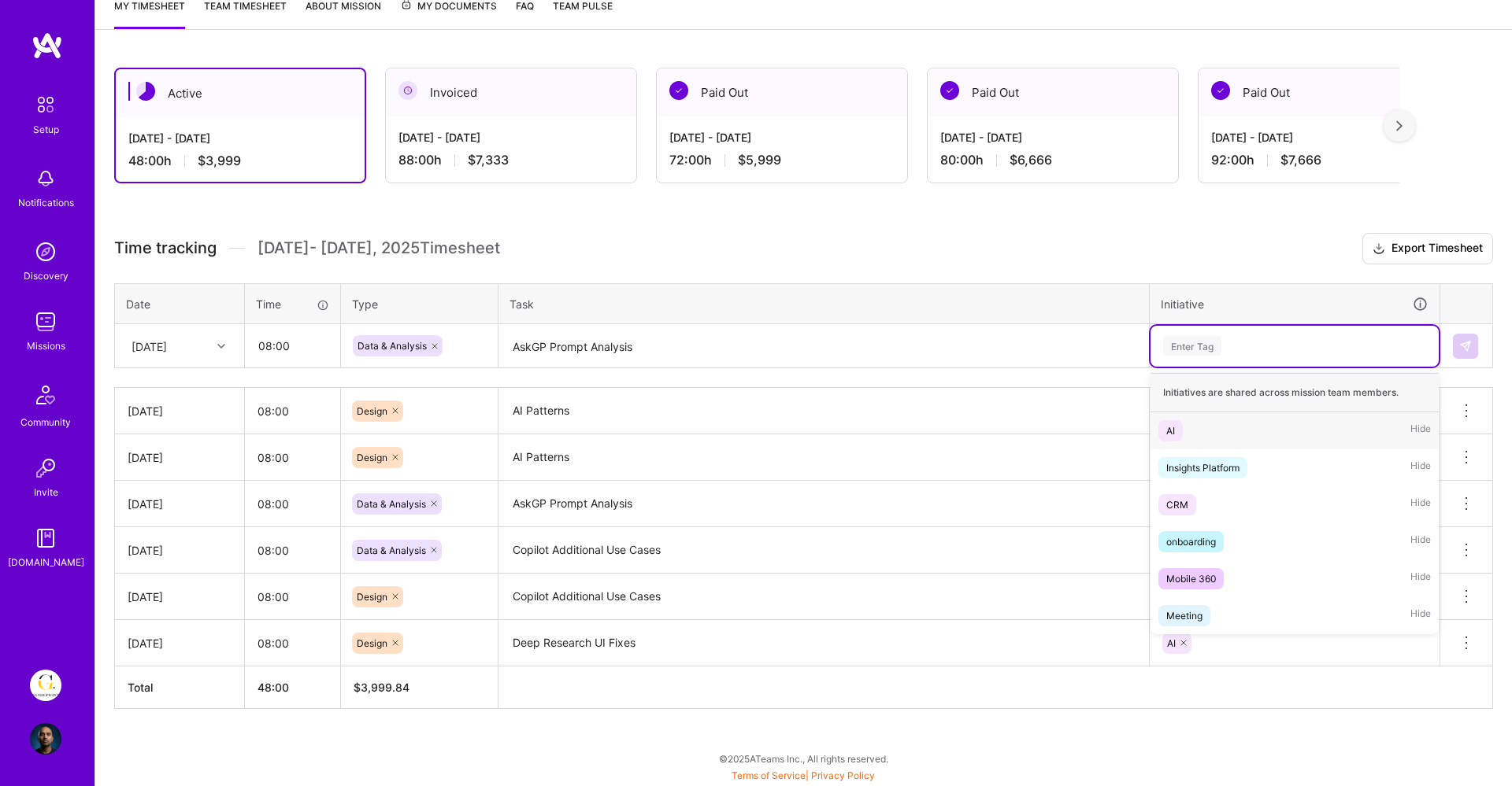
click at [1186, 424] on div "AI Hide" at bounding box center [1294, 431] width 288 height 37
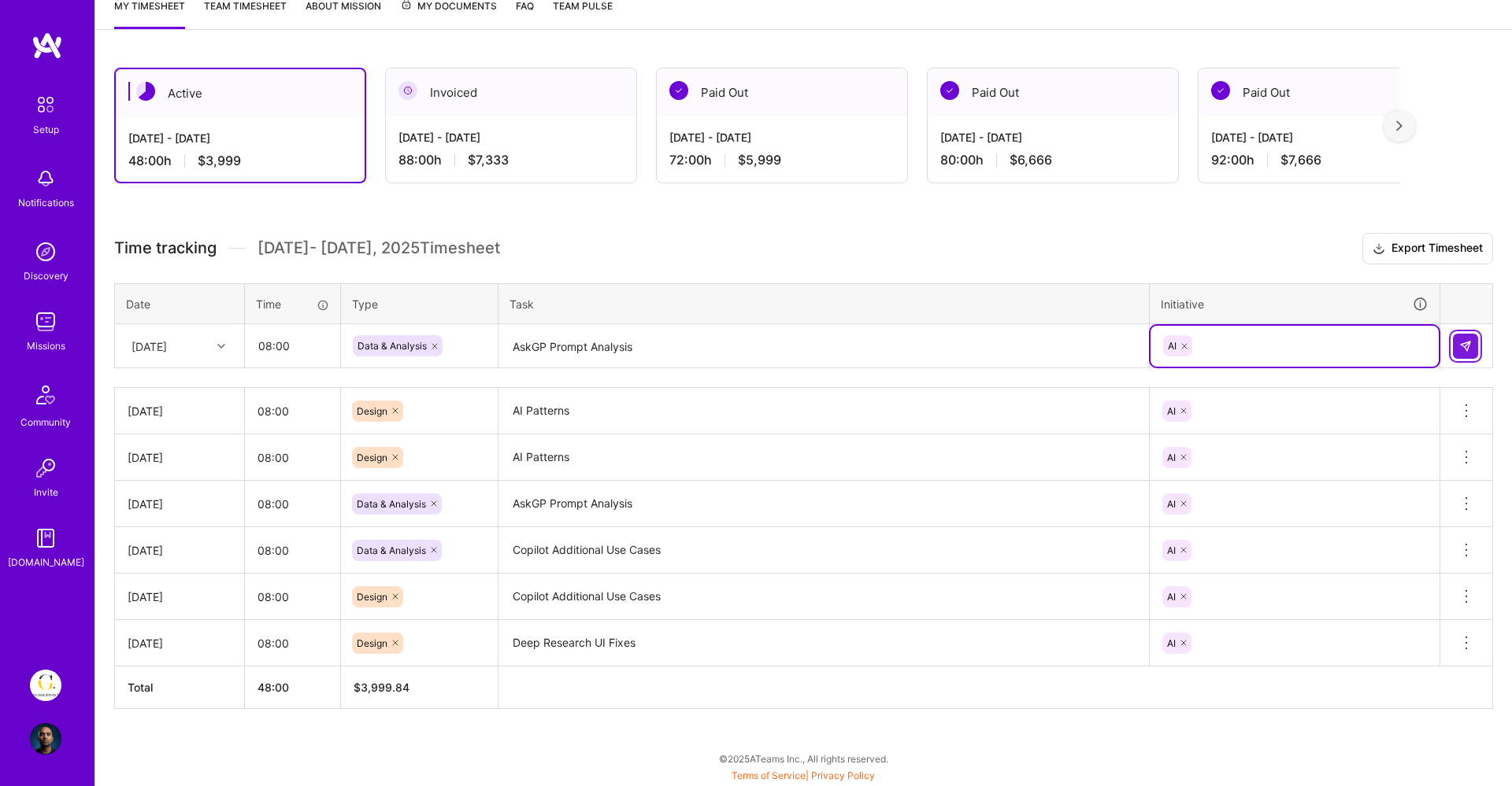
click at [1466, 350] on img at bounding box center [1465, 346] width 13 height 13
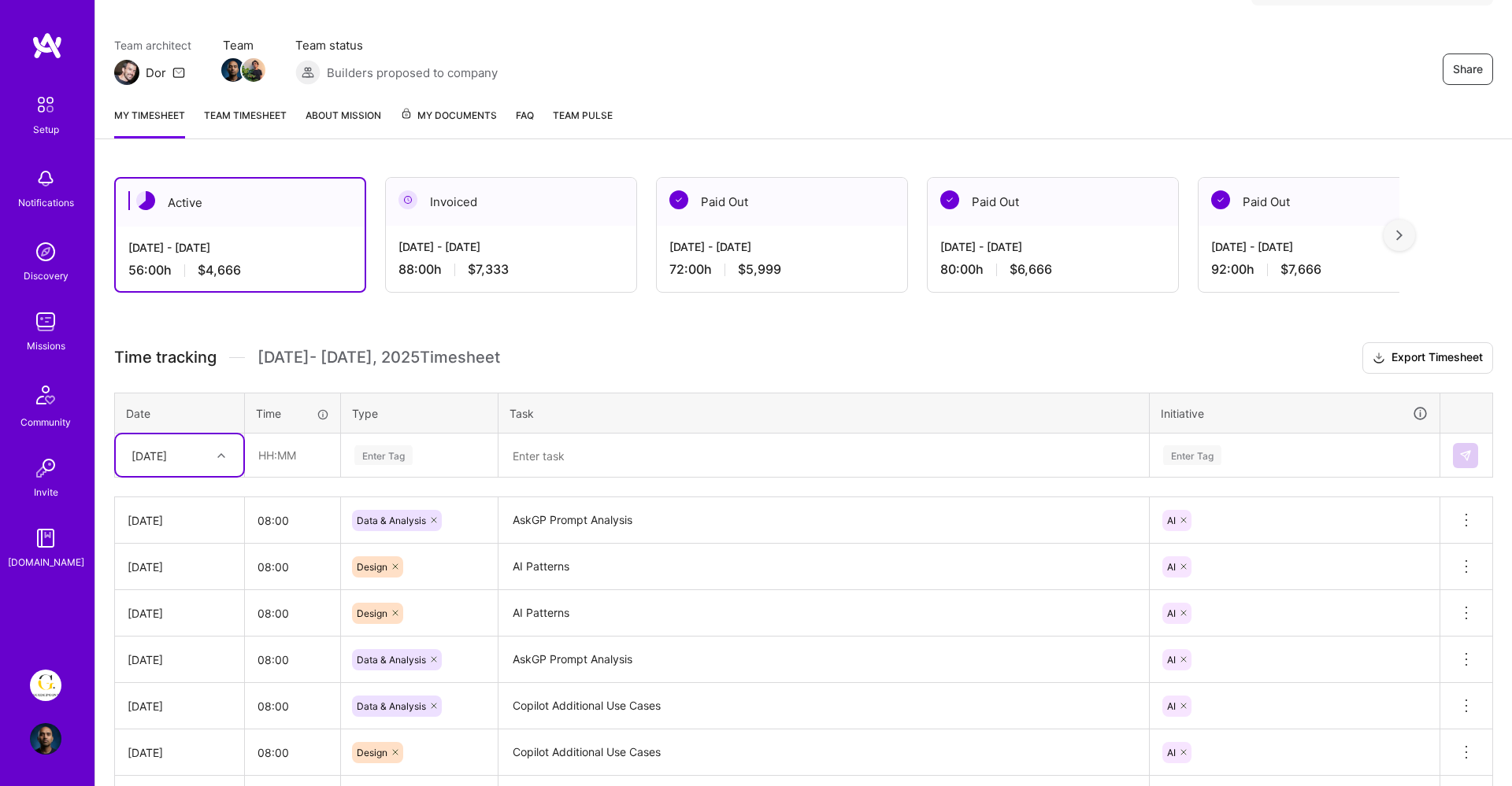
scroll to position [44, 0]
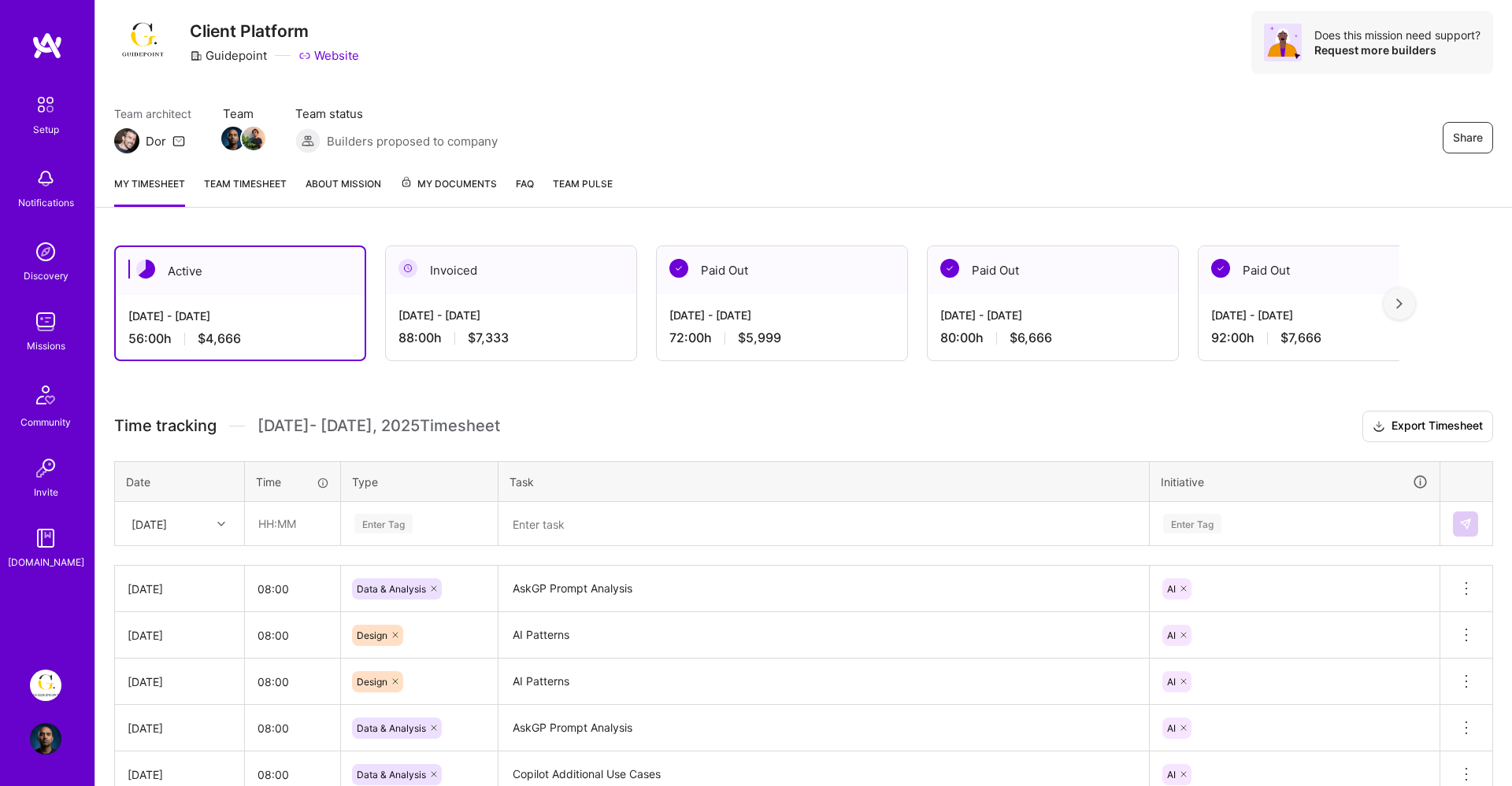
click at [270, 181] on link "Team timesheet" at bounding box center [245, 191] width 83 height 32
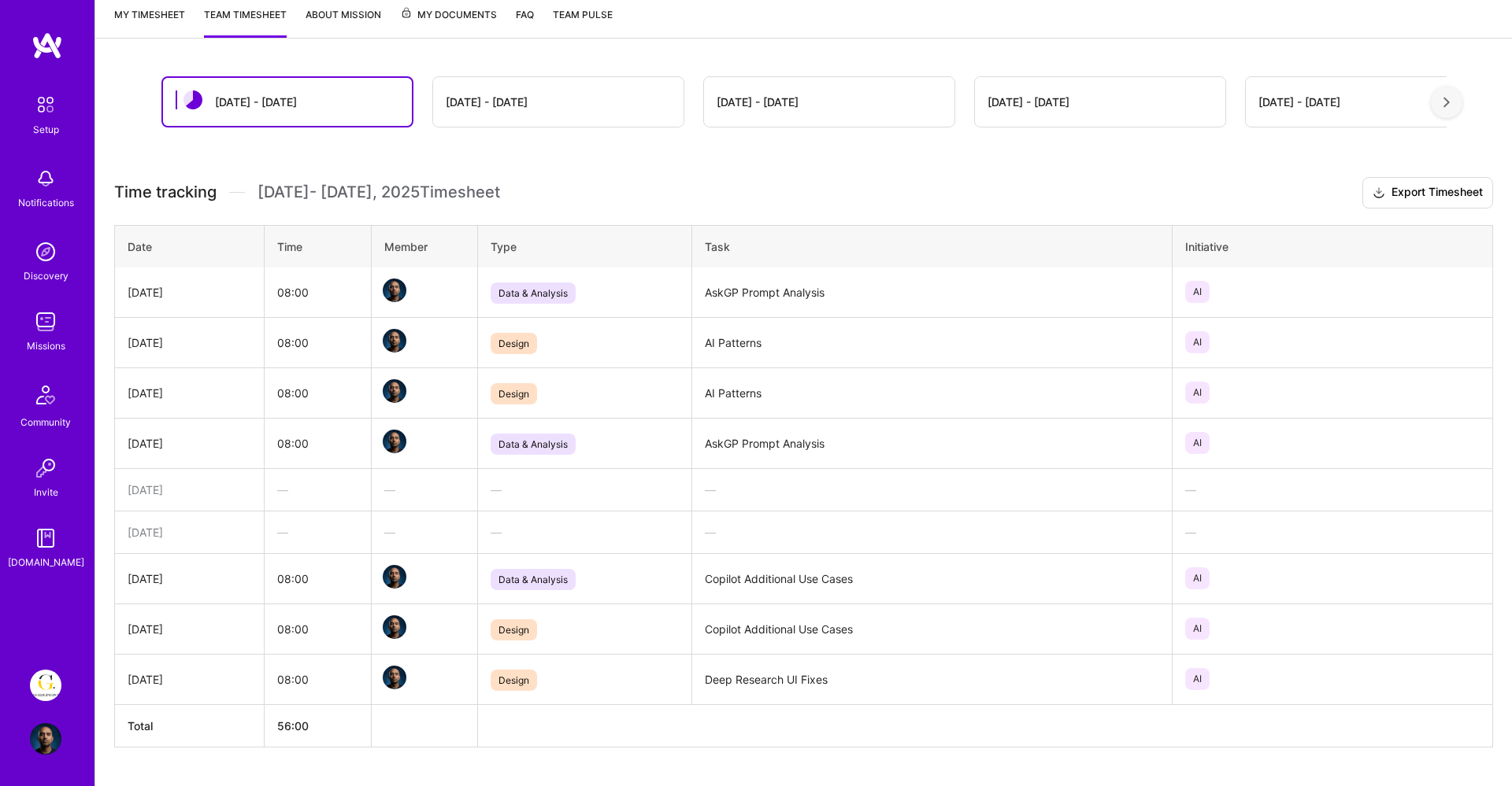
scroll to position [251, 0]
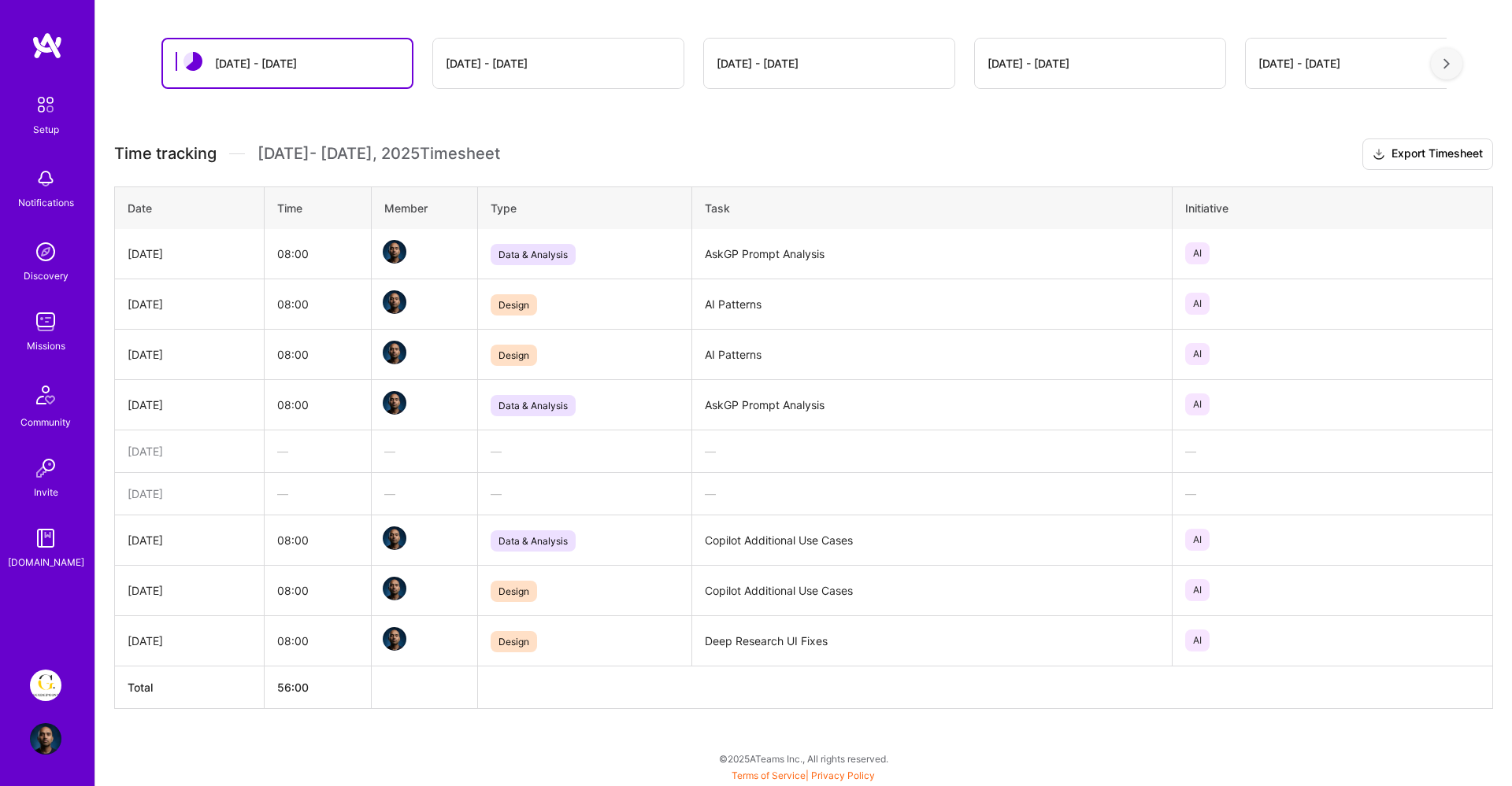
click at [556, 52] on div "[DATE] - [DATE]" at bounding box center [558, 62] width 251 height 49
click at [582, 66] on div "[DATE] - [DATE]" at bounding box center [558, 62] width 251 height 49
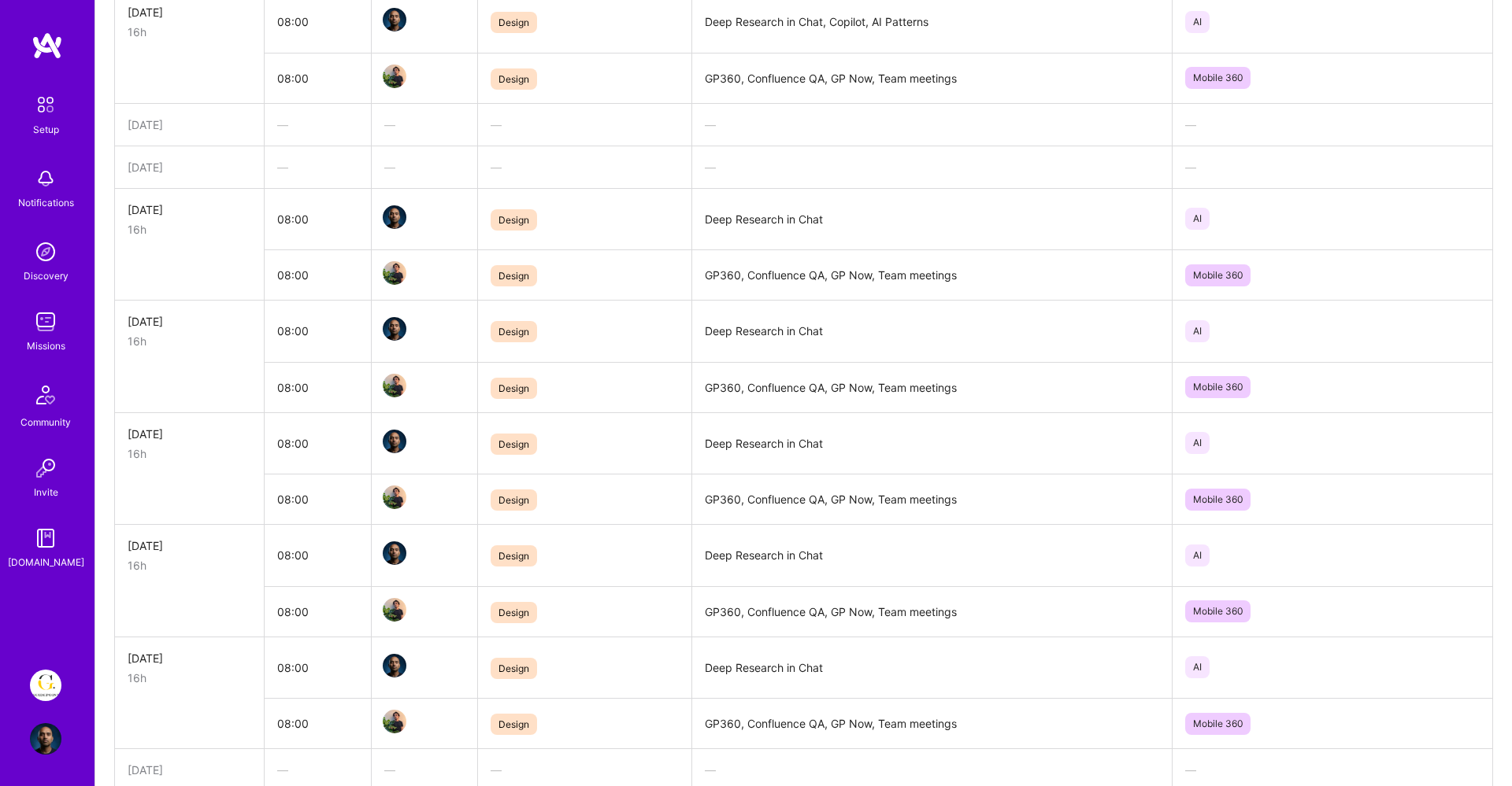
scroll to position [0, 0]
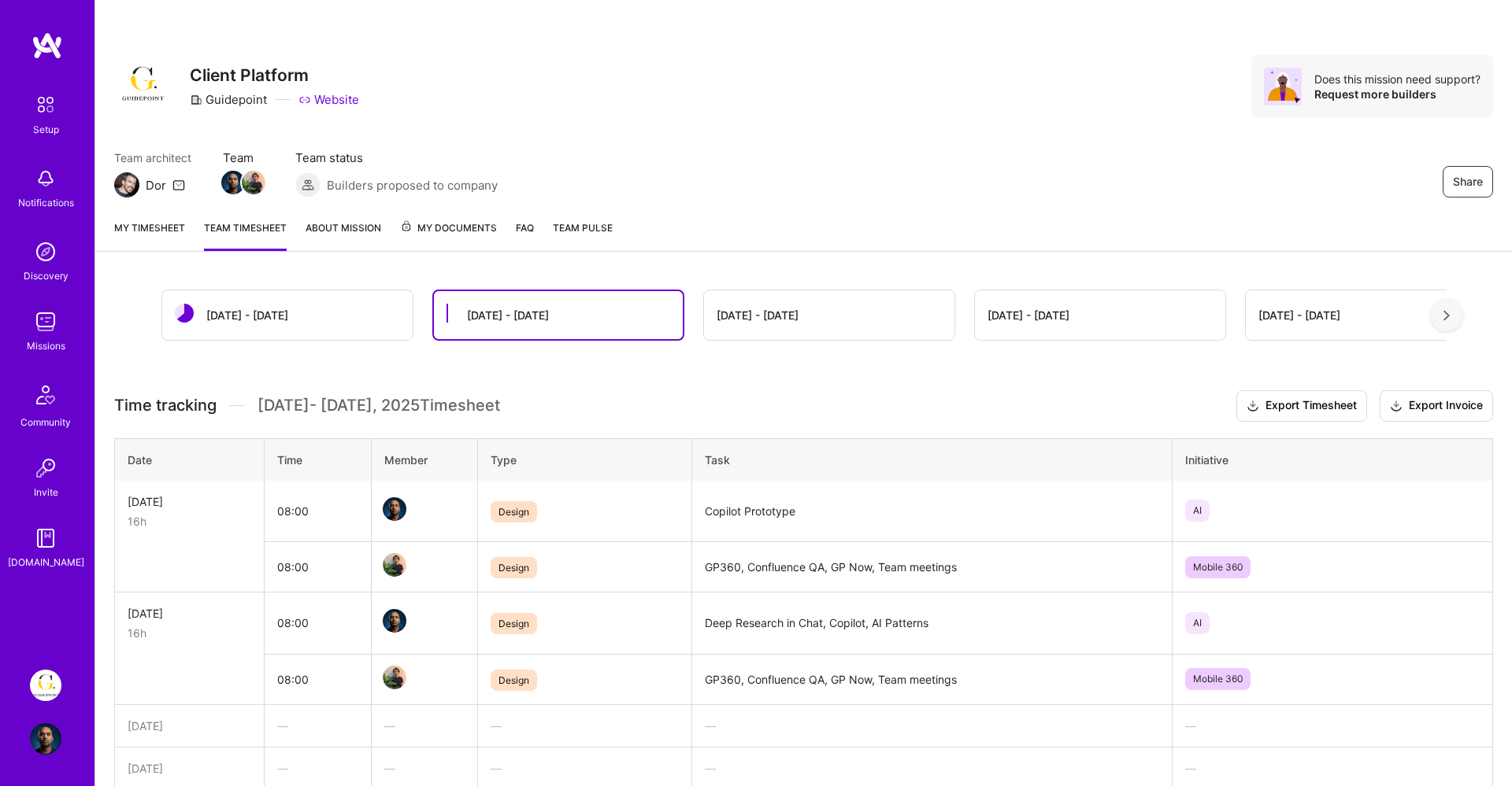
click at [278, 313] on div "[DATE] - [DATE]" at bounding box center [287, 315] width 251 height 49
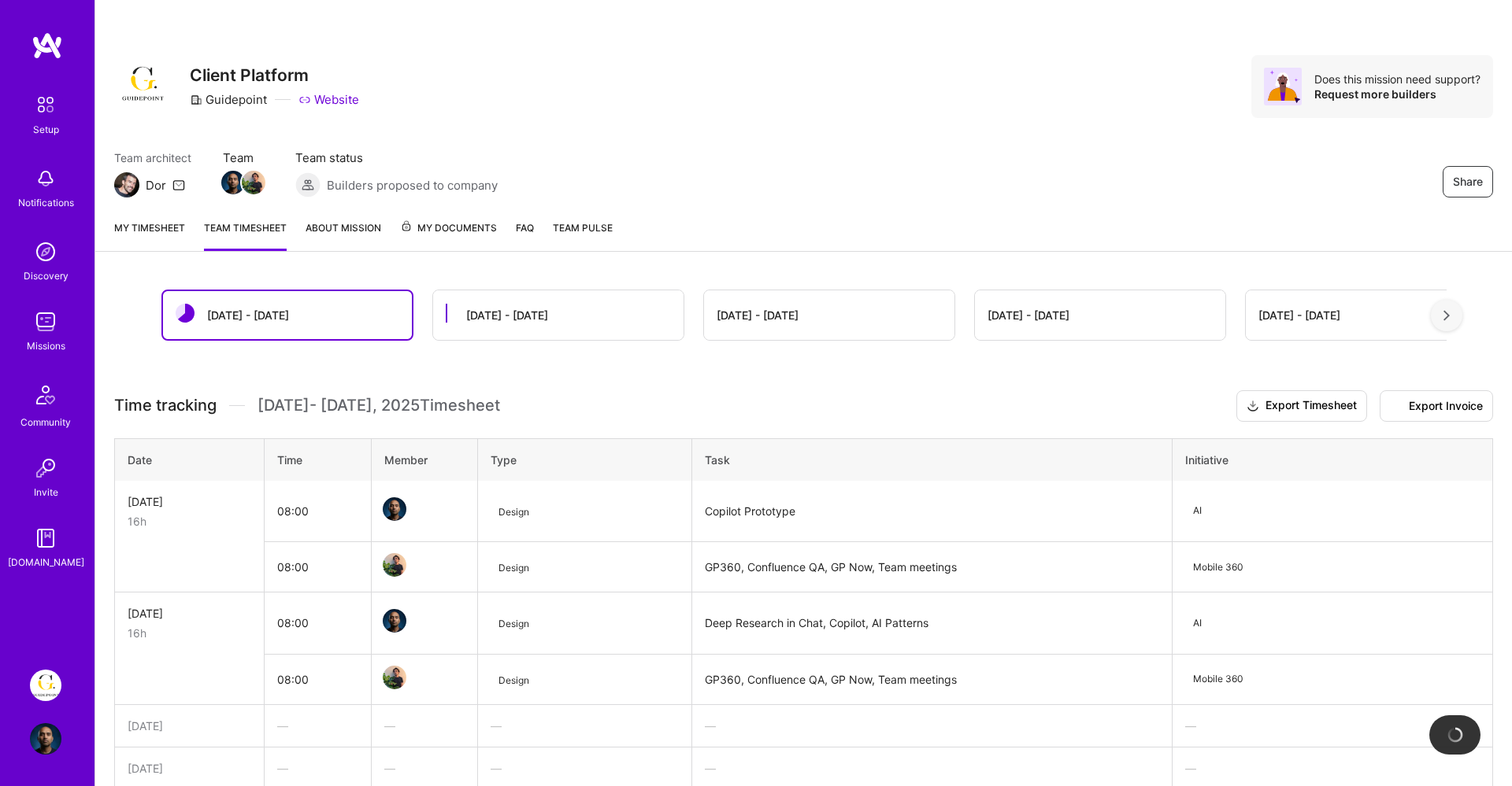
click at [260, 312] on div "[DATE] - [DATE]" at bounding box center [248, 316] width 82 height 17
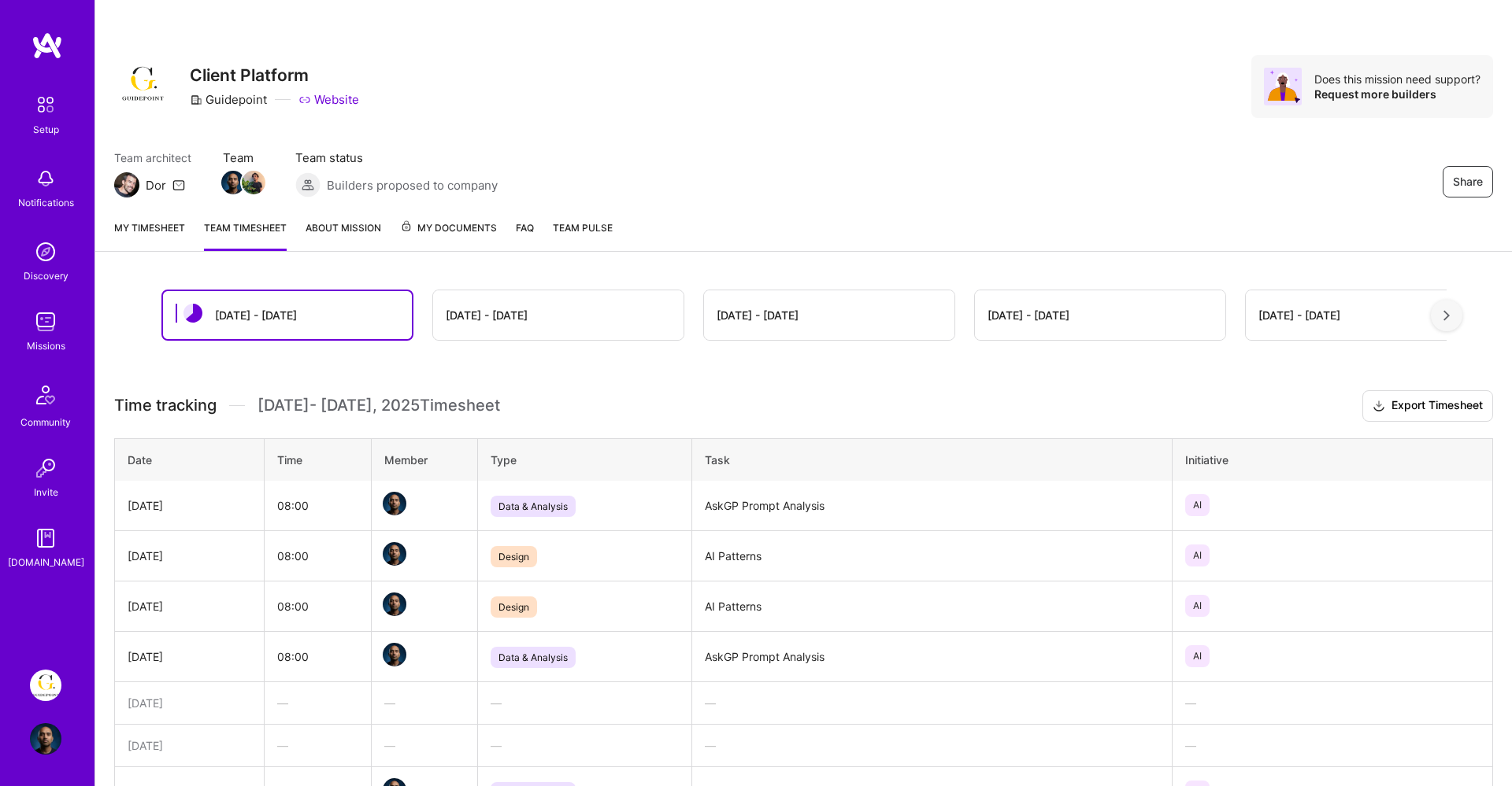
click at [135, 235] on link "My timesheet" at bounding box center [150, 236] width 71 height 32
